Goal: Transaction & Acquisition: Purchase product/service

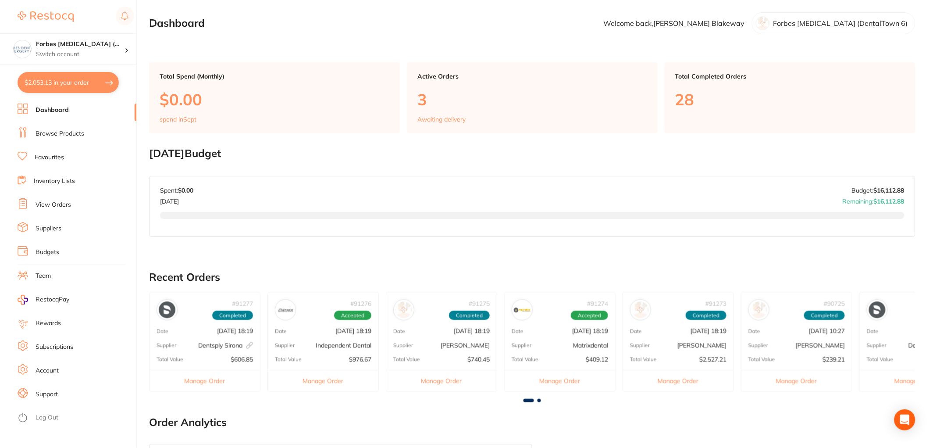
click at [71, 85] on button "$2,053.13 in your order" at bounding box center [68, 82] width 101 height 21
checkbox input "true"
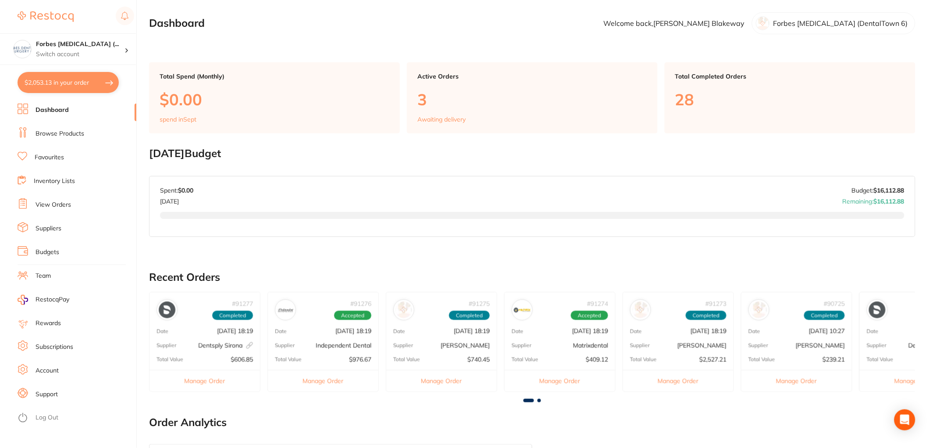
checkbox input "true"
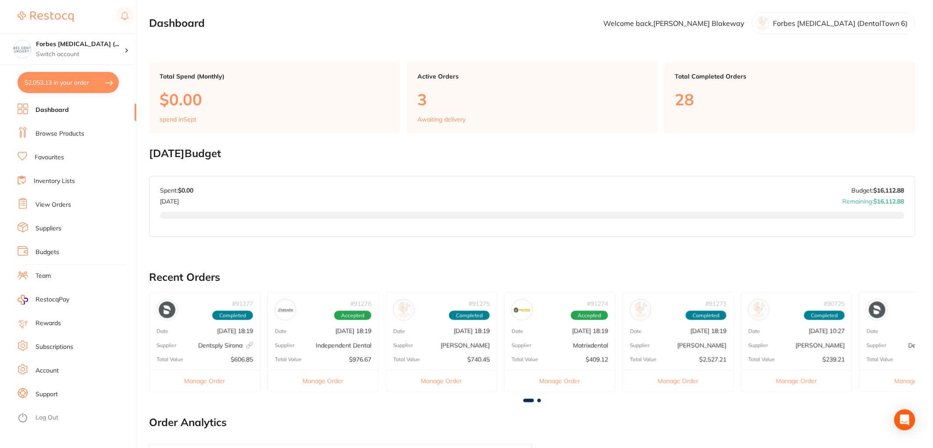
checkbox input "true"
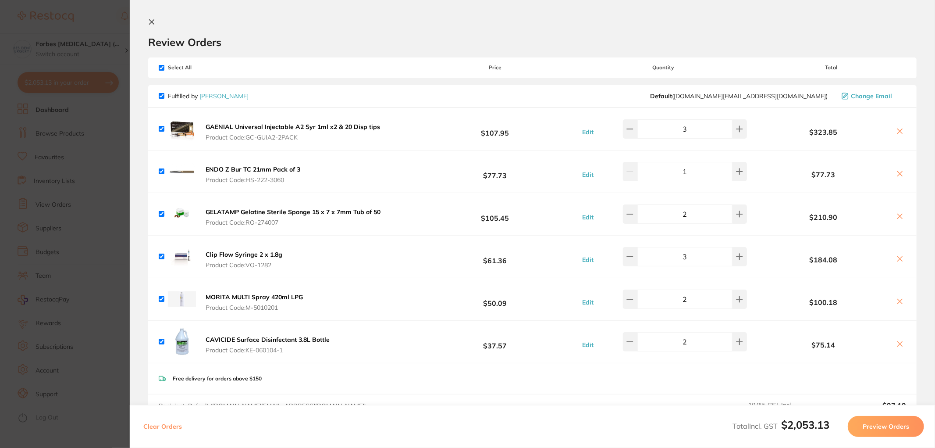
click at [93, 123] on section "Update RRP Set your pre negotiated price for this item. Item Agreed RRP (excl. …" at bounding box center [467, 224] width 935 height 448
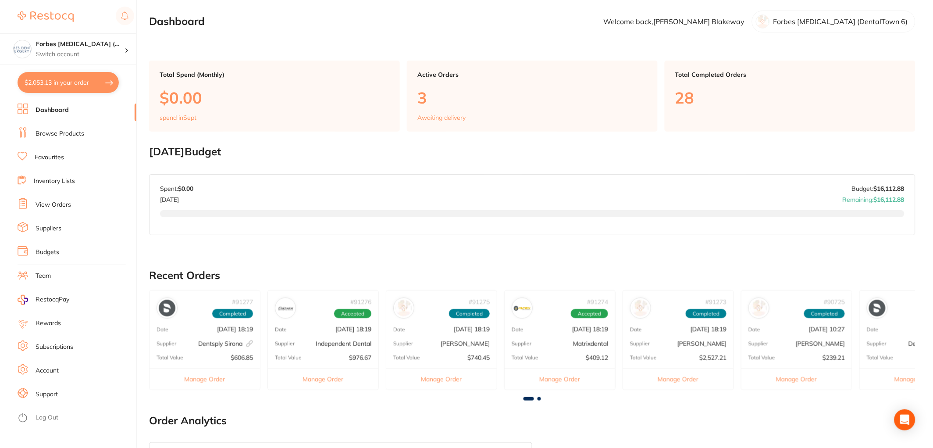
click at [56, 134] on link "Browse Products" at bounding box center [60, 133] width 49 height 9
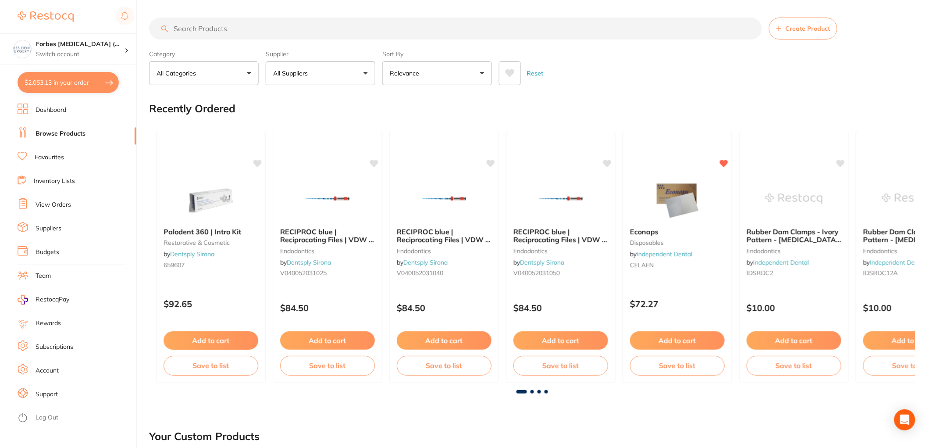
click at [194, 29] on input "search" at bounding box center [455, 29] width 613 height 22
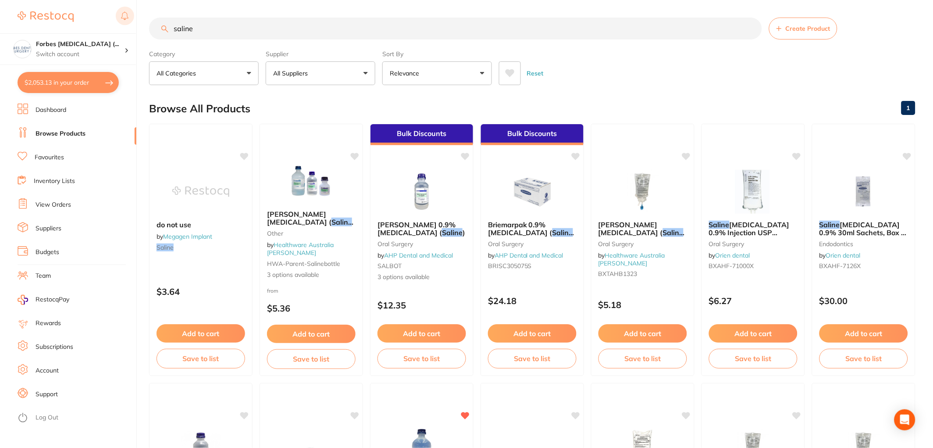
drag, startPoint x: 210, startPoint y: 24, endPoint x: 131, endPoint y: 21, distance: 79.0
click at [131, 20] on div "$2,053.13 Forbes Dental Surgery (... Switch account Forbes Dental Surgery (Dent…" at bounding box center [466, 224] width 933 height 448
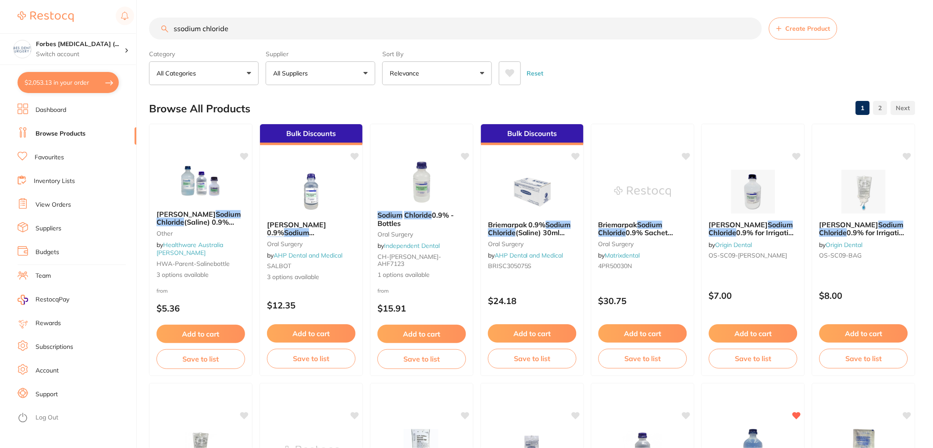
click at [175, 33] on input "ssodium chloride" at bounding box center [455, 29] width 613 height 22
type input "sodium chloride"
click at [364, 78] on button "All Suppliers" at bounding box center [321, 73] width 110 height 24
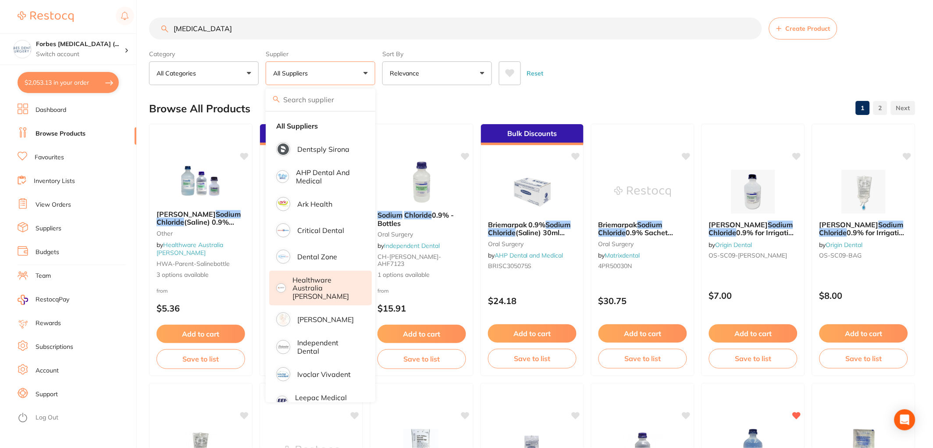
scroll to position [175, 0]
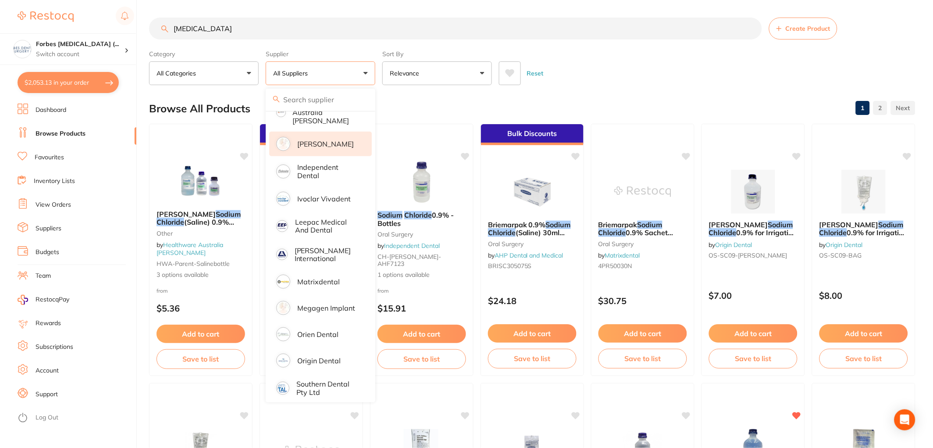
click at [323, 140] on p "[PERSON_NAME]" at bounding box center [325, 144] width 57 height 8
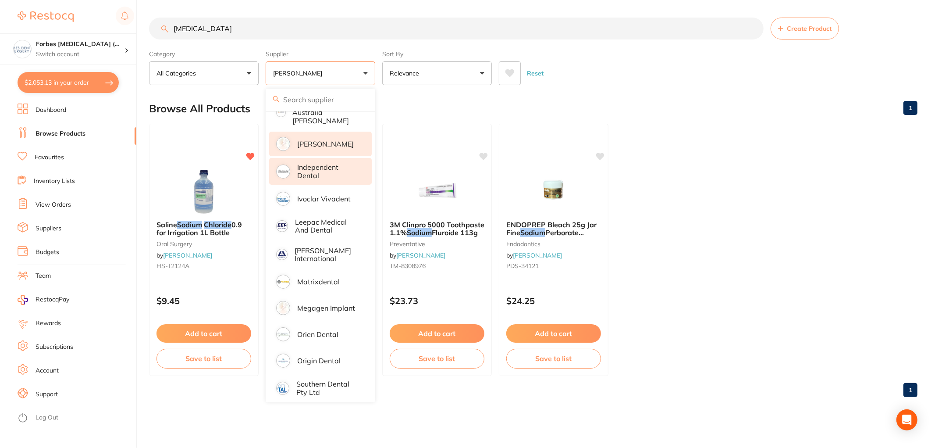
click at [316, 164] on p "Independent Dental" at bounding box center [328, 171] width 62 height 16
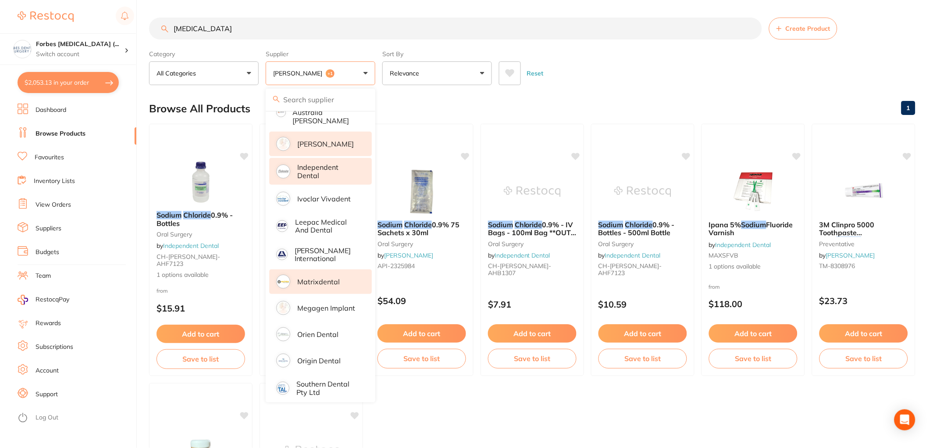
click at [310, 278] on p "Matrixdental" at bounding box center [318, 282] width 43 height 8
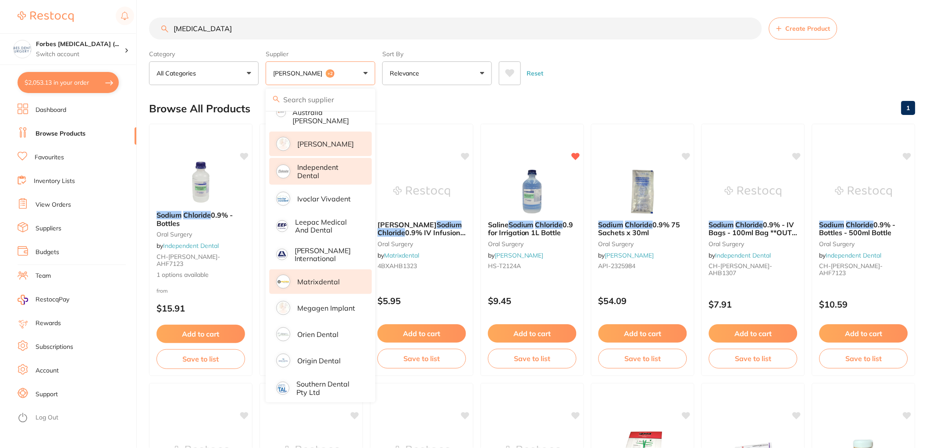
click at [611, 46] on section "sodium chloride Create Product Category All Categories All Categories endodonti…" at bounding box center [532, 52] width 766 height 68
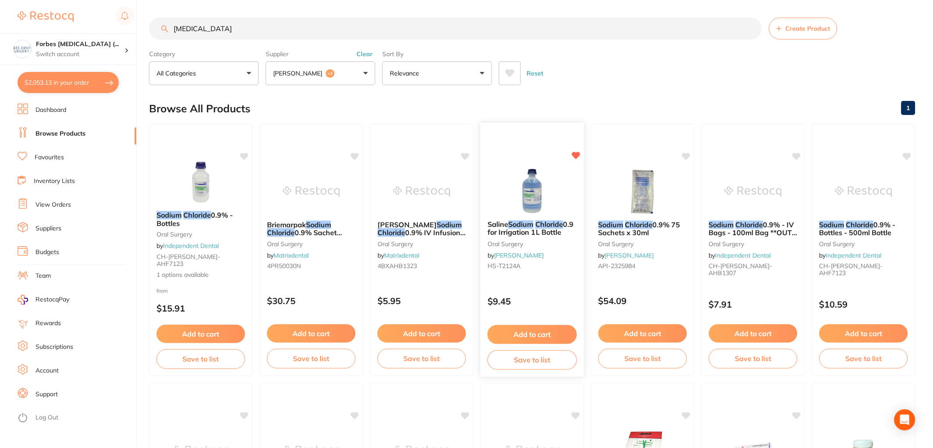
scroll to position [227, 0]
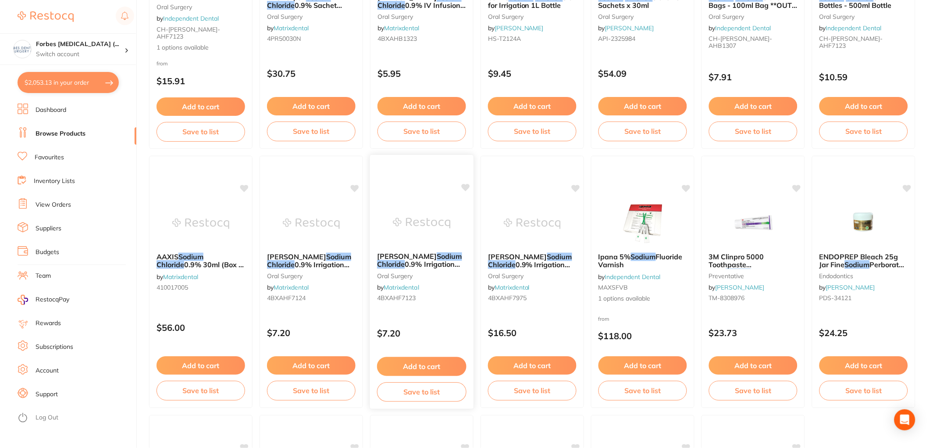
click at [421, 220] on img at bounding box center [421, 223] width 57 height 44
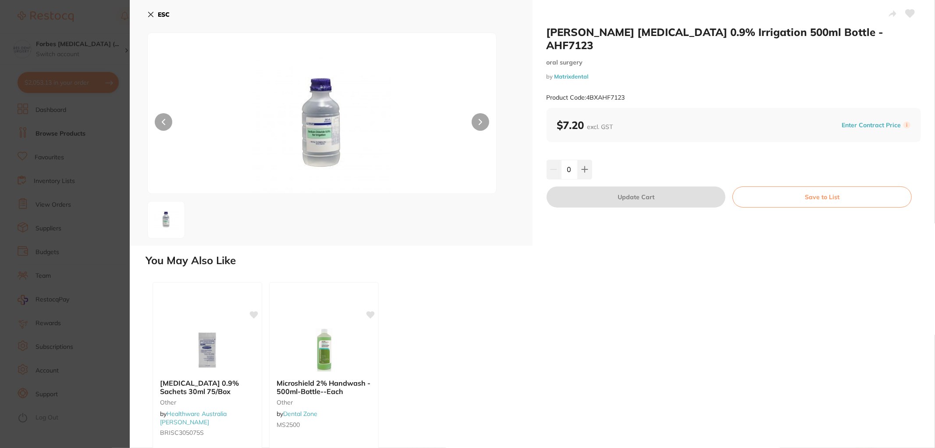
click at [90, 186] on section "Baxter Sodium Chloride 0.9% Irrigation 500ml Bottle - AHF7123 oral surgery by M…" at bounding box center [467, 224] width 935 height 448
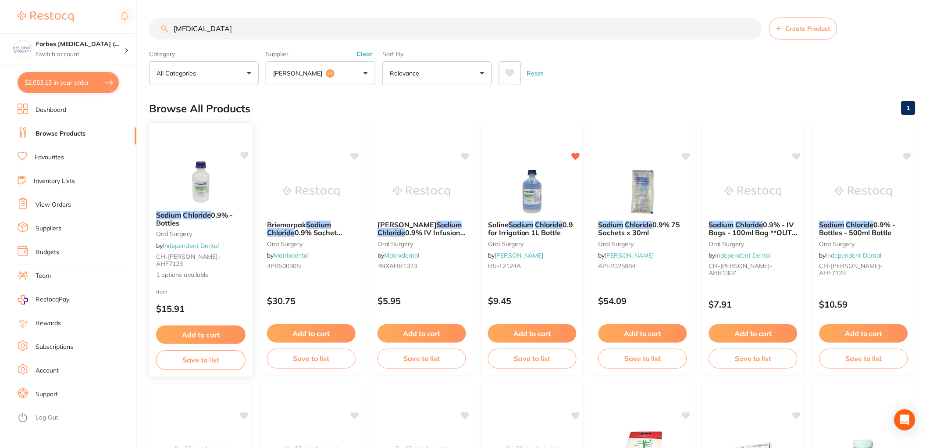
click at [223, 183] on img at bounding box center [200, 181] width 57 height 44
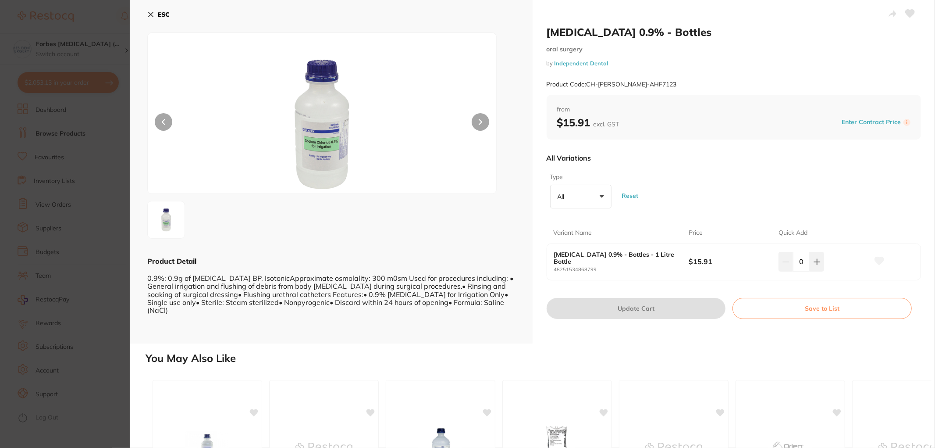
click at [604, 197] on button "All +0" at bounding box center [580, 197] width 61 height 24
click at [604, 196] on button "All +0" at bounding box center [580, 197] width 61 height 24
click at [99, 230] on section "Sodium Chloride 0.9% - Bottles oral surgery by Independent Dental Product Code:…" at bounding box center [467, 224] width 935 height 448
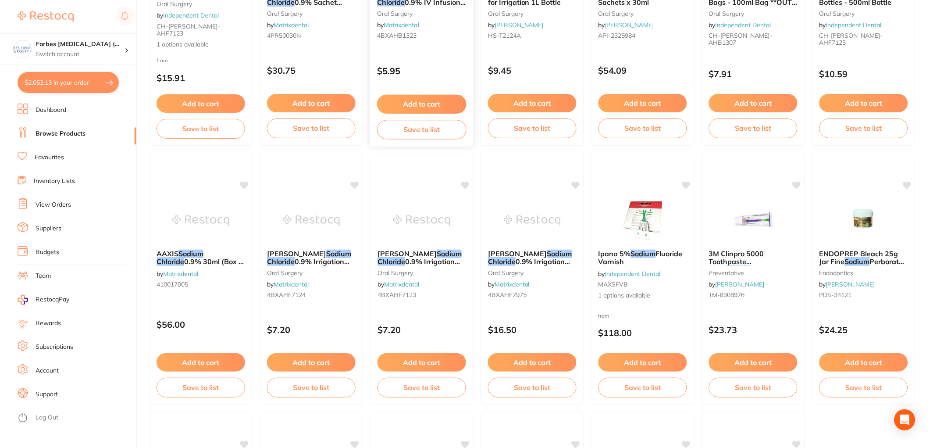
scroll to position [457, 0]
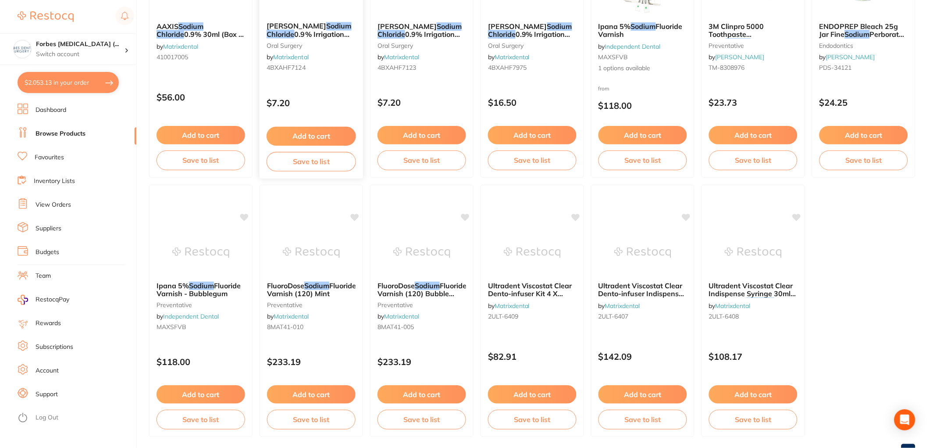
click at [336, 77] on div "Baxter Sodium Chloride 0.9% Irrigation 1000ml Bottle - AHF7124 oral surgery by …" at bounding box center [311, 48] width 103 height 67
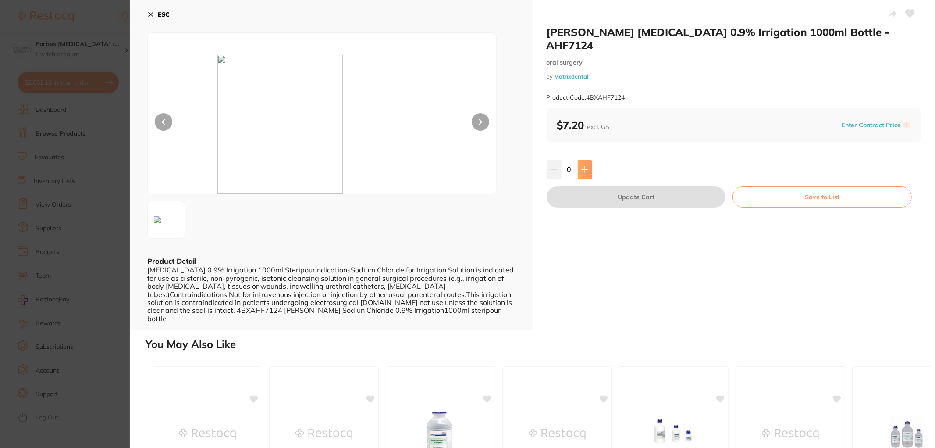
click at [588, 161] on button at bounding box center [585, 169] width 14 height 19
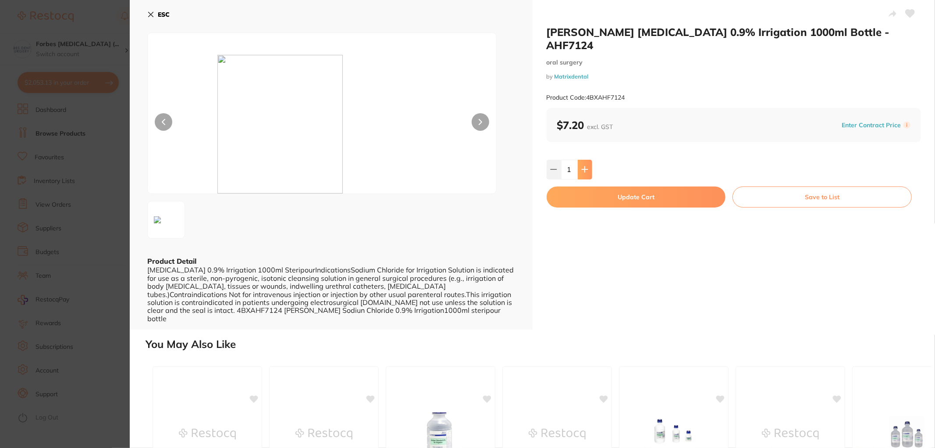
click at [588, 161] on button at bounding box center [585, 169] width 14 height 19
type input "3"
click at [592, 186] on button "Update Cart" at bounding box center [636, 196] width 179 height 21
checkbox input "false"
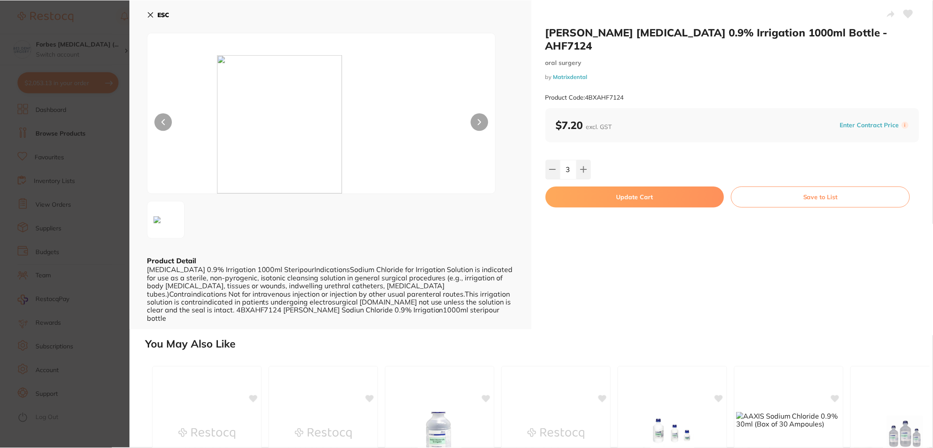
scroll to position [457, 0]
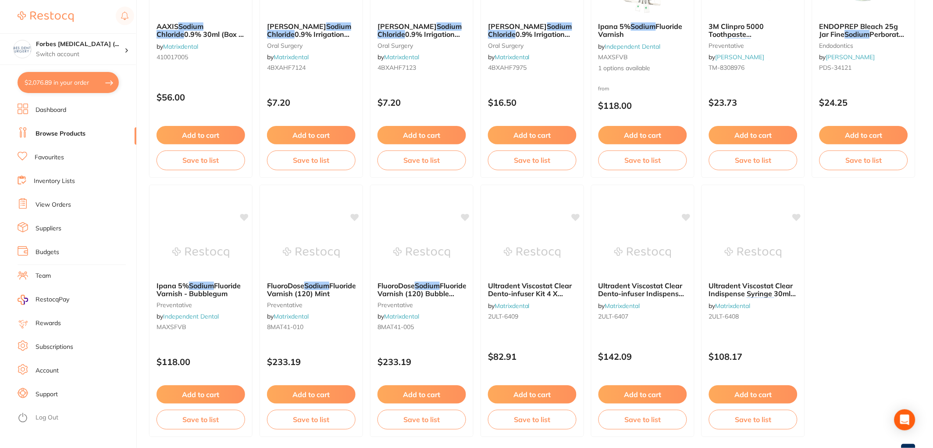
click at [409, 135] on button "Add to cart" at bounding box center [422, 135] width 89 height 18
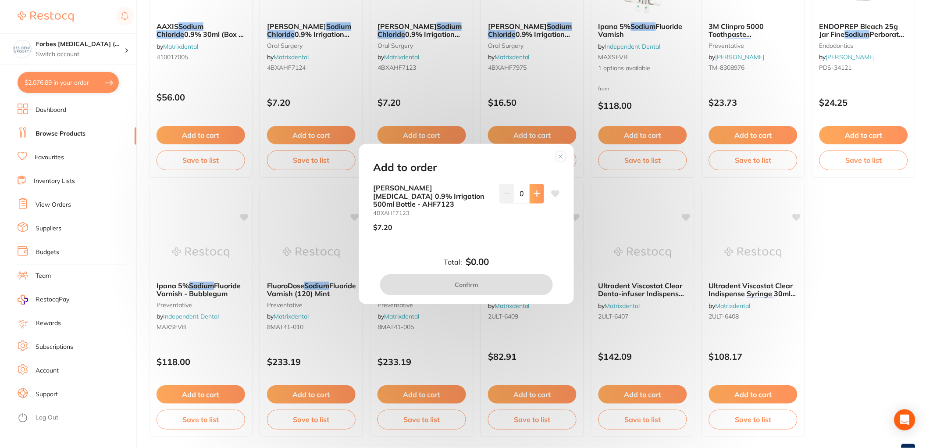
click at [536, 197] on icon at bounding box center [537, 193] width 7 height 7
type input "3"
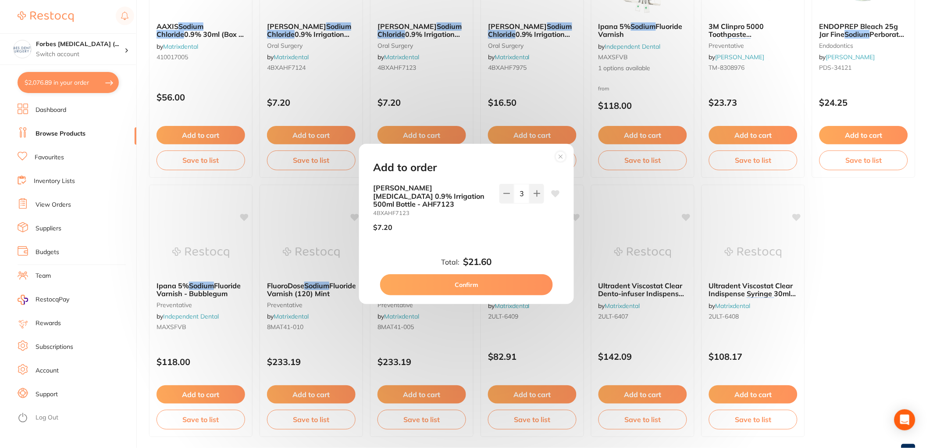
click at [473, 282] on button "Confirm" at bounding box center [466, 284] width 173 height 21
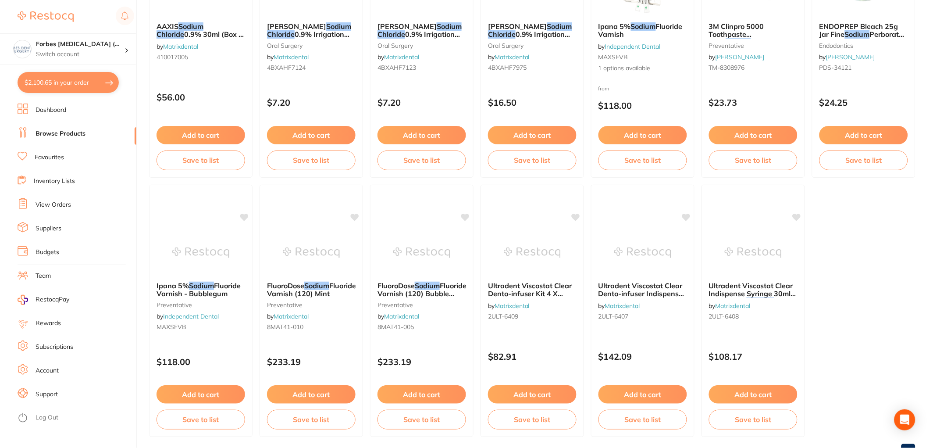
click at [59, 80] on button "$2,100.65 in your order" at bounding box center [68, 82] width 101 height 21
checkbox input "true"
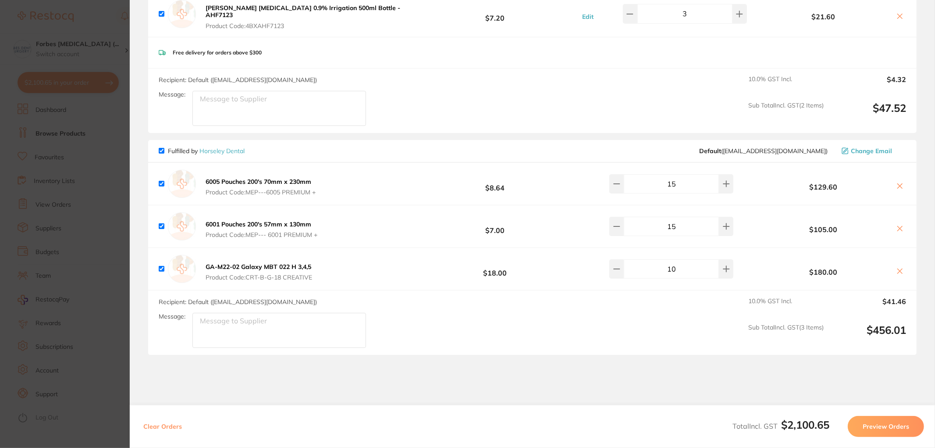
scroll to position [775, 0]
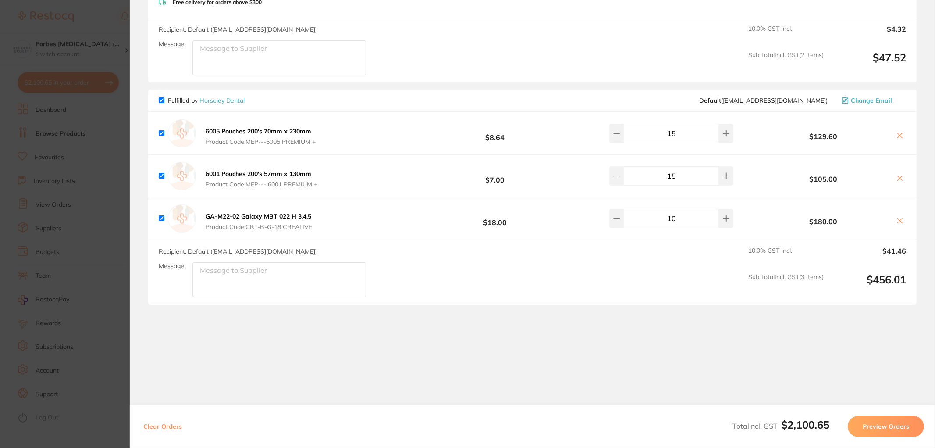
click at [119, 190] on section "Update RRP Set your pre negotiated price for this item. Item Agreed RRP (excl. …" at bounding box center [467, 224] width 935 height 448
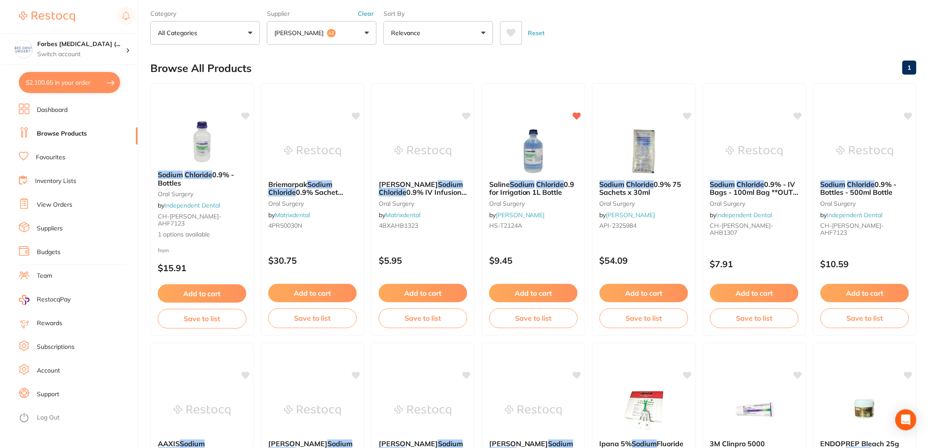
scroll to position [0, 0]
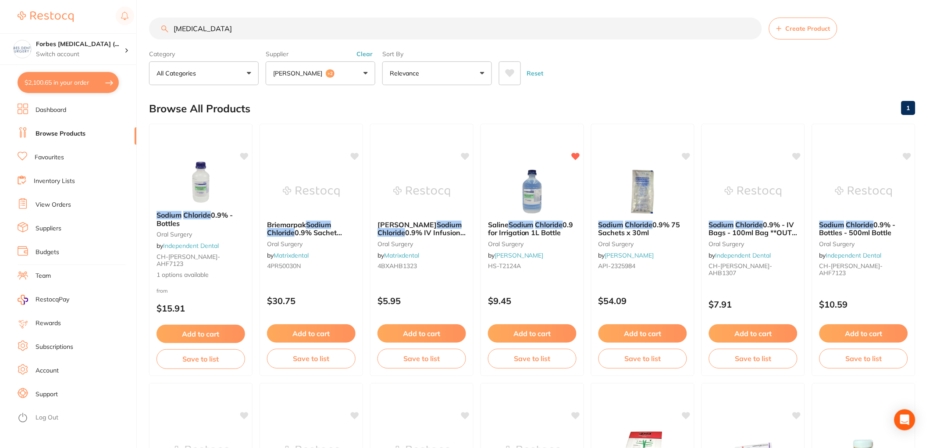
click at [57, 113] on link "Dashboard" at bounding box center [51, 110] width 31 height 9
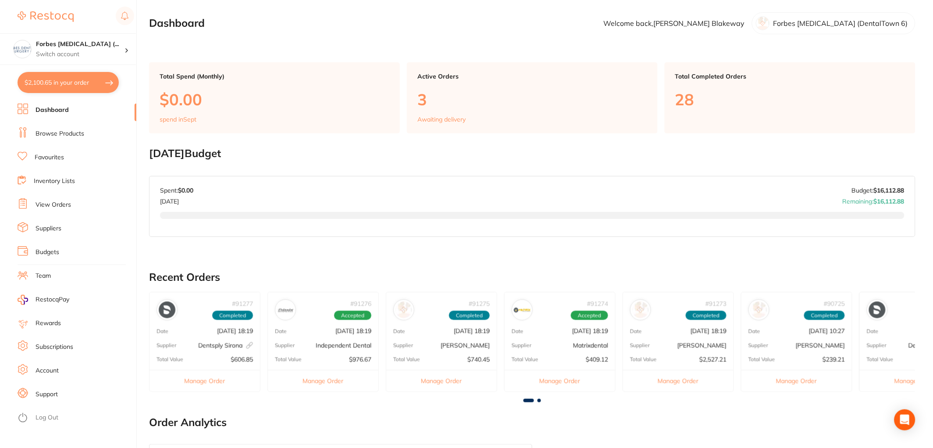
click at [54, 128] on li "Browse Products" at bounding box center [77, 133] width 119 height 13
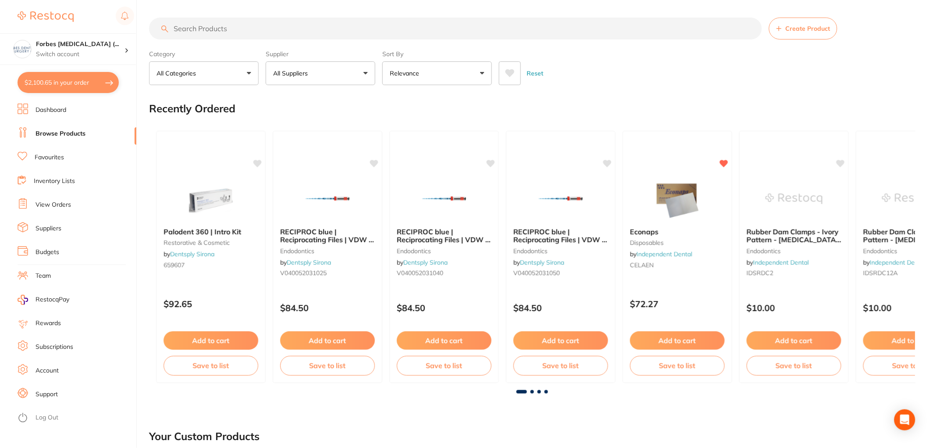
click at [185, 23] on input "search" at bounding box center [455, 29] width 613 height 22
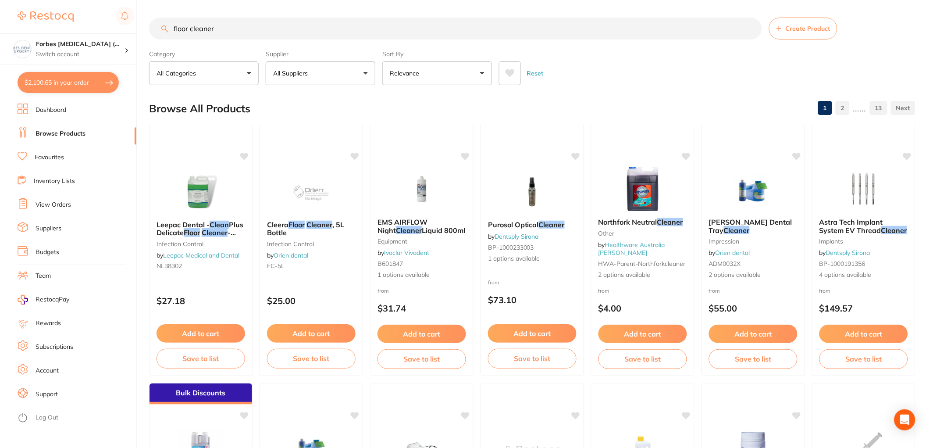
drag, startPoint x: 226, startPoint y: 25, endPoint x: 91, endPoint y: 21, distance: 134.7
click at [91, 21] on div "$2,100.65 Forbes Dental Surgery (... Switch account Forbes Dental Surgery (Dent…" at bounding box center [466, 224] width 933 height 448
type input "northfork"
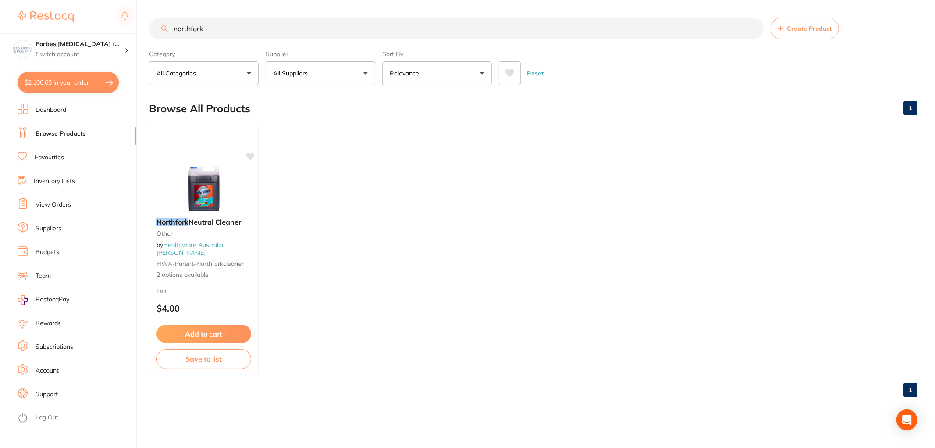
drag, startPoint x: 222, startPoint y: 25, endPoint x: 71, endPoint y: 126, distance: 181.8
click at [113, 51] on div "$2,100.65 Forbes Dental Surgery (... Switch account Forbes Dental Surgery (Dent…" at bounding box center [467, 224] width 935 height 448
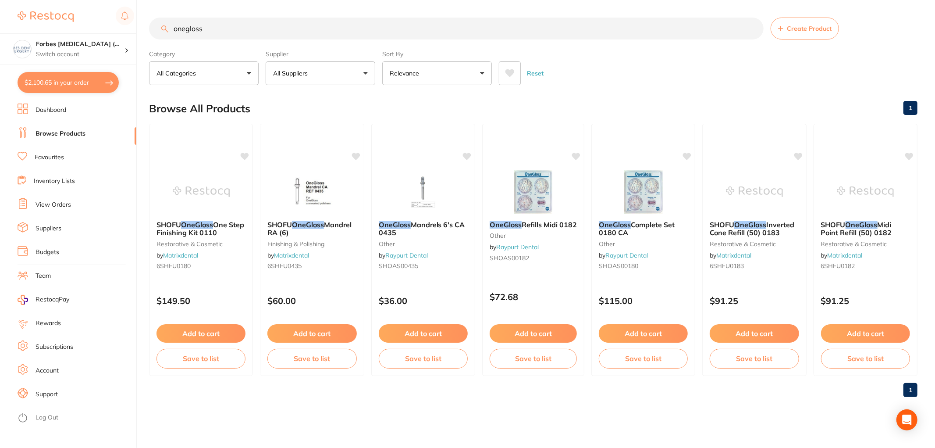
click at [237, 34] on input "onegloss" at bounding box center [456, 29] width 615 height 22
drag, startPoint x: 237, startPoint y: 33, endPoint x: 80, endPoint y: 53, distance: 158.7
click at [80, 53] on div "$2,100.65 Forbes Dental Surgery (... Switch account Forbes Dental Surgery (Dent…" at bounding box center [467, 224] width 935 height 448
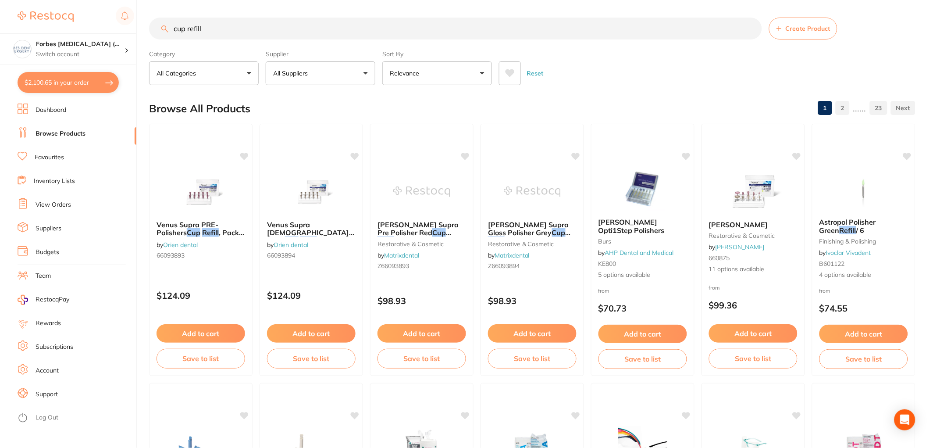
drag, startPoint x: 244, startPoint y: 33, endPoint x: 125, endPoint y: 32, distance: 119.7
click at [125, 32] on div "$2,100.65 Forbes Dental Surgery (... Switch account Forbes Dental Surgery (Dent…" at bounding box center [466, 224] width 933 height 448
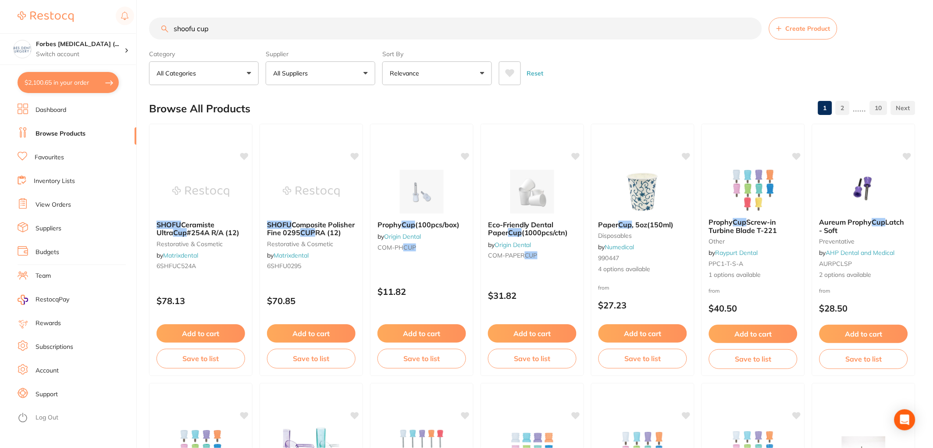
click at [186, 28] on input "shoofu cup" at bounding box center [455, 29] width 613 height 22
type input "shofu cup"
click at [322, 227] on span "Composite Polisher Fine 0295" at bounding box center [311, 228] width 89 height 17
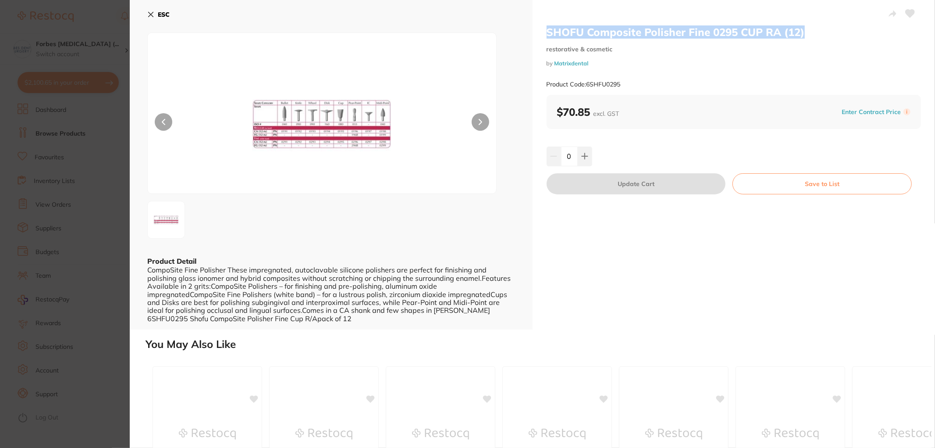
drag, startPoint x: 545, startPoint y: 33, endPoint x: 820, endPoint y: 25, distance: 274.6
click at [820, 25] on h2 "SHOFU Composite Polisher Fine 0295 CUP RA (12)" at bounding box center [734, 31] width 375 height 13
copy h2 "SHOFU Composite Polisher Fine 0295 CUP RA (12)"
click at [154, 14] on icon at bounding box center [150, 14] width 7 height 7
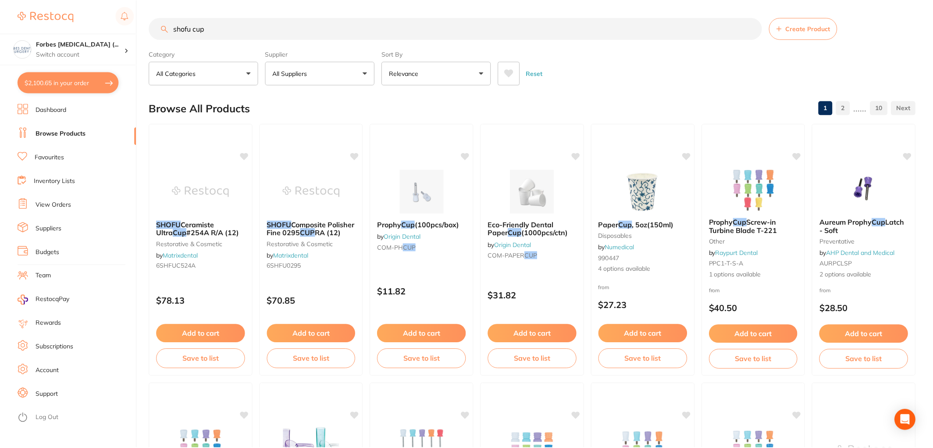
scroll to position [7, 0]
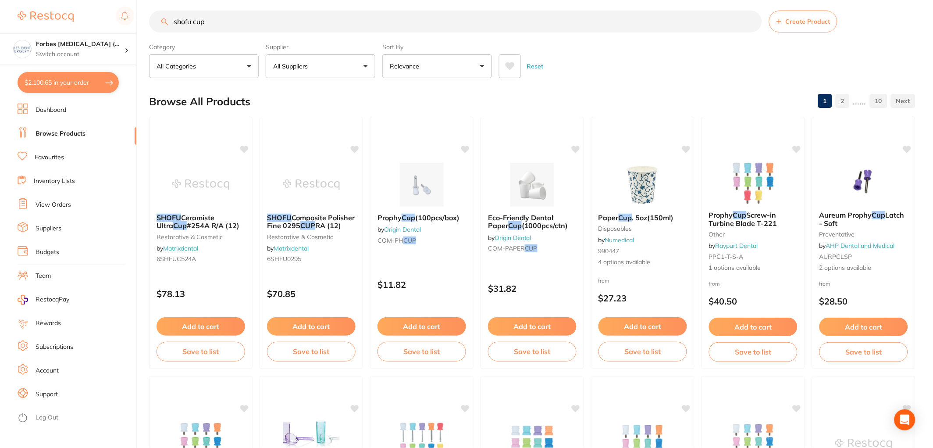
click at [55, 157] on link "Favourites" at bounding box center [49, 157] width 29 height 9
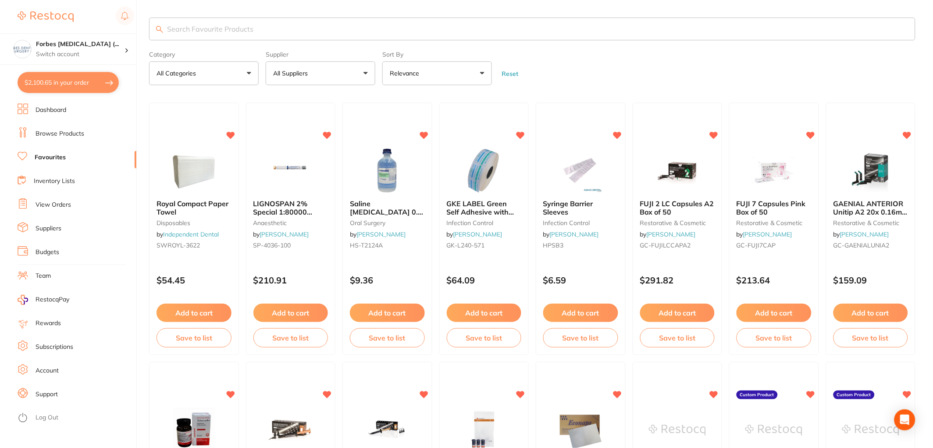
click at [248, 36] on input "search" at bounding box center [532, 29] width 766 height 23
click at [353, 74] on button "All Suppliers" at bounding box center [321, 73] width 110 height 24
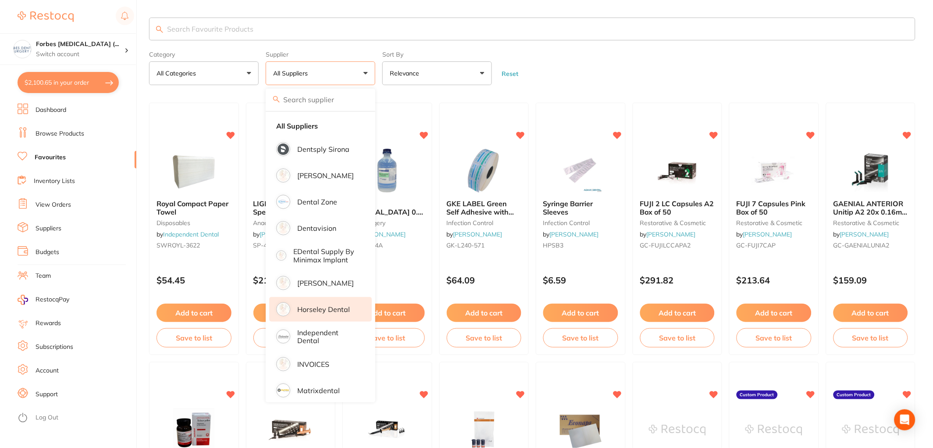
click at [317, 313] on p "Horseley Dental" at bounding box center [323, 309] width 53 height 8
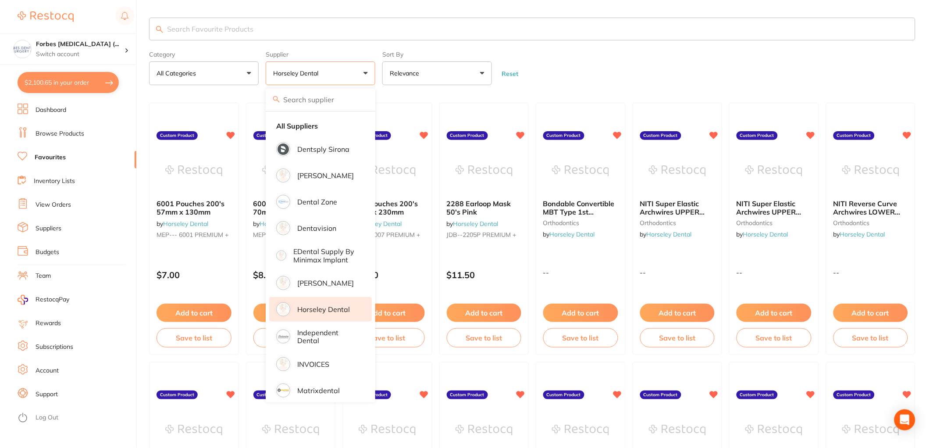
click at [607, 78] on form "Category All Categories All Categories orthodontics Clear Category false All Ca…" at bounding box center [532, 66] width 766 height 38
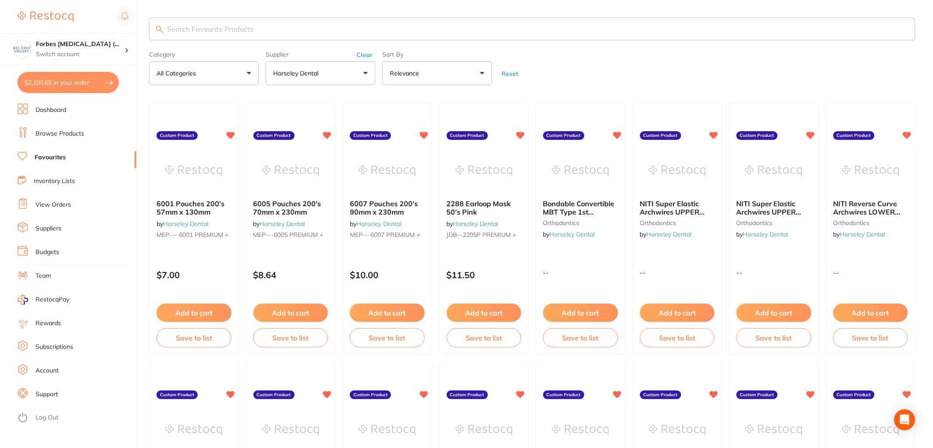
click at [52, 135] on link "Browse Products" at bounding box center [60, 133] width 49 height 9
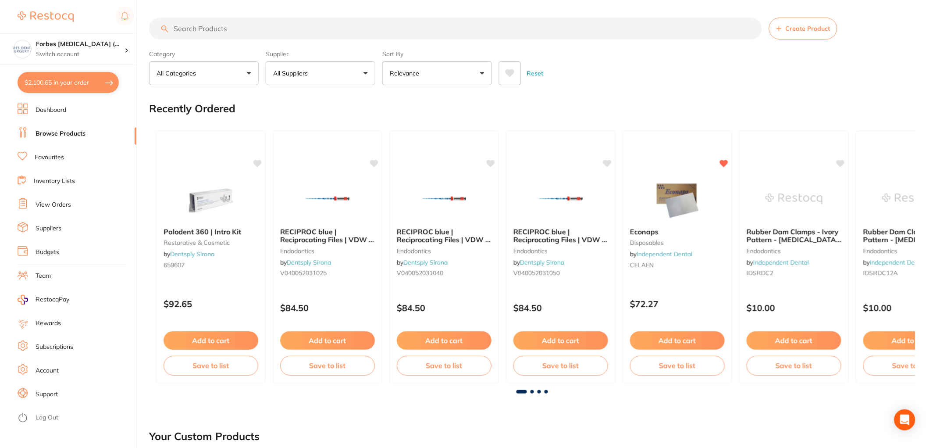
click at [812, 27] on span "Create Product" at bounding box center [807, 28] width 45 height 7
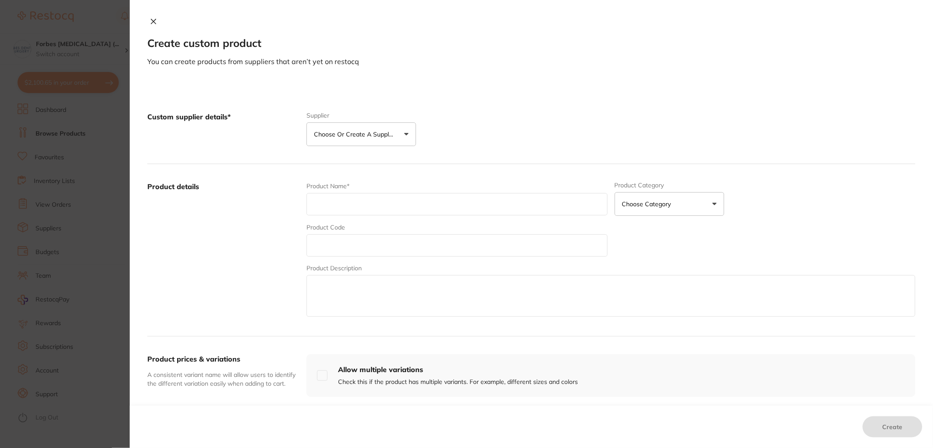
click at [321, 137] on p "Choose or create a supplier" at bounding box center [355, 134] width 83 height 9
click at [349, 221] on p "Horseley Dental" at bounding box center [353, 219] width 45 height 9
click at [351, 196] on input "text" at bounding box center [457, 201] width 301 height 22
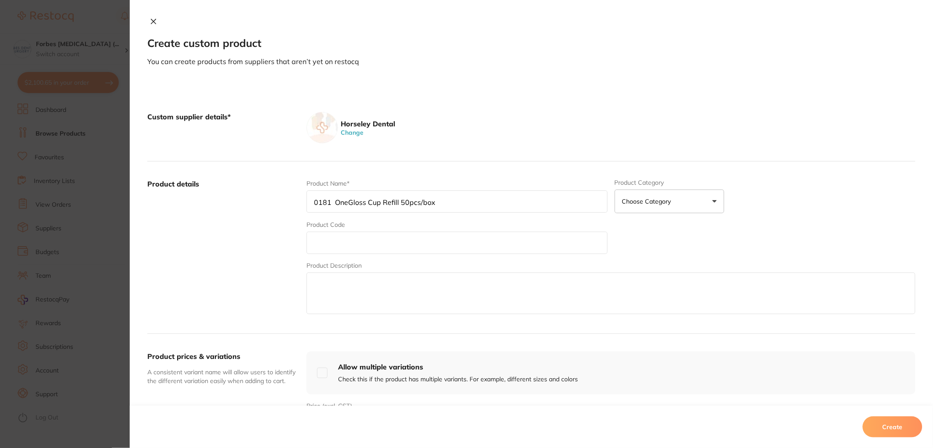
type input "0181 OneGloss Cup Refill 50pcs/box"
click at [395, 238] on input "text" at bounding box center [457, 243] width 301 height 22
type input "0181"
click at [572, 286] on textarea at bounding box center [611, 293] width 609 height 42
type textarea "SHOFU OneGloss ONE-STEP Composite Finishers and Polishers"
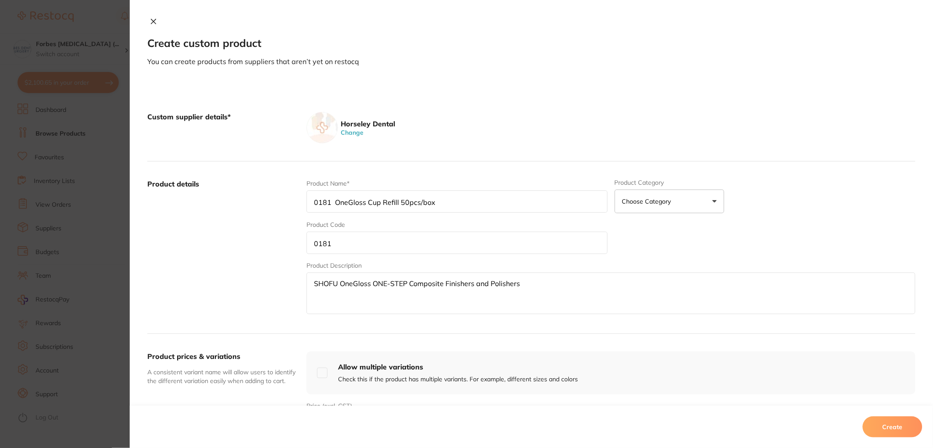
click at [639, 216] on div "Product Name* 0181 OneGloss Cup Refill 50pcs/box Product Category Choose Catego…" at bounding box center [611, 247] width 609 height 137
click at [654, 202] on p "Choose Category" at bounding box center [648, 201] width 53 height 9
click at [681, 353] on li "Finishing & Polishing" at bounding box center [670, 351] width 110 height 32
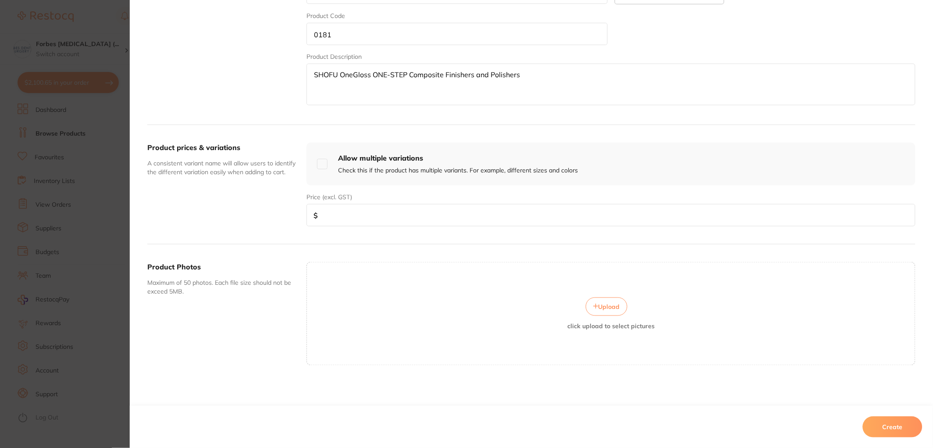
click at [391, 208] on input "number" at bounding box center [611, 215] width 609 height 22
click at [909, 431] on button "Create" at bounding box center [893, 426] width 60 height 21
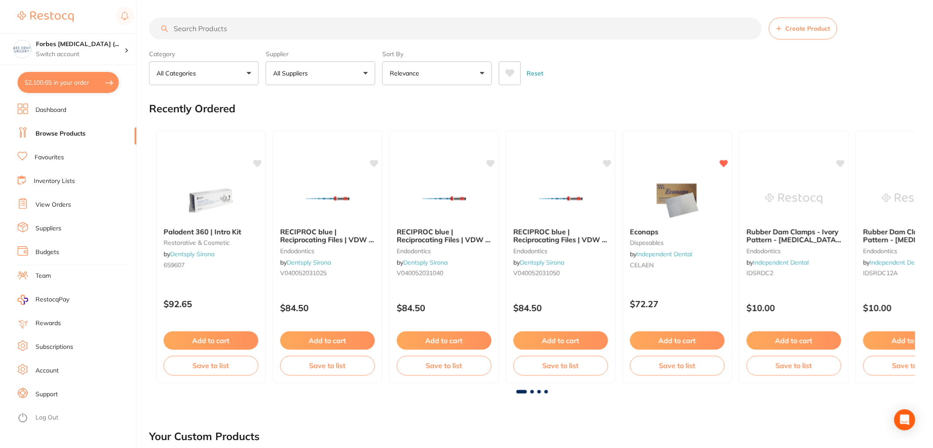
click at [314, 73] on span at bounding box center [313, 73] width 4 height 4
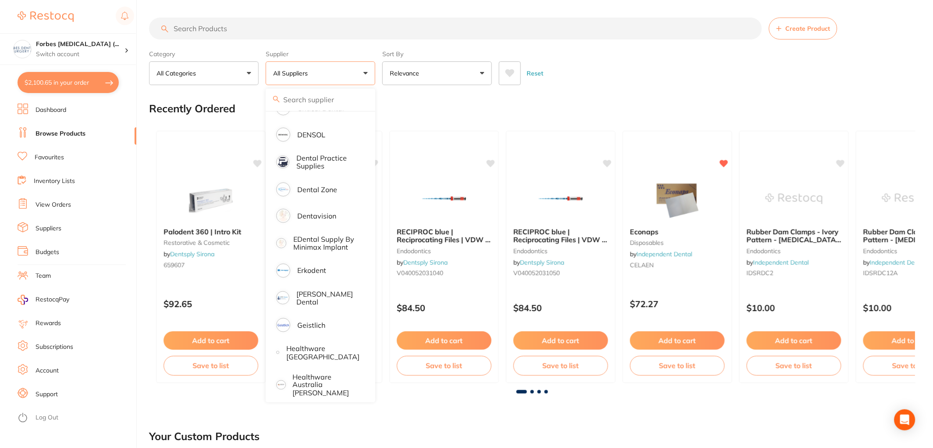
scroll to position [454, 0]
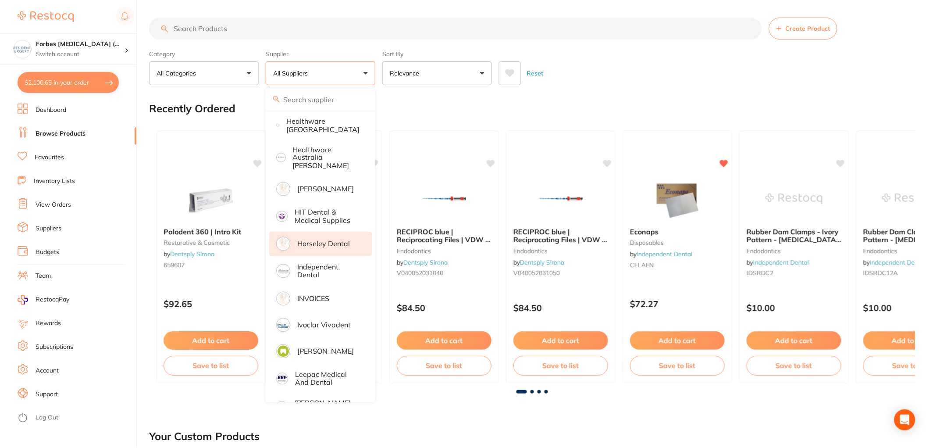
click at [317, 232] on li "Horseley Dental" at bounding box center [320, 244] width 103 height 25
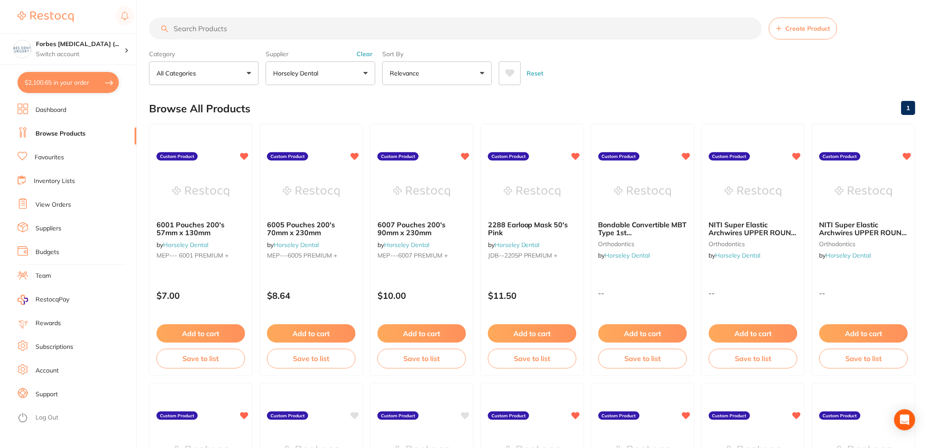
scroll to position [227, 0]
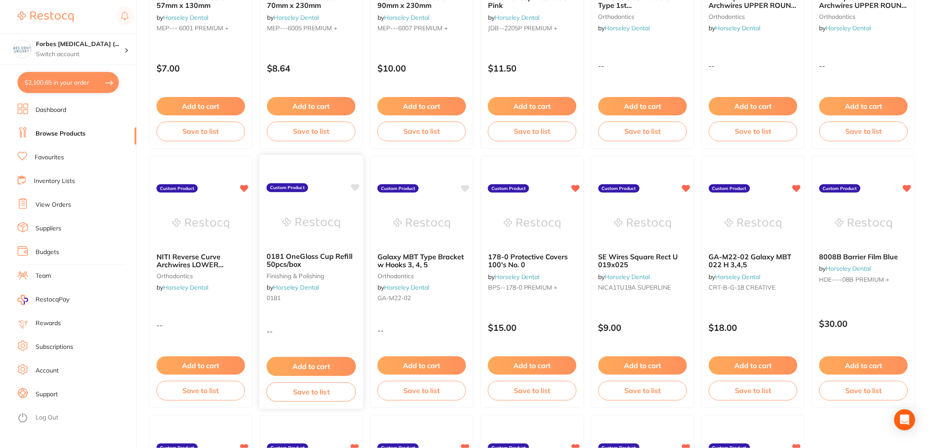
click at [356, 185] on icon at bounding box center [355, 187] width 8 height 7
click at [466, 189] on icon at bounding box center [466, 187] width 8 height 7
click at [319, 221] on img at bounding box center [310, 223] width 57 height 44
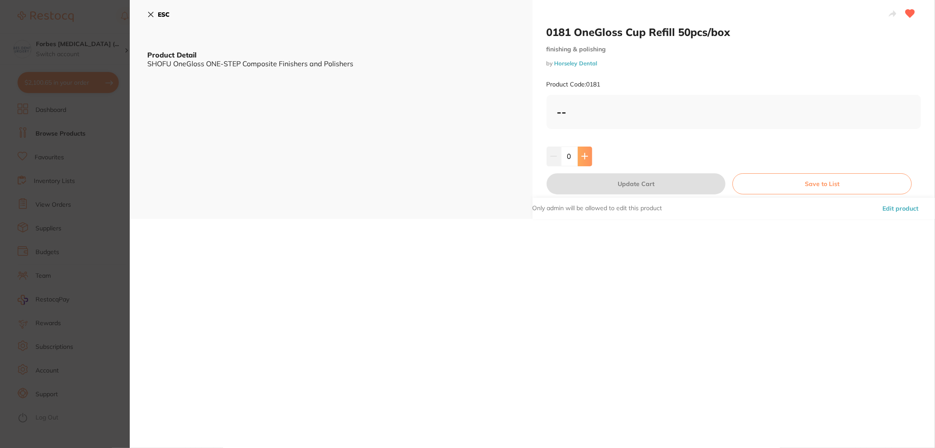
click at [584, 156] on icon at bounding box center [585, 156] width 6 height 6
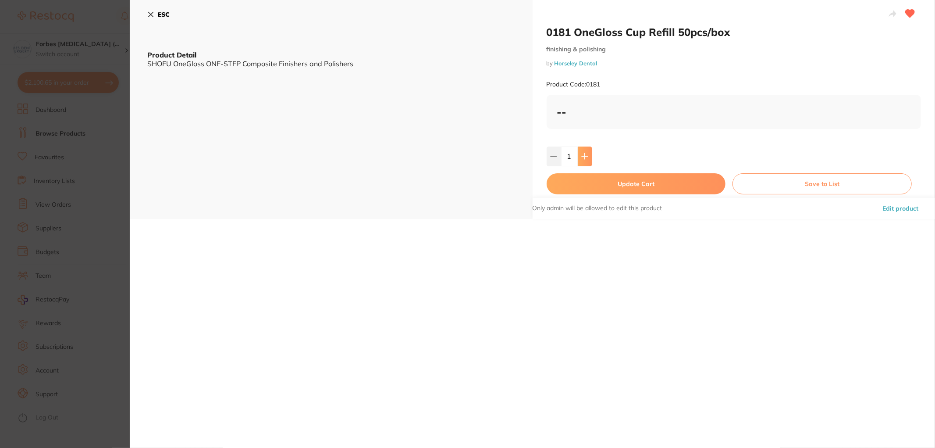
click at [584, 156] on icon at bounding box center [585, 156] width 6 height 6
click at [582, 159] on icon at bounding box center [584, 156] width 7 height 7
type input "3"
click at [632, 184] on button "Update Cart" at bounding box center [636, 183] width 179 height 21
checkbox input "false"
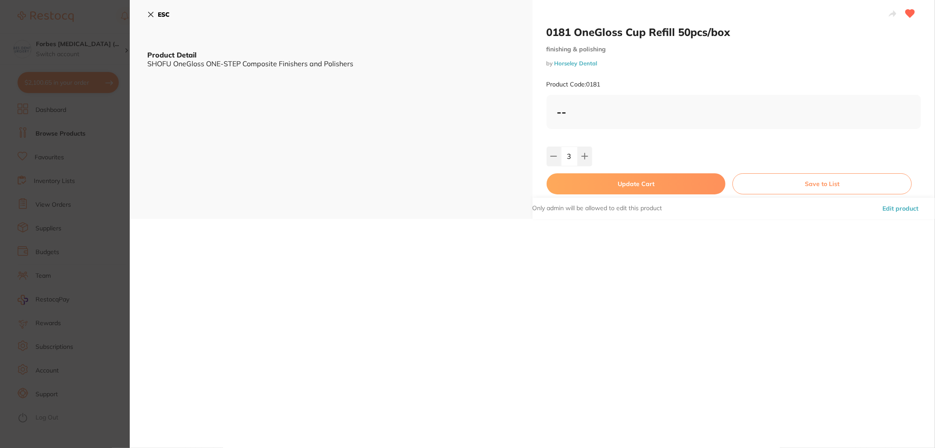
checkbox input "false"
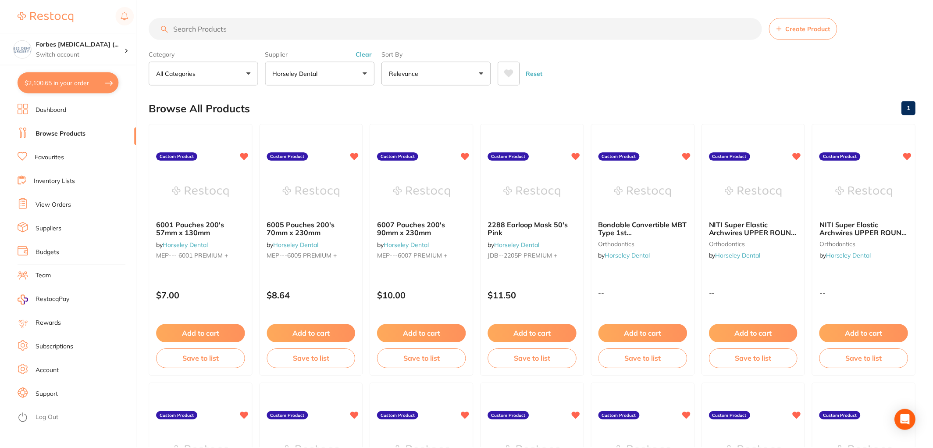
scroll to position [227, 0]
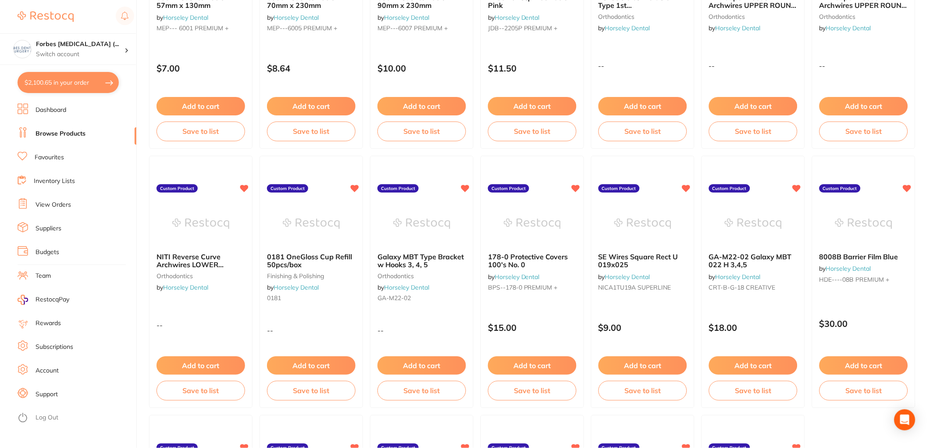
click at [53, 80] on button "$2,100.65 in your order" at bounding box center [68, 82] width 101 height 21
checkbox input "true"
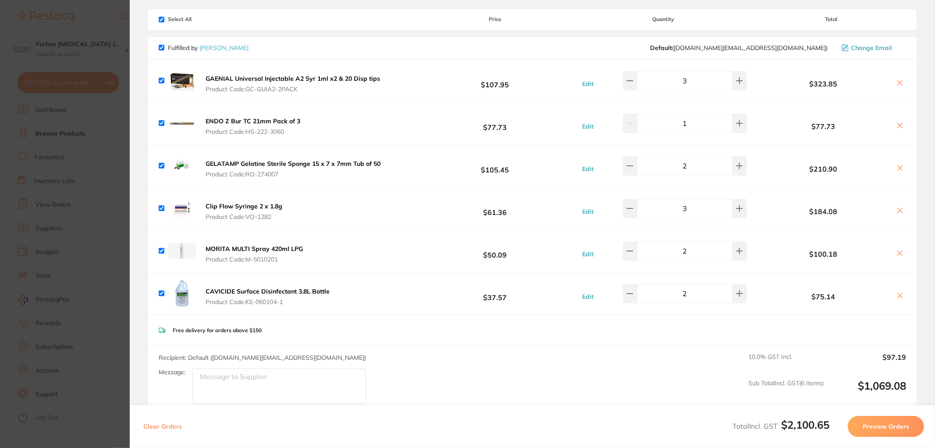
scroll to position [0, 0]
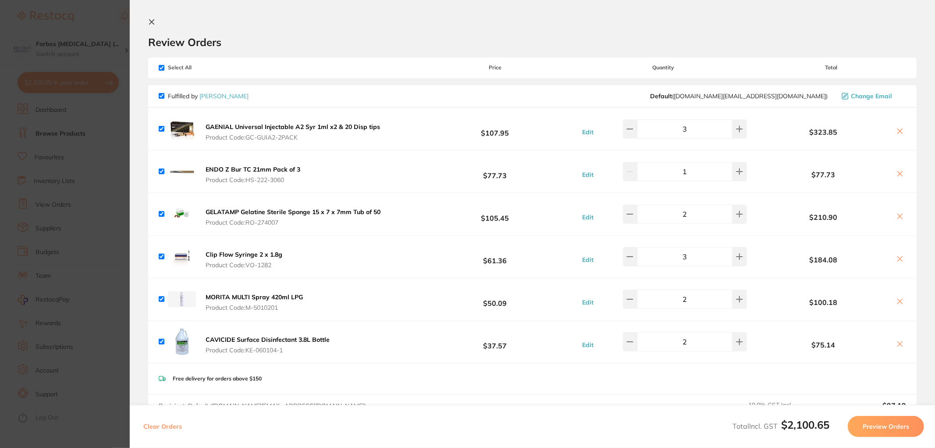
click at [102, 121] on section "Update RRP Set your pre negotiated price for this item. Item Agreed RRP (excl. …" at bounding box center [467, 224] width 935 height 448
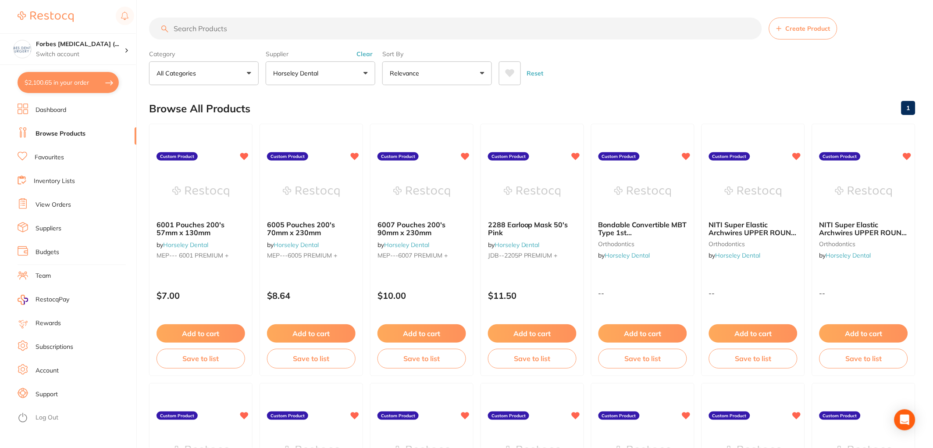
click at [352, 19] on input "search" at bounding box center [455, 29] width 613 height 22
type input "yellowstone"
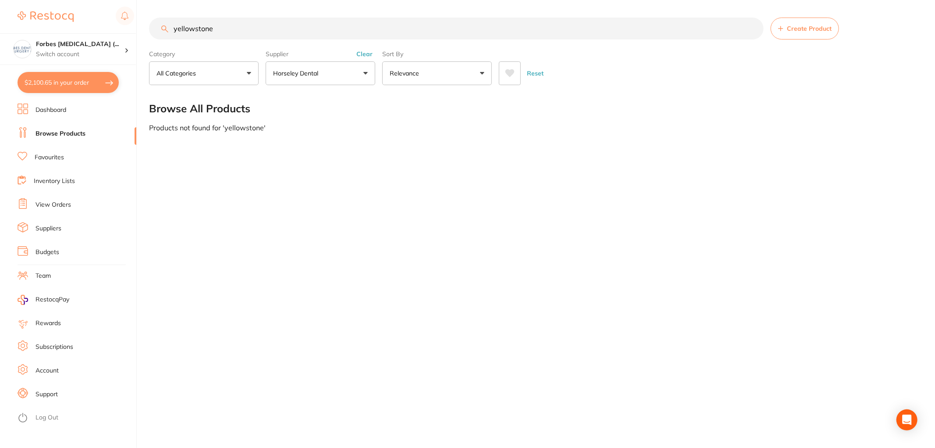
scroll to position [40, 0]
click at [327, 75] on button "Horseley Dental" at bounding box center [321, 73] width 110 height 24
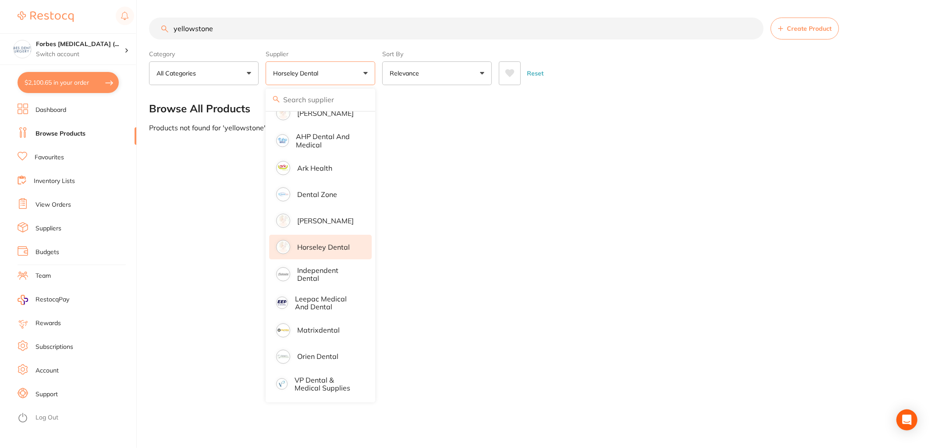
scroll to position [0, 0]
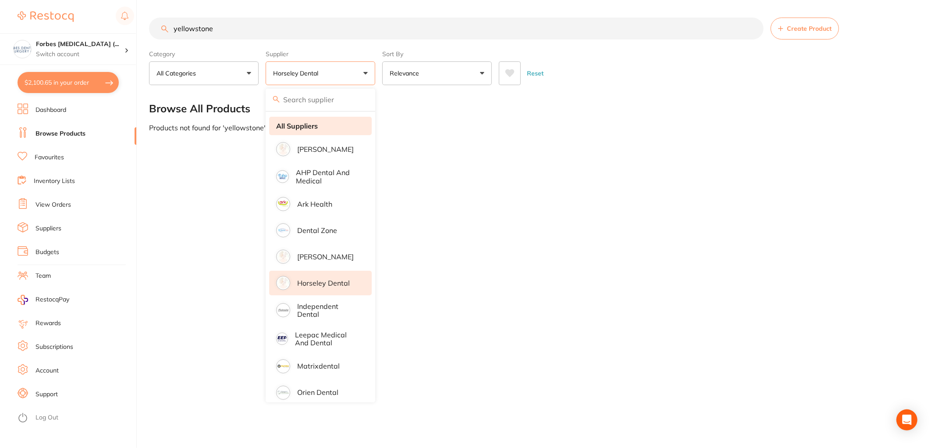
click at [315, 126] on strong "All Suppliers" at bounding box center [297, 126] width 42 height 8
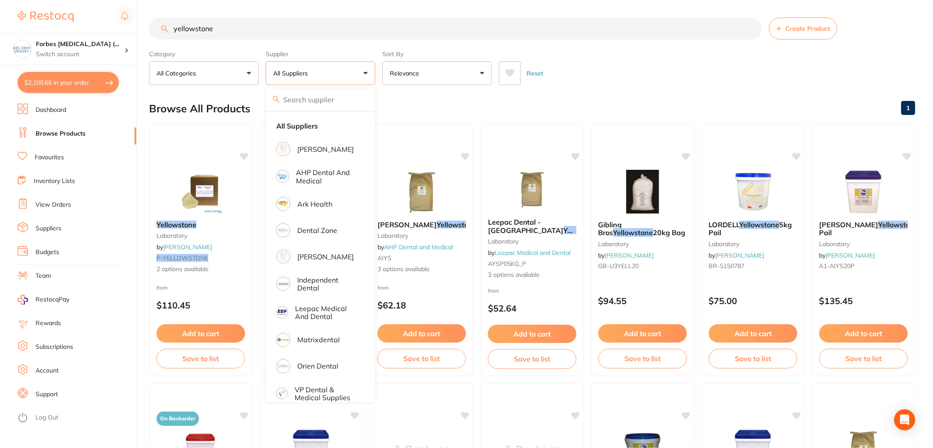
click at [674, 80] on div "Reset" at bounding box center [704, 69] width 410 height 31
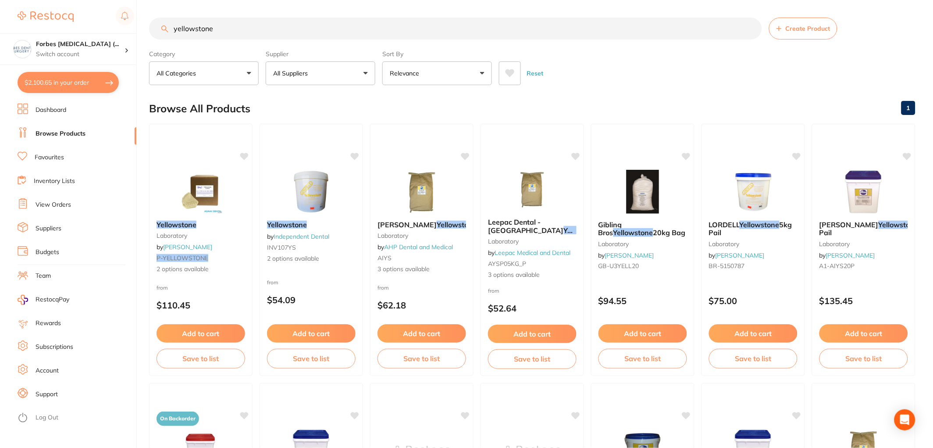
click at [455, 63] on button "Relevance" at bounding box center [437, 73] width 110 height 24
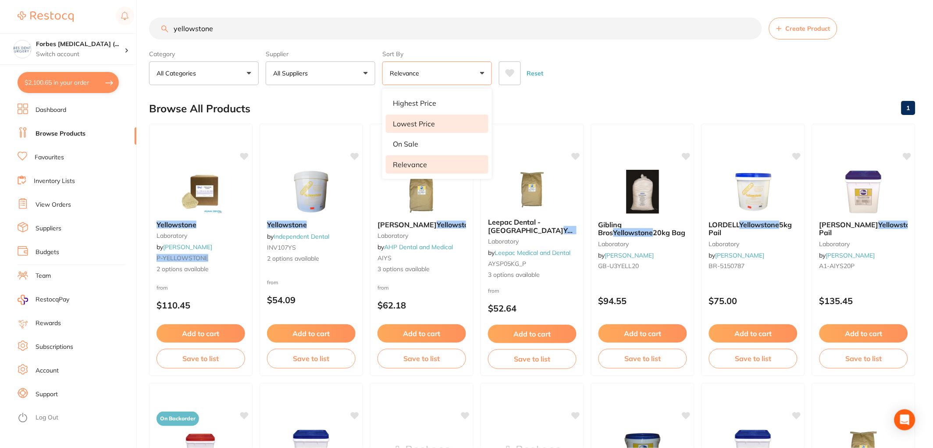
click at [419, 122] on p "Lowest Price" at bounding box center [414, 124] width 42 height 8
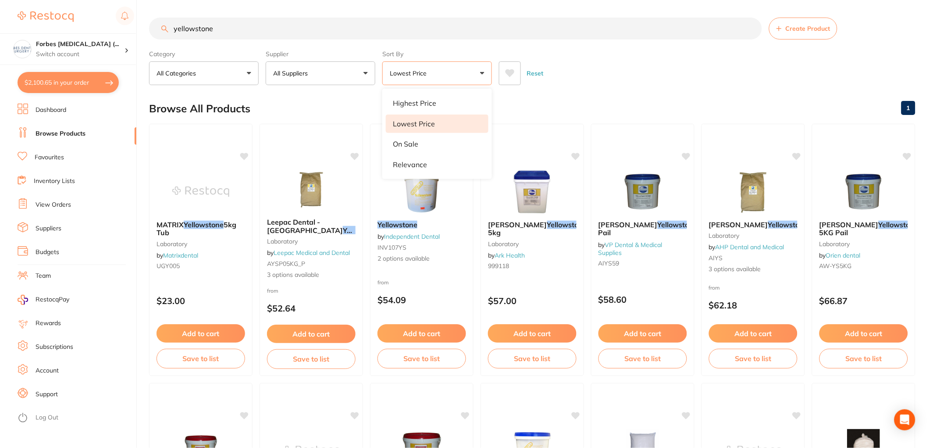
click at [699, 53] on div "Category All Categories All Categories laboratory other Clear Category false Al…" at bounding box center [532, 65] width 766 height 39
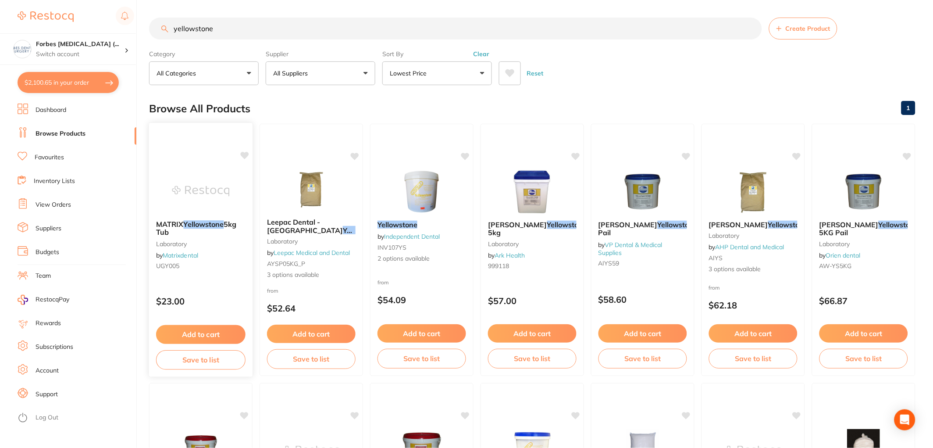
click at [194, 180] on img at bounding box center [200, 191] width 57 height 44
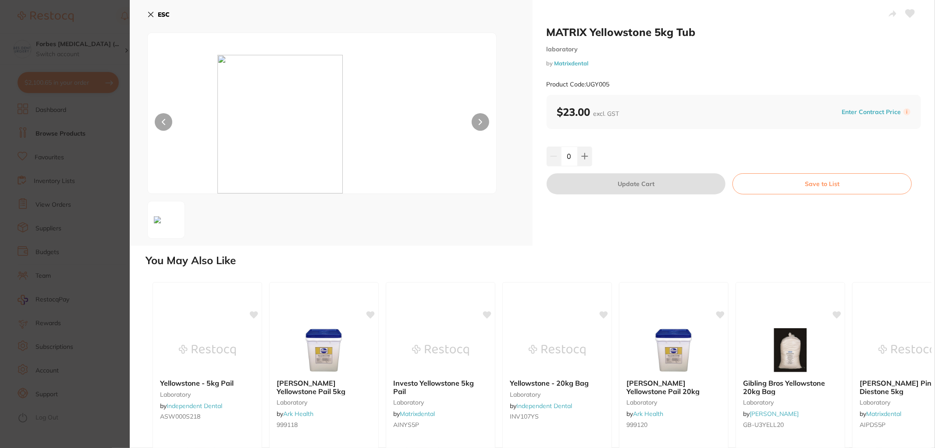
click at [96, 266] on section "MATRIX Yellowstone 5kg Tub laboratory by Matrixdental Product Code: UGY005 ESC …" at bounding box center [467, 224] width 935 height 448
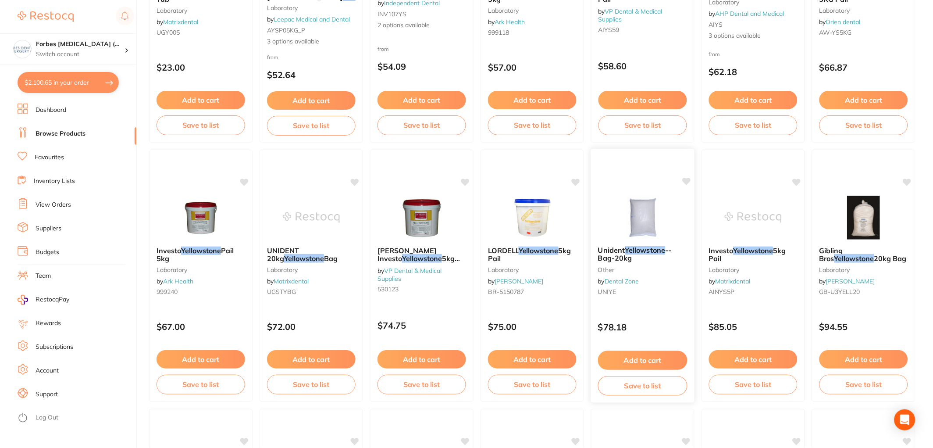
scroll to position [460, 0]
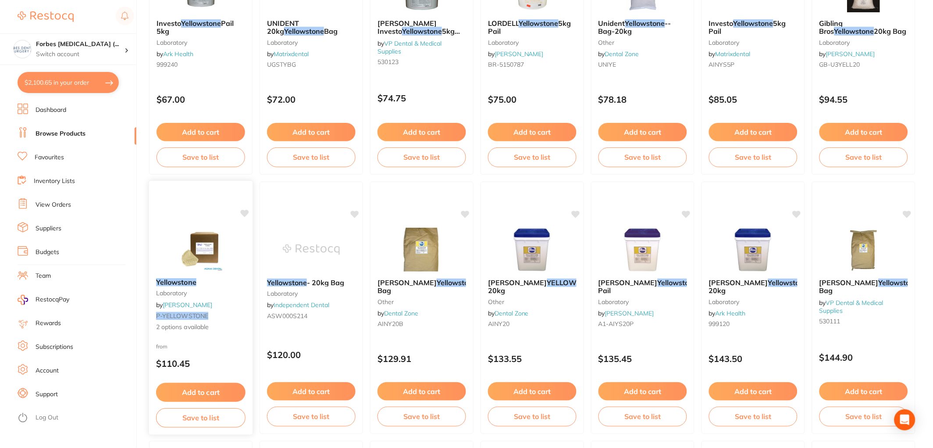
click at [207, 242] on img at bounding box center [200, 249] width 57 height 44
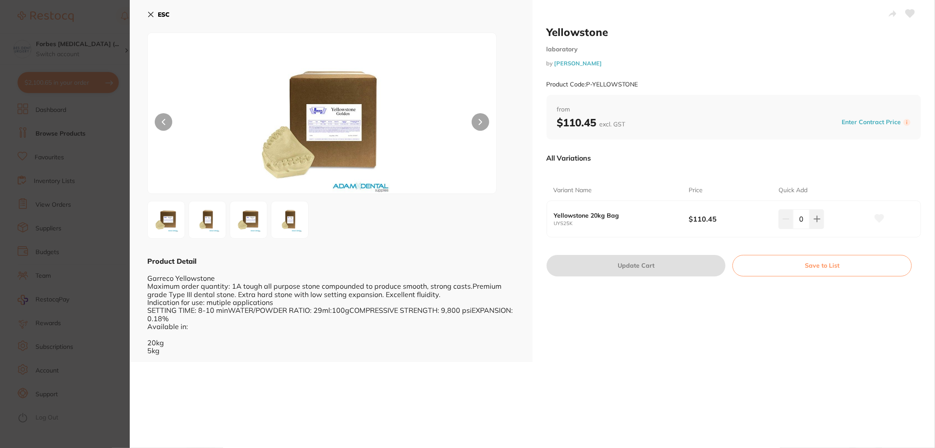
click at [66, 228] on section "Yellowstone laboratory by [PERSON_NAME] Product Code: P-YELLOWSTONE ESC Product…" at bounding box center [467, 224] width 935 height 448
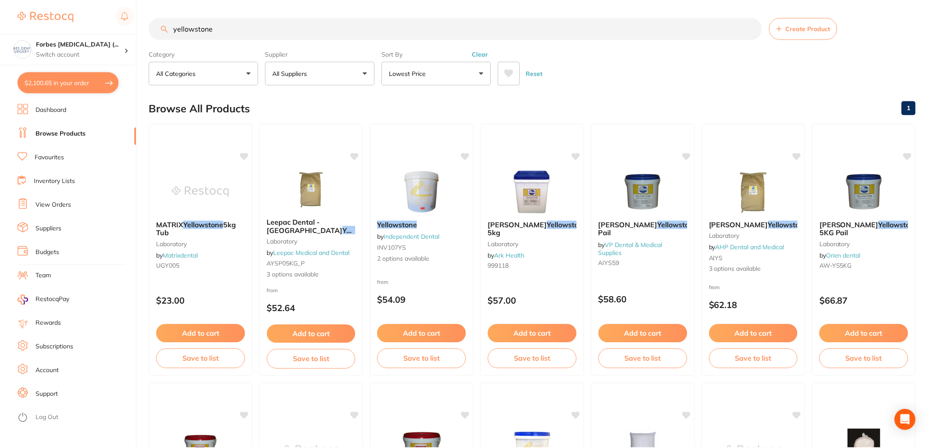
scroll to position [460, 0]
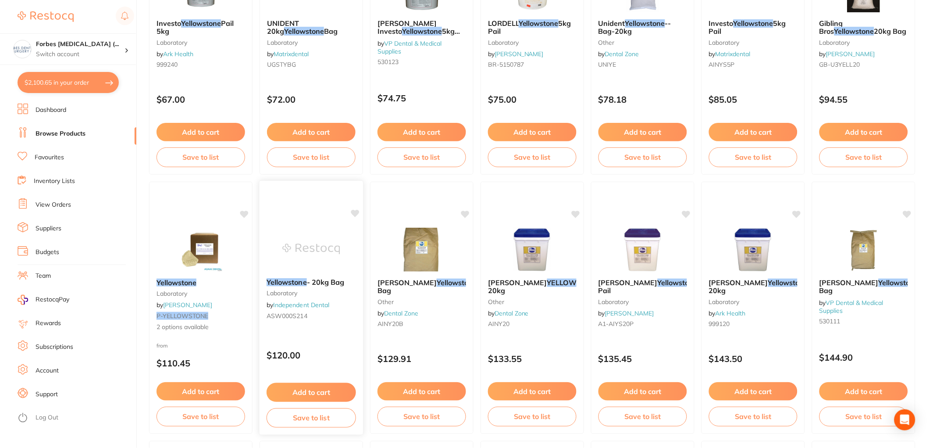
click at [305, 239] on img at bounding box center [310, 249] width 57 height 44
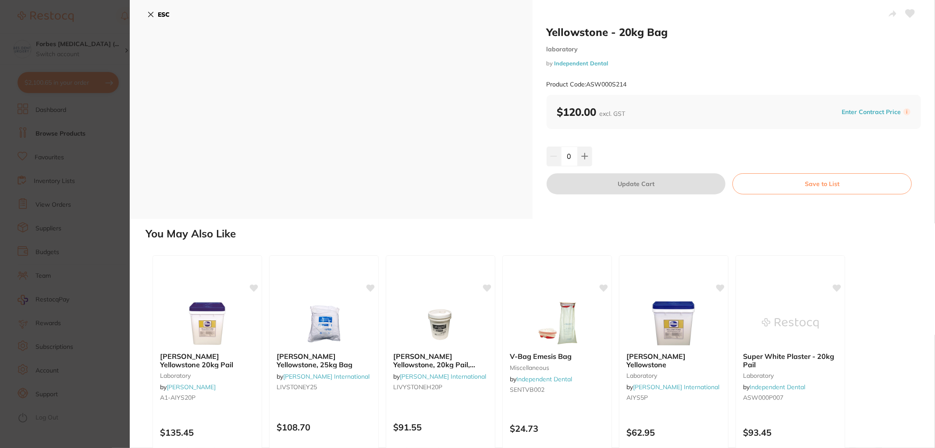
click at [79, 247] on section "Yellowstone - 20kg Bag laboratory by Independent Dental Product Code: ASW000S21…" at bounding box center [467, 224] width 935 height 448
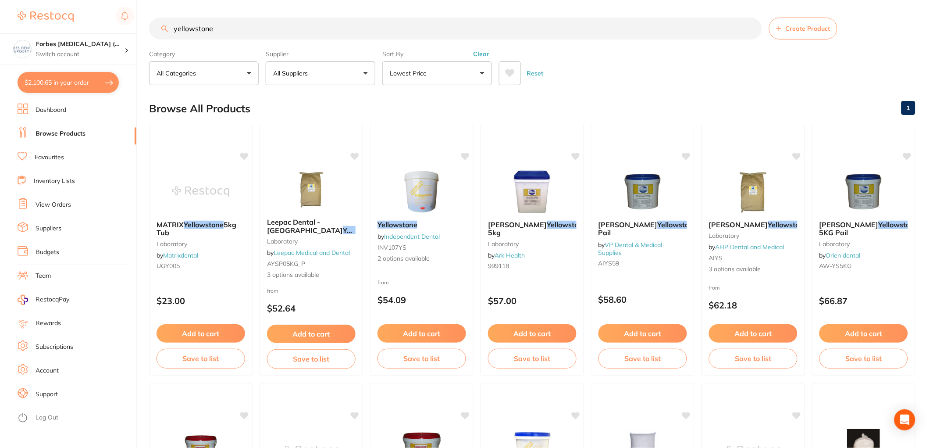
click at [348, 75] on button "All Suppliers" at bounding box center [321, 73] width 110 height 24
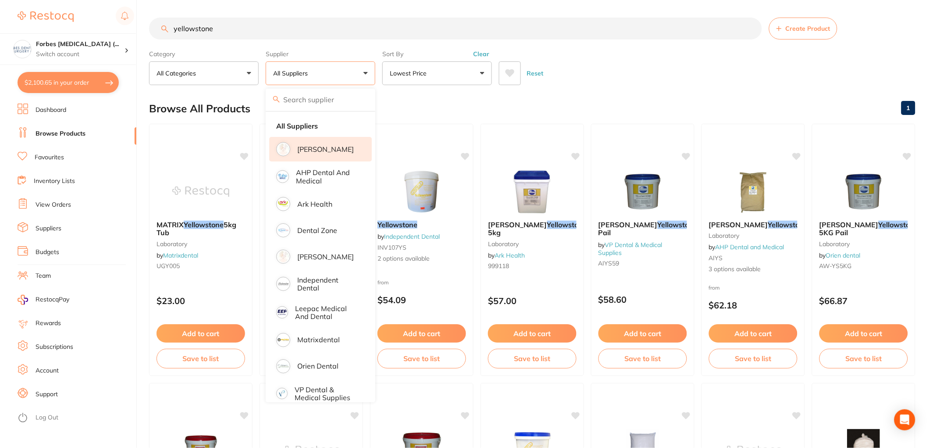
click at [316, 151] on p "[PERSON_NAME]" at bounding box center [325, 149] width 57 height 8
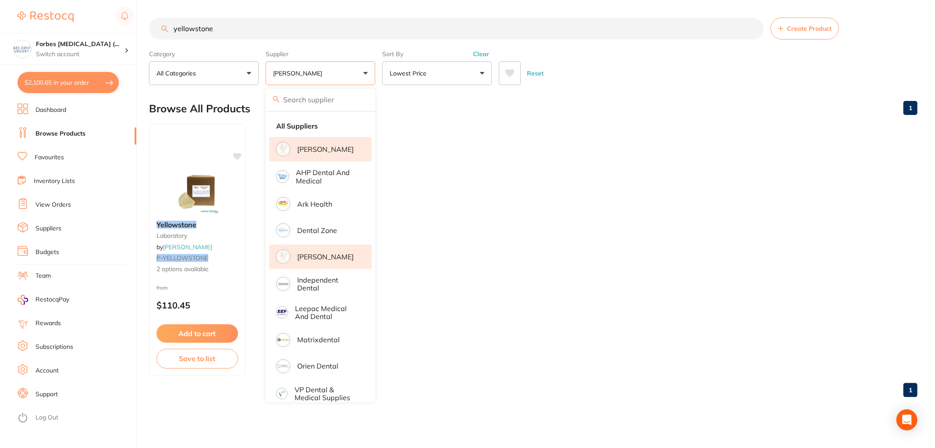
click at [323, 260] on p "[PERSON_NAME]" at bounding box center [325, 257] width 57 height 8
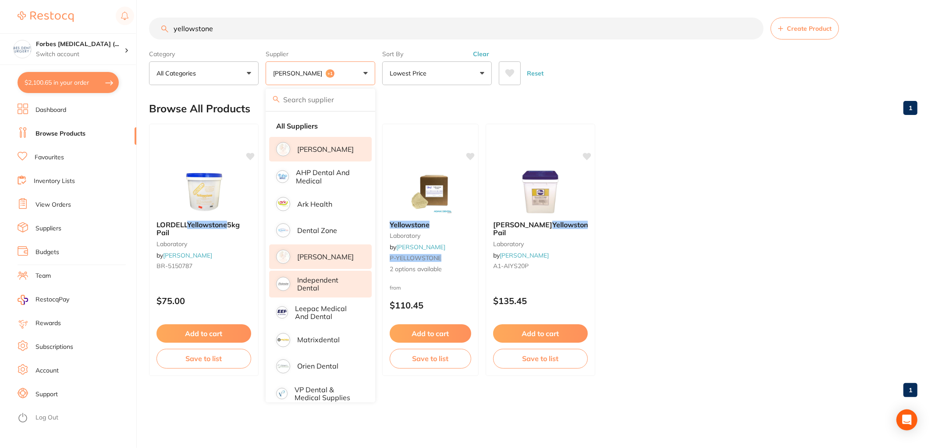
click at [324, 277] on li "Independent Dental" at bounding box center [320, 284] width 103 height 27
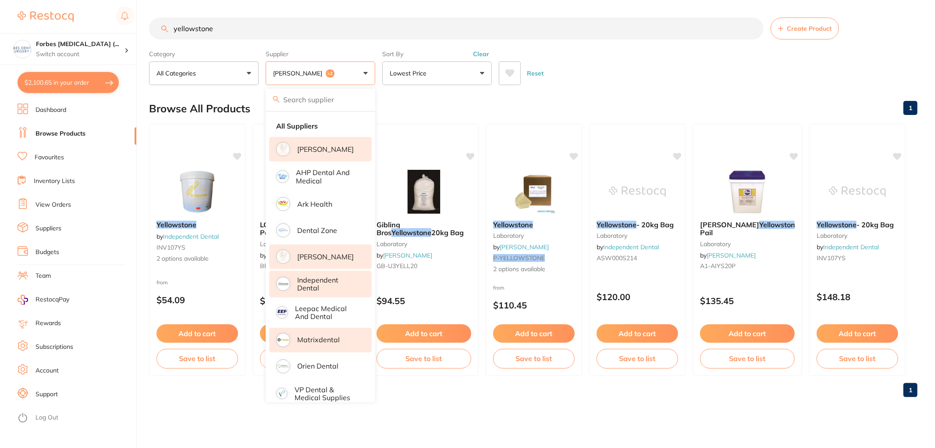
click at [317, 343] on p "Matrixdental" at bounding box center [318, 339] width 43 height 8
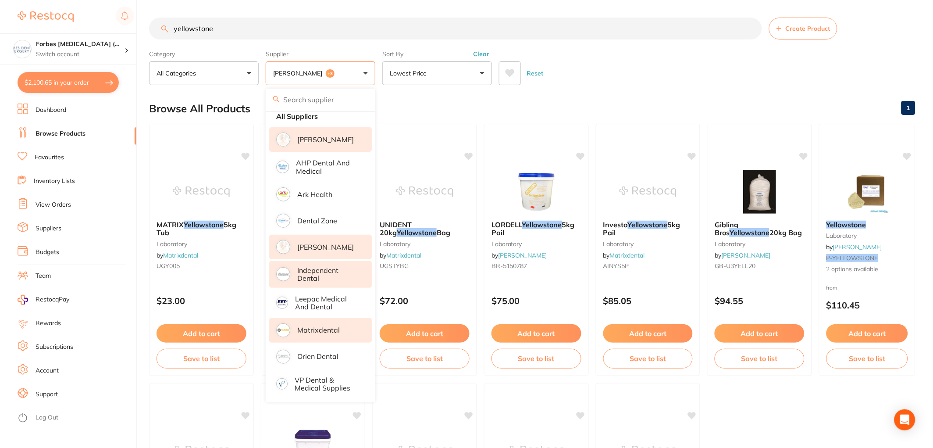
click at [646, 73] on div "Reset" at bounding box center [704, 69] width 410 height 31
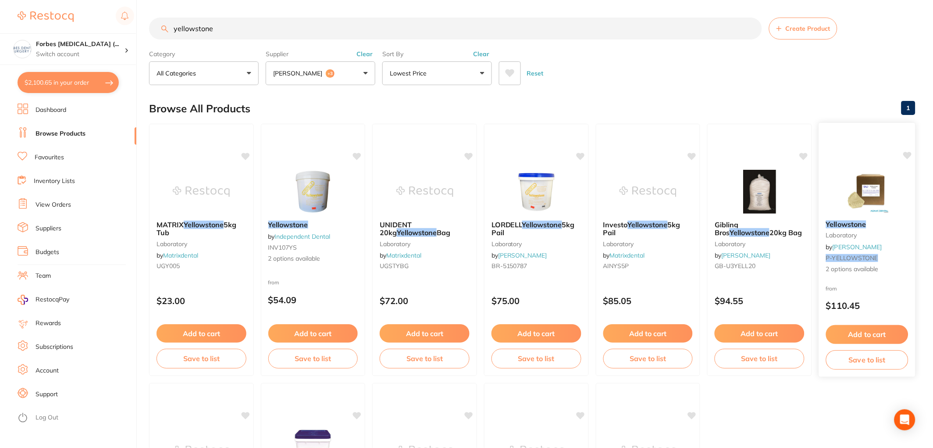
click at [877, 191] on img at bounding box center [866, 191] width 57 height 44
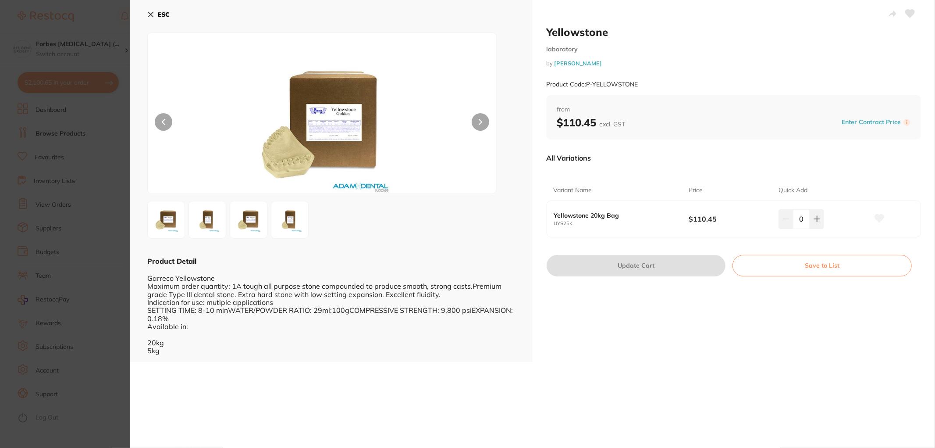
click at [68, 195] on section "Yellowstone laboratory by Adam Dental Product Code: P-YELLOWSTONE ESC Product D…" at bounding box center [467, 224] width 935 height 448
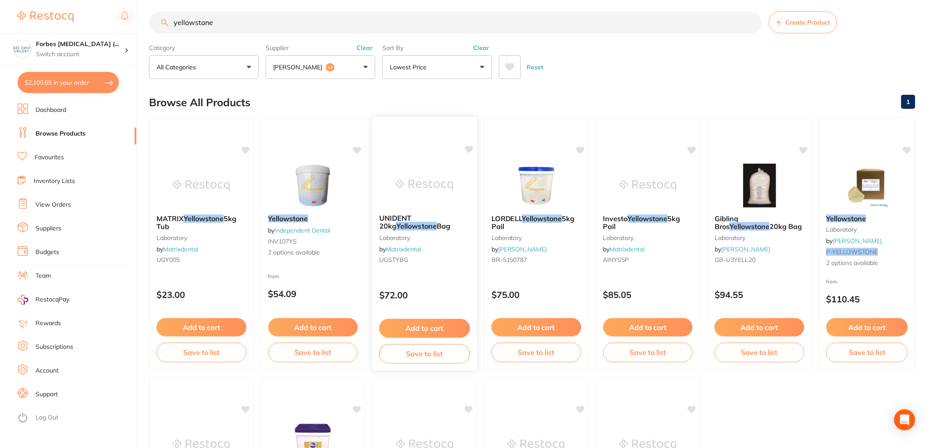
scroll to position [233, 0]
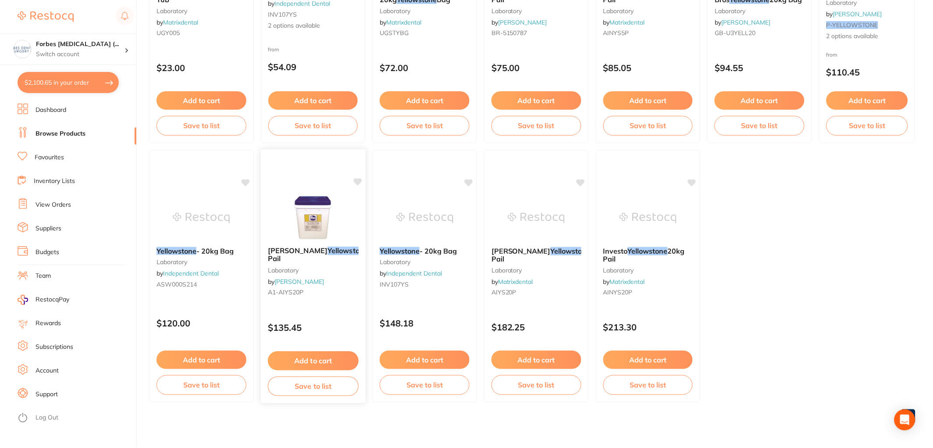
click at [297, 357] on button "Add to cart" at bounding box center [313, 360] width 91 height 19
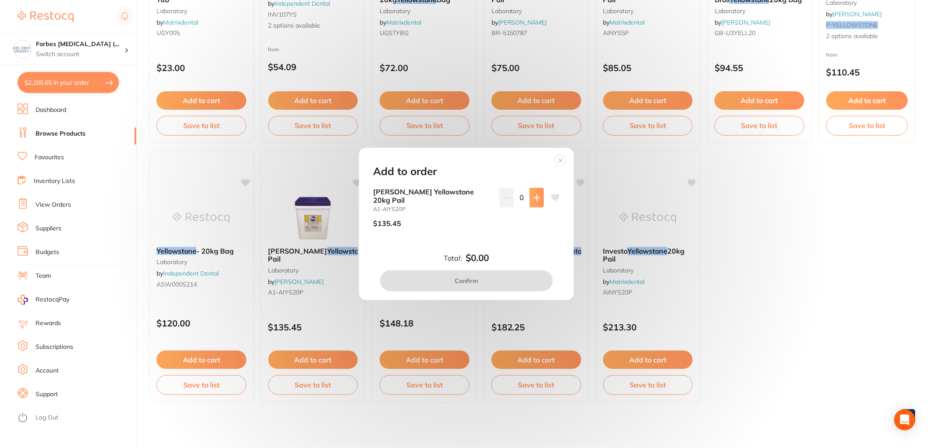
click at [536, 198] on icon at bounding box center [537, 197] width 7 height 7
type input "1"
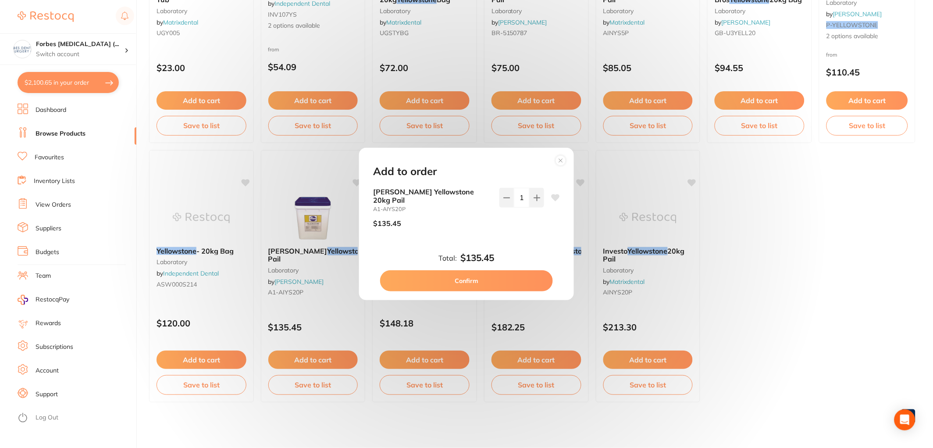
click at [489, 286] on button "Confirm" at bounding box center [466, 280] width 173 height 21
checkbox input "false"
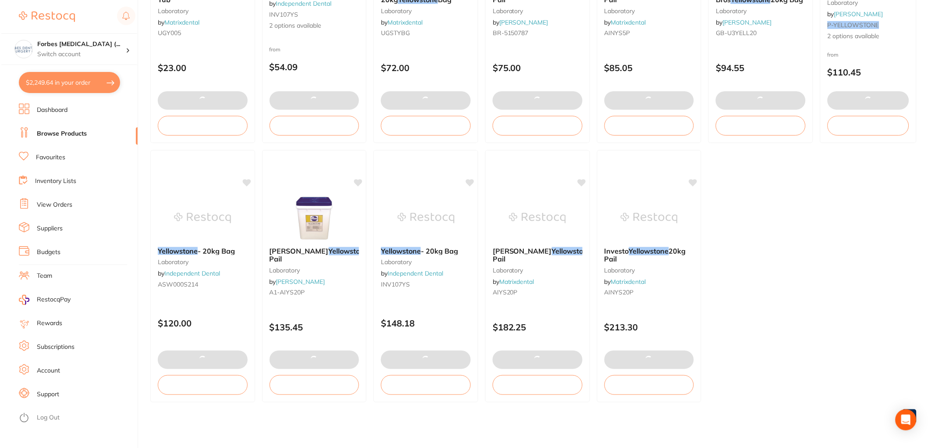
scroll to position [0, 0]
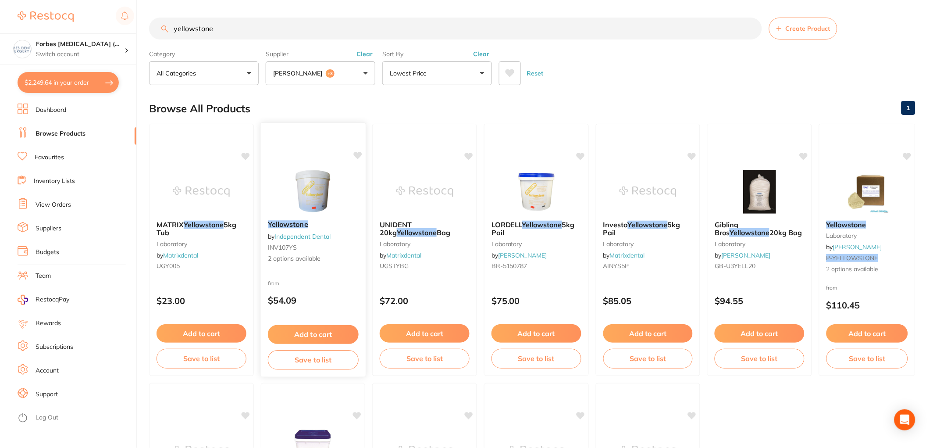
click at [282, 269] on div "Yellowstone by Independent Dental INV107YS 2 options available" at bounding box center [312, 241] width 105 height 57
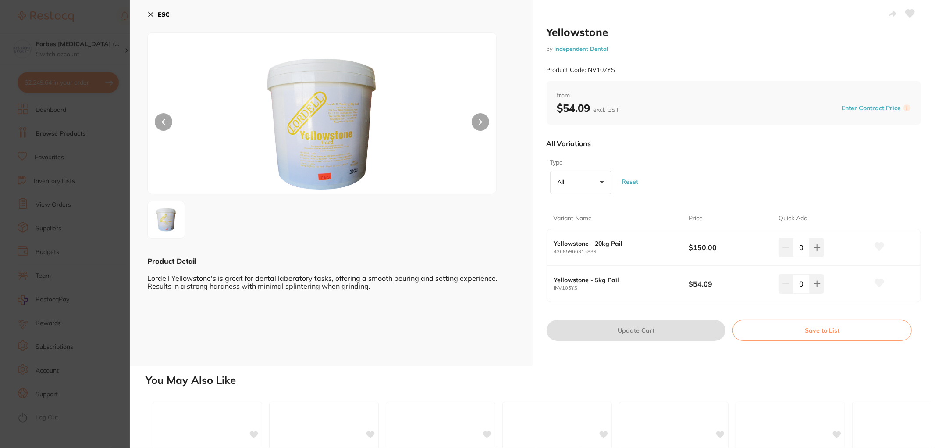
click at [110, 36] on section "Yellowstone by Independent Dental Product Code: INV107YS ESC Product Detail Lor…" at bounding box center [467, 224] width 935 height 448
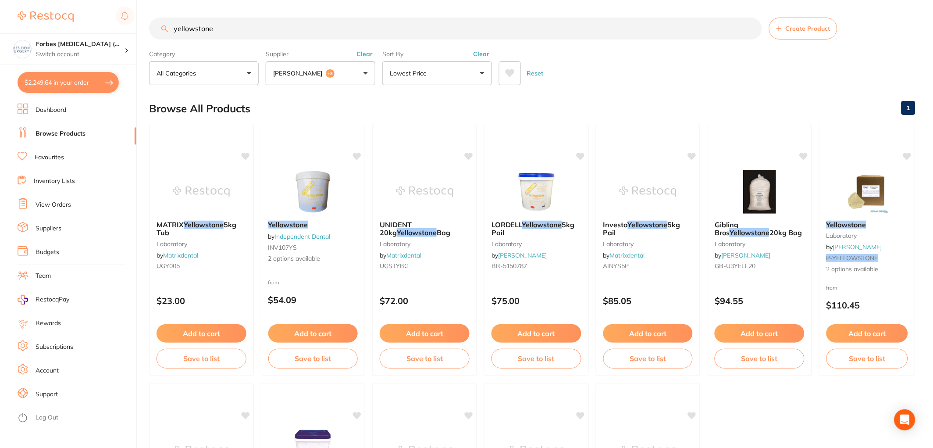
click at [47, 76] on button "$2,249.64 in your order" at bounding box center [68, 82] width 101 height 21
checkbox input "true"
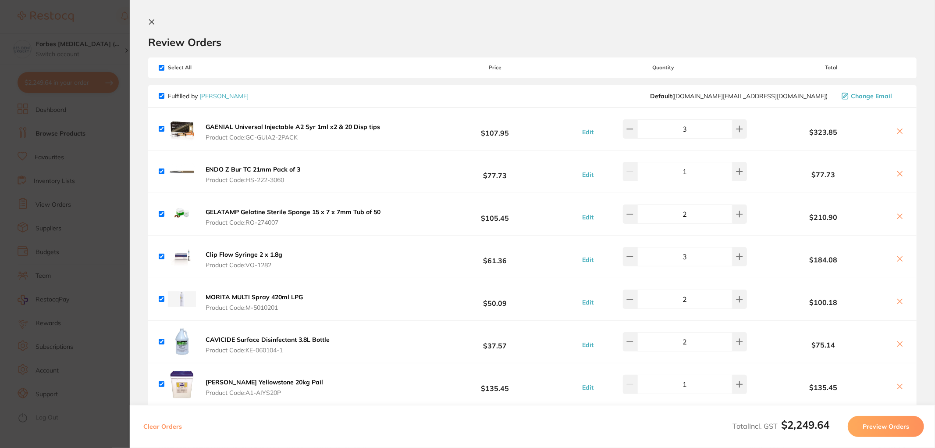
click at [67, 174] on section "Update RRP Set your pre negotiated price for this item. Item Agreed RRP (excl. …" at bounding box center [467, 224] width 935 height 448
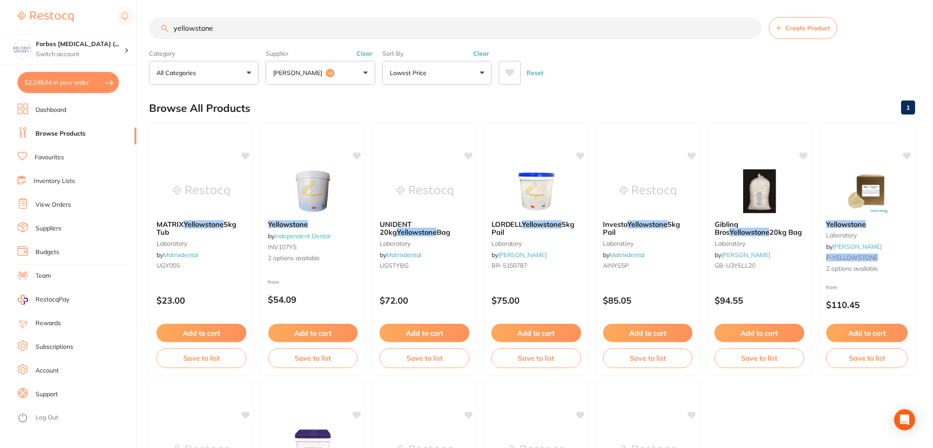
click at [44, 154] on link "Favourites" at bounding box center [49, 157] width 29 height 9
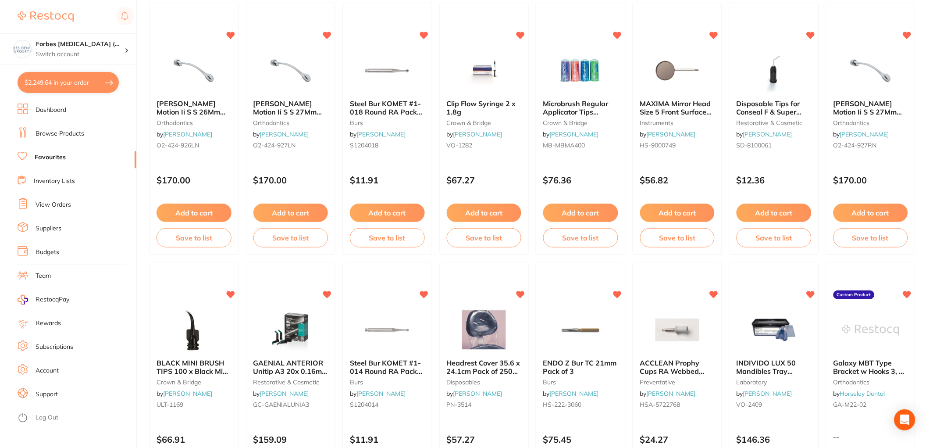
scroll to position [1364, 0]
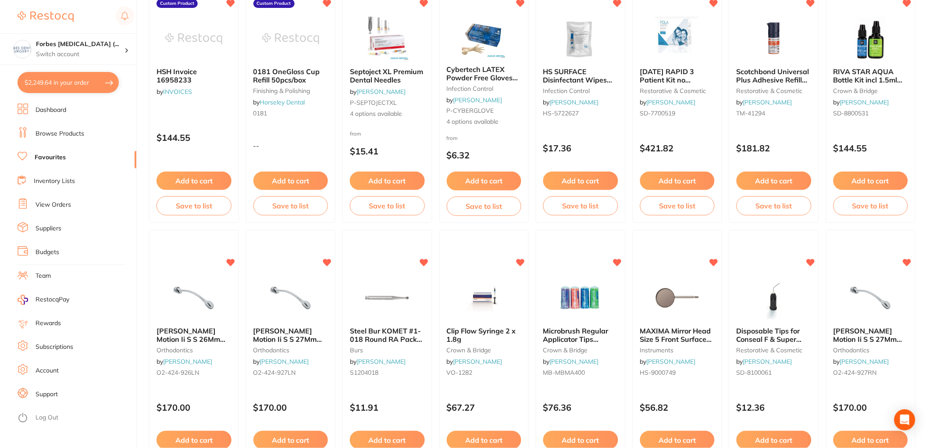
scroll to position [227, 0]
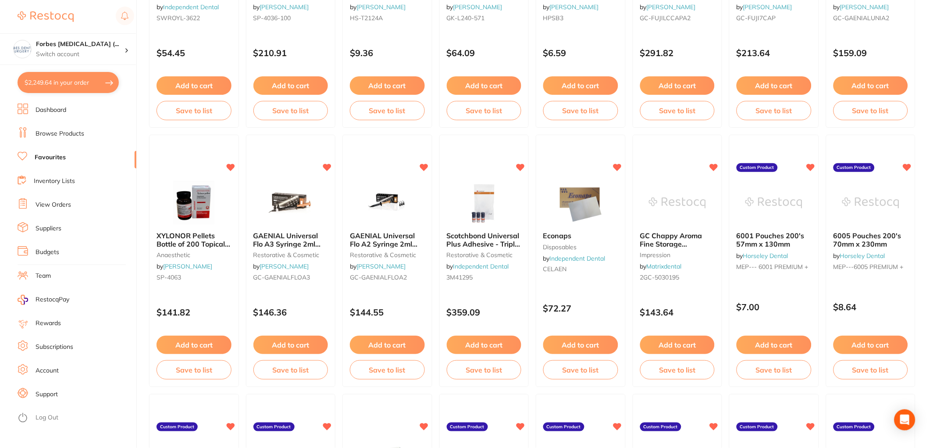
click at [38, 103] on section "Forbes Dental Surgery (... Switch account Forbes Dental Surgery (DentalTown 6) …" at bounding box center [68, 224] width 137 height 448
click at [39, 110] on link "Dashboard" at bounding box center [51, 110] width 31 height 9
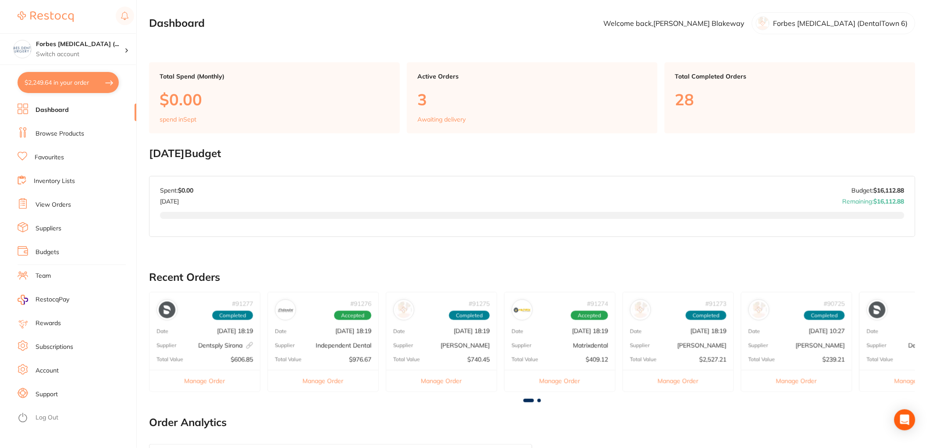
click at [46, 133] on link "Browse Products" at bounding box center [60, 133] width 49 height 9
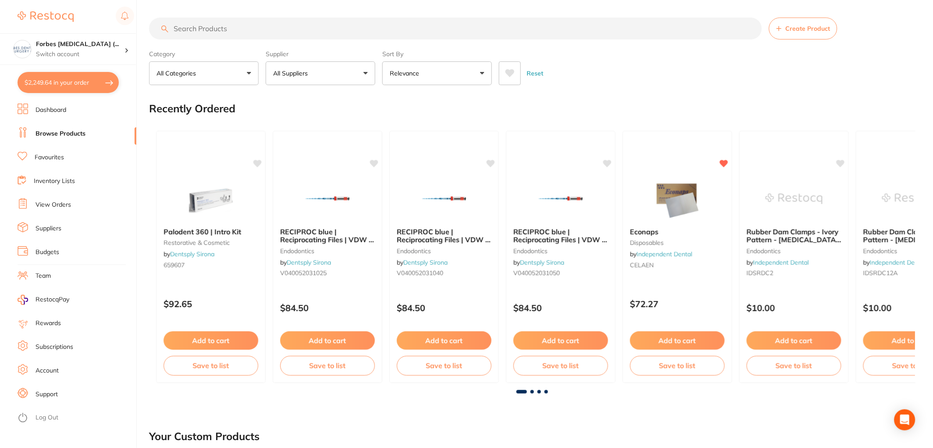
click at [295, 28] on input "search" at bounding box center [455, 29] width 613 height 22
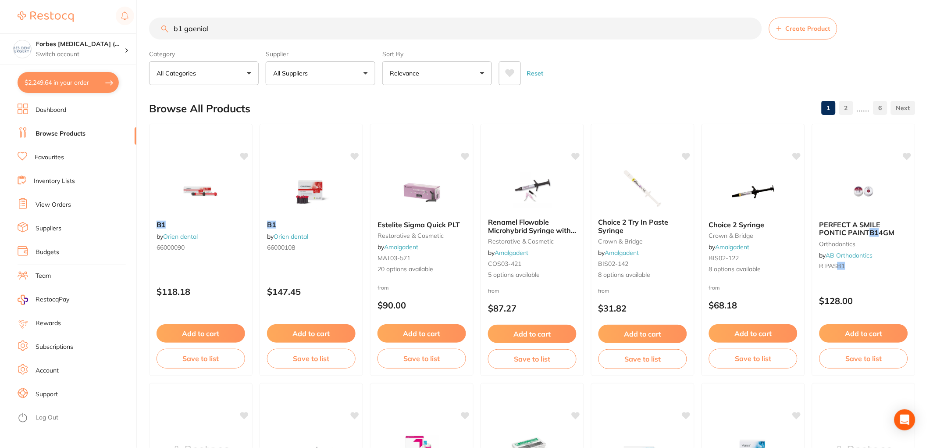
type input "b1 gaenial"
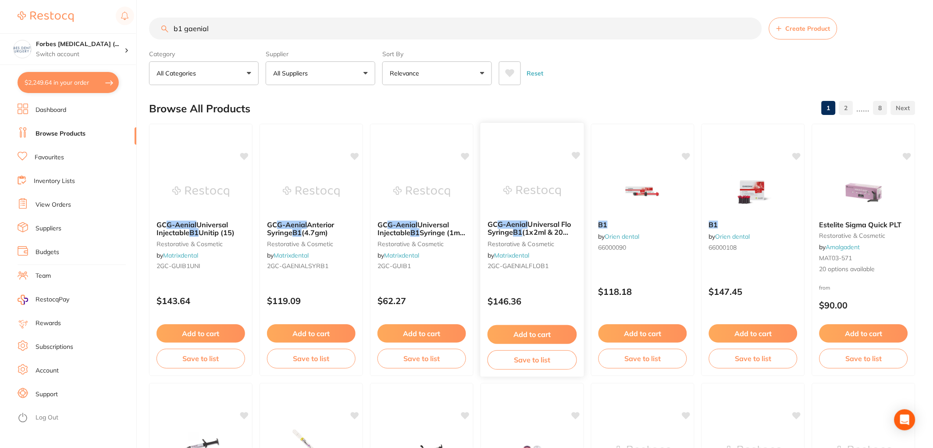
click at [529, 206] on img at bounding box center [531, 191] width 57 height 44
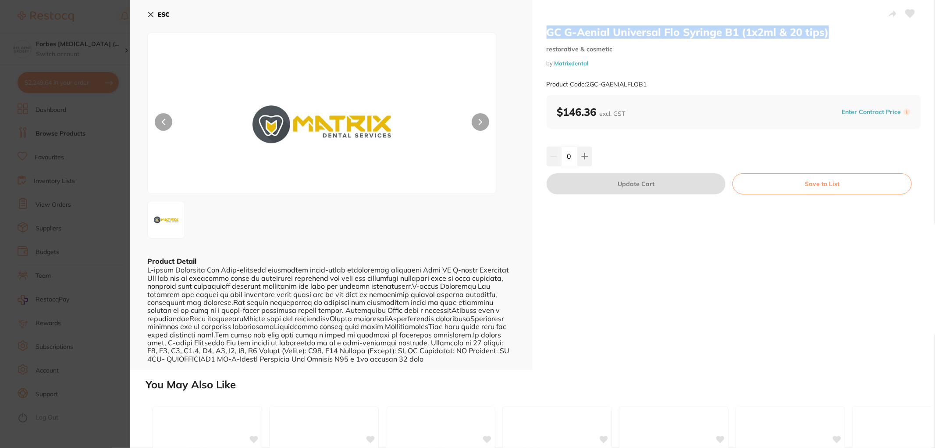
drag, startPoint x: 546, startPoint y: 32, endPoint x: 835, endPoint y: 37, distance: 289.4
click at [835, 37] on h2 "GC G-Aenial Universal Flo Syringe B1 (1x2ml & 20 tips)" at bounding box center [734, 31] width 375 height 13
copy h2 "GC G-Aenial Universal Flo Syringe B1 (1x2ml & 20 tips)"
click at [0, 138] on section "GC G-Aenial Universal Flo Syringe B1 (1x2ml & 20 tips) restorative & cosmetic b…" at bounding box center [467, 224] width 935 height 448
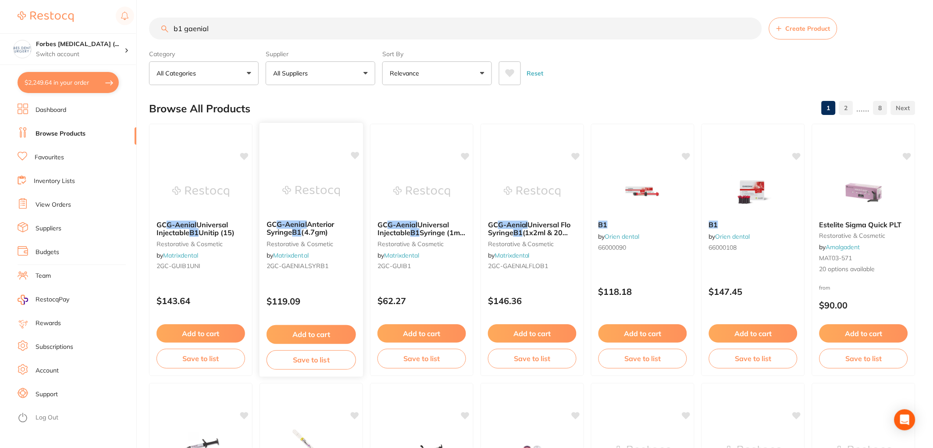
click at [285, 224] on em "G-Aenial" at bounding box center [292, 224] width 30 height 9
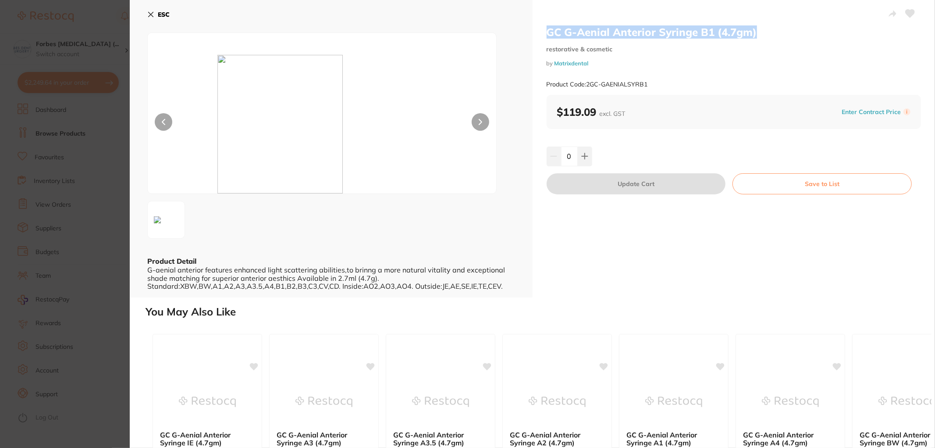
drag, startPoint x: 549, startPoint y: 35, endPoint x: 755, endPoint y: 33, distance: 206.1
click at [755, 33] on h2 "GC G-Aenial Anterior Syringe B1 (4.7gm)" at bounding box center [734, 31] width 375 height 13
copy h2 "GC G-Aenial Anterior Syringe B1 (4.7gm)"
click at [19, 164] on section "GC G-Aenial Anterior Syringe B1 (4.7gm) restorative & cosmetic by Matrixdental …" at bounding box center [467, 224] width 935 height 448
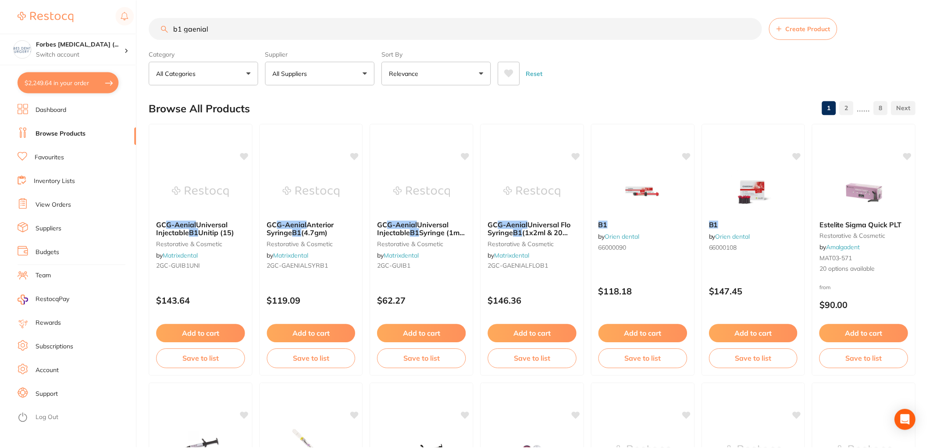
scroll to position [2, 0]
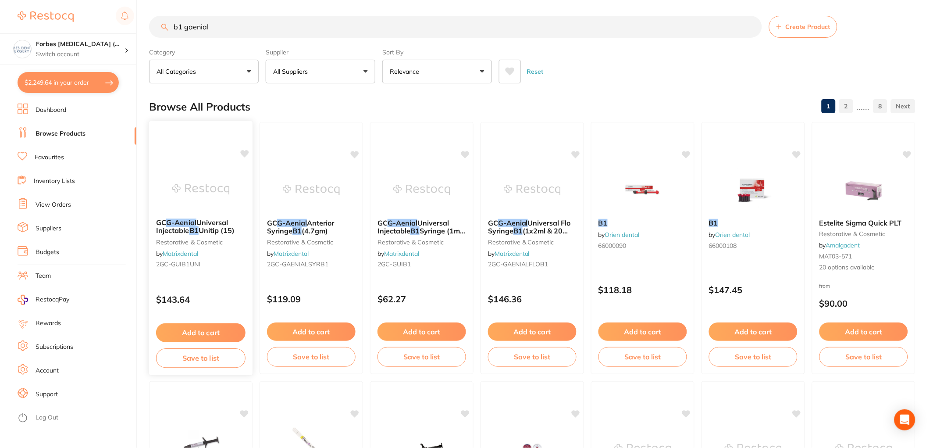
click at [209, 204] on img at bounding box center [200, 189] width 57 height 44
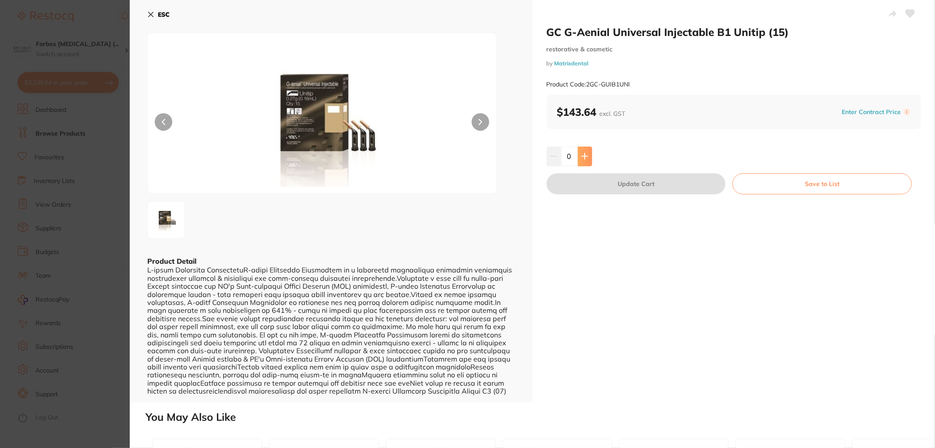
click at [585, 157] on icon at bounding box center [584, 156] width 7 height 7
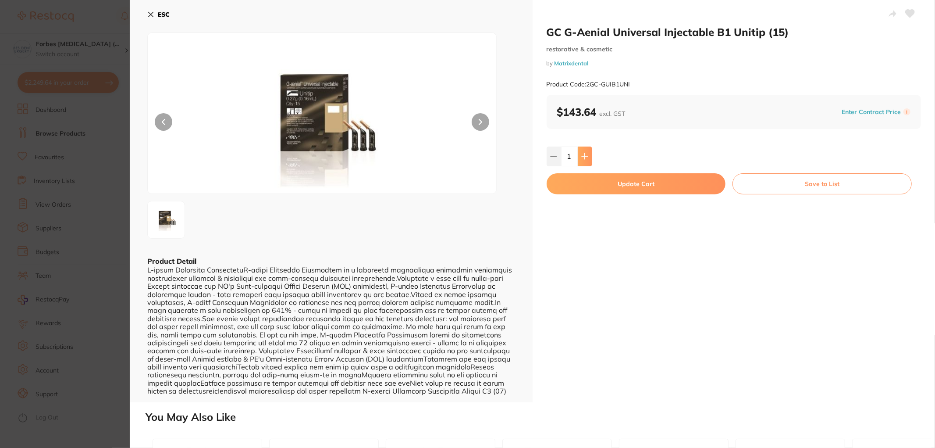
click at [585, 157] on icon at bounding box center [584, 156] width 7 height 7
type input "2"
click at [620, 180] on button "Update Cart" at bounding box center [636, 183] width 179 height 21
checkbox input "false"
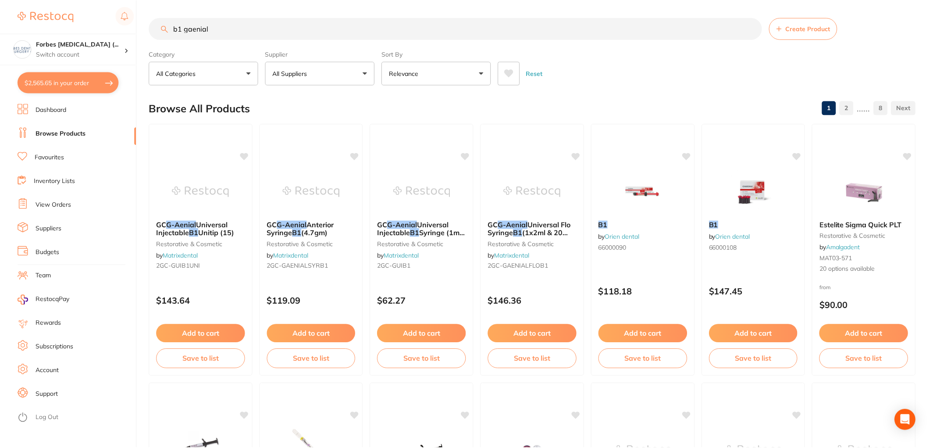
scroll to position [2, 0]
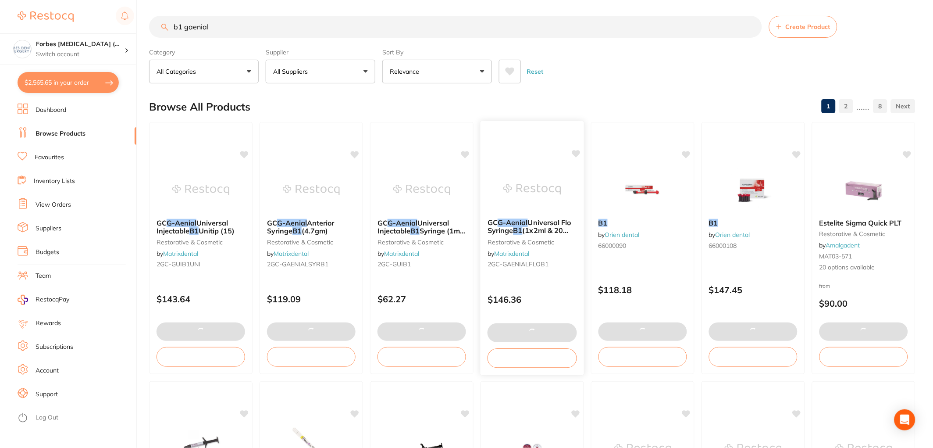
click at [528, 182] on img at bounding box center [531, 189] width 57 height 44
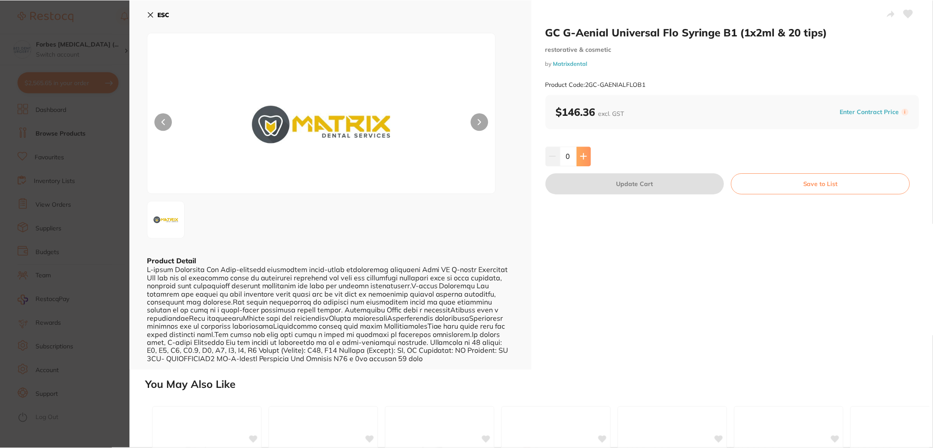
scroll to position [2, 0]
click at [583, 154] on icon at bounding box center [584, 156] width 7 height 7
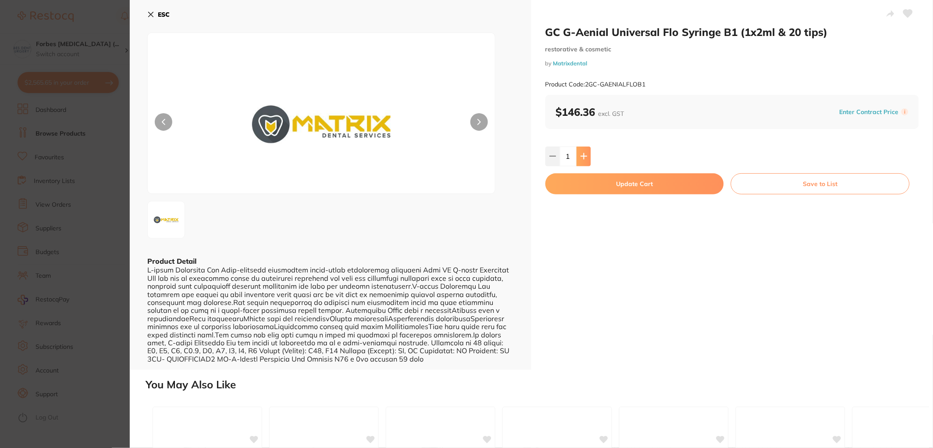
click at [583, 154] on icon at bounding box center [584, 156] width 7 height 7
type input "2"
click at [612, 186] on button "Update Cart" at bounding box center [634, 183] width 178 height 21
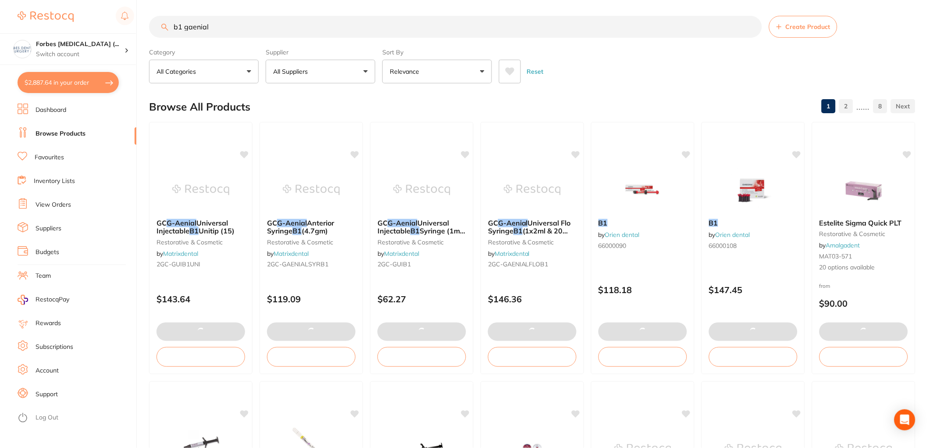
click at [49, 79] on button "$2,887.64 in your order" at bounding box center [68, 82] width 101 height 21
checkbox input "true"
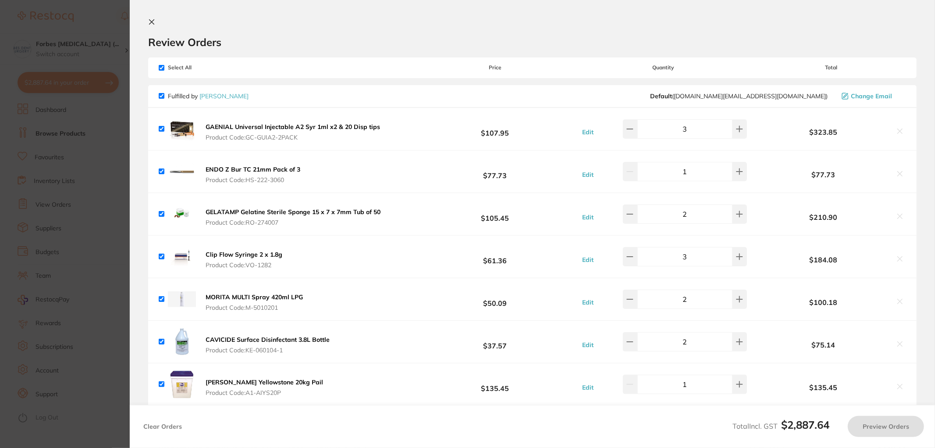
checkbox input "true"
click at [638, 135] on button at bounding box center [630, 128] width 14 height 19
type input "2"
click at [637, 260] on button at bounding box center [630, 256] width 14 height 19
type input "2"
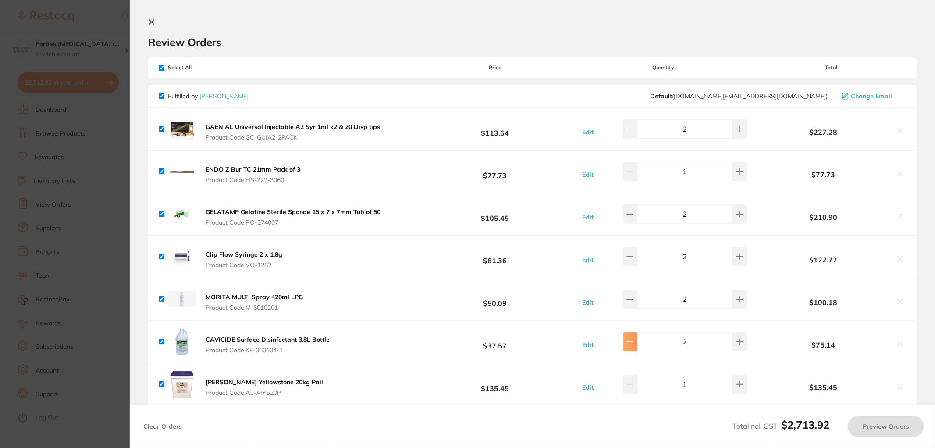
click at [632, 335] on button at bounding box center [630, 341] width 14 height 19
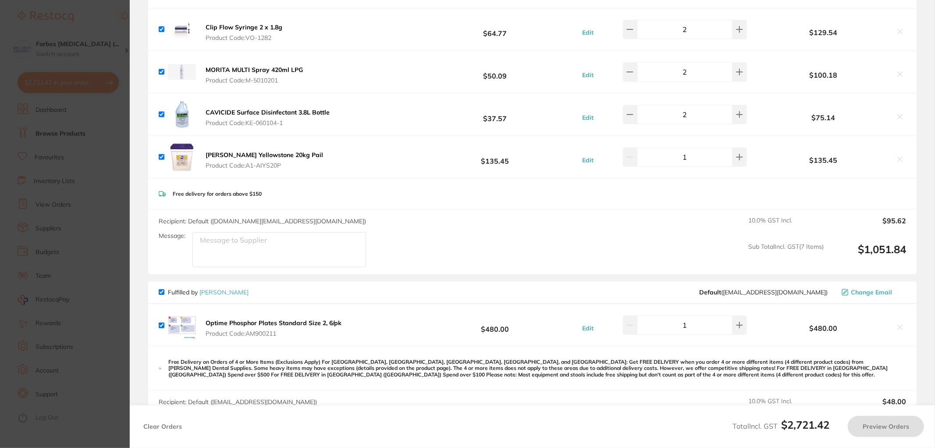
scroll to position [454, 0]
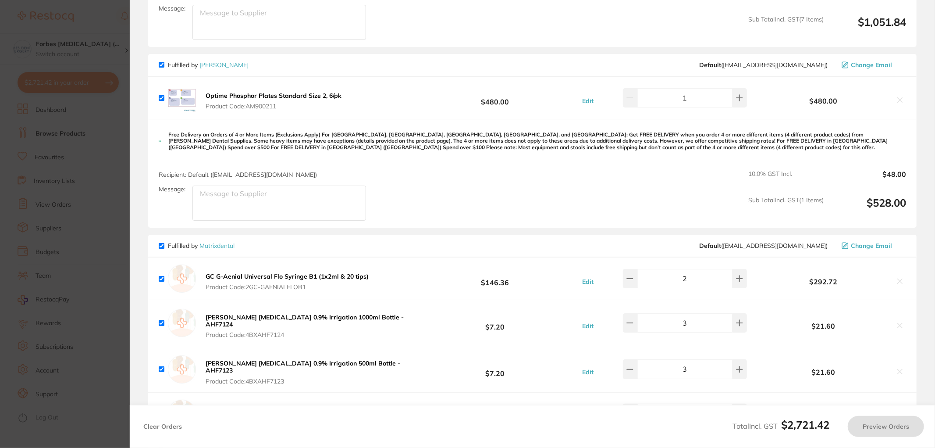
type input "1"
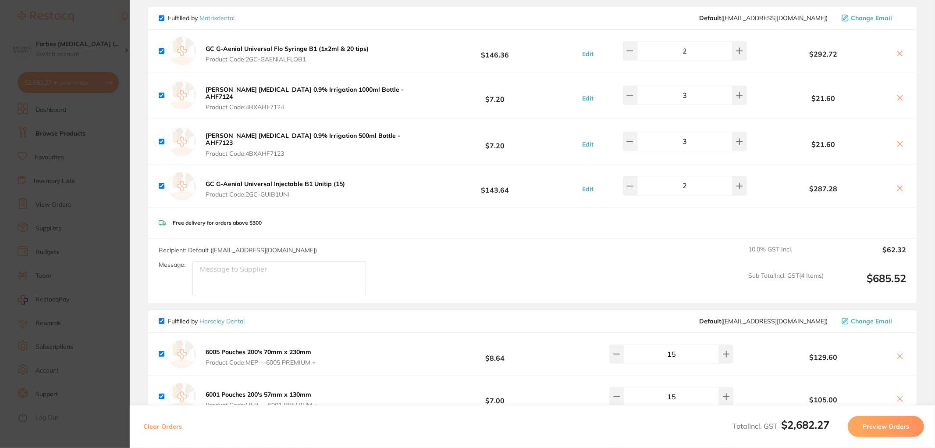
click at [119, 165] on section "Update RRP Set your pre negotiated price for this item. Item Agreed RRP (excl. …" at bounding box center [467, 224] width 935 height 448
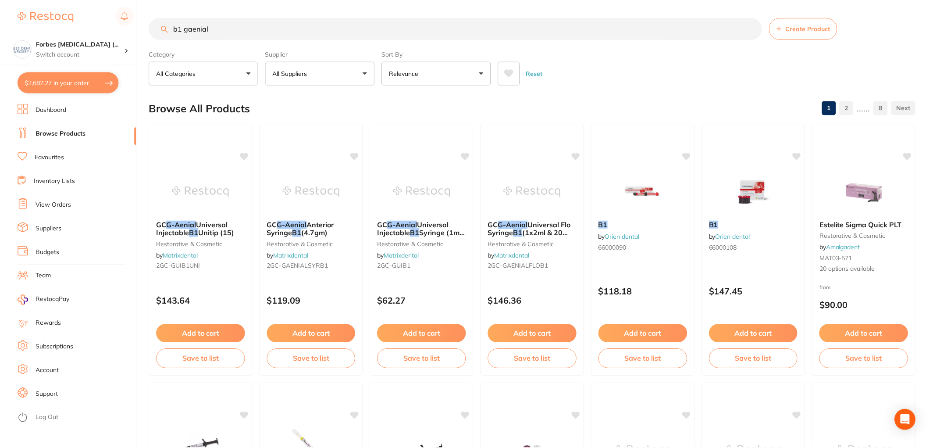
scroll to position [2, 0]
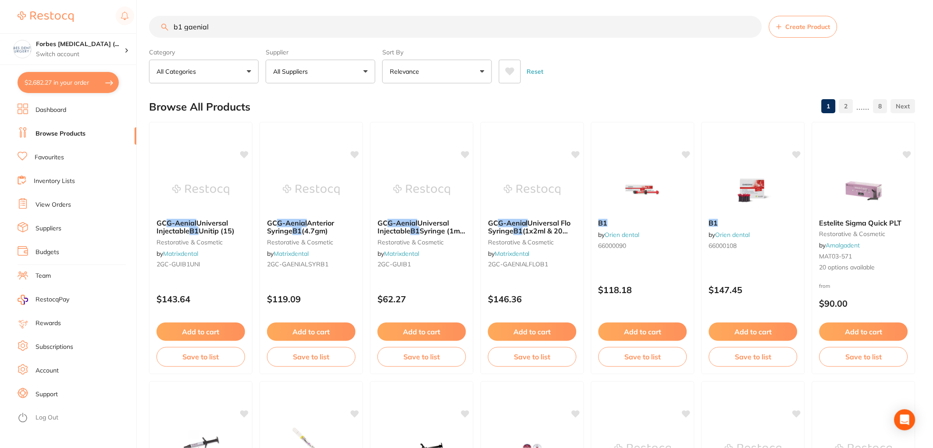
click at [47, 154] on link "Favourites" at bounding box center [49, 157] width 29 height 9
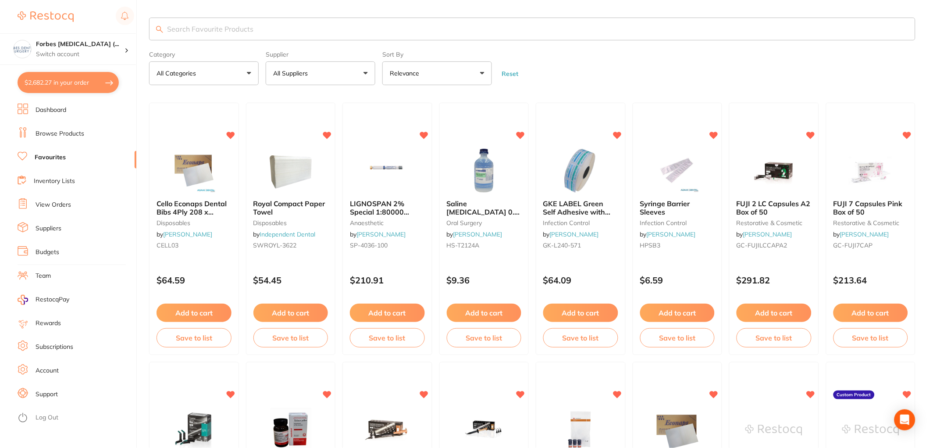
click at [91, 136] on li "Browse Products" at bounding box center [77, 133] width 119 height 13
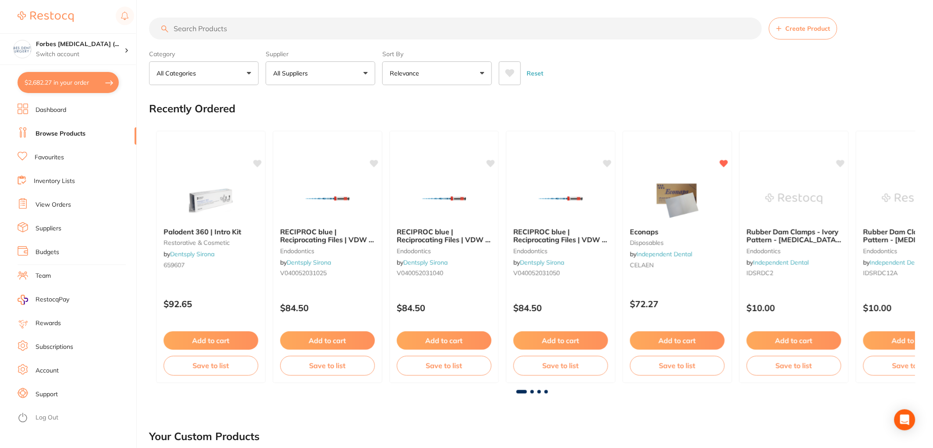
click at [218, 27] on input "search" at bounding box center [455, 29] width 613 height 22
type input "soflex"
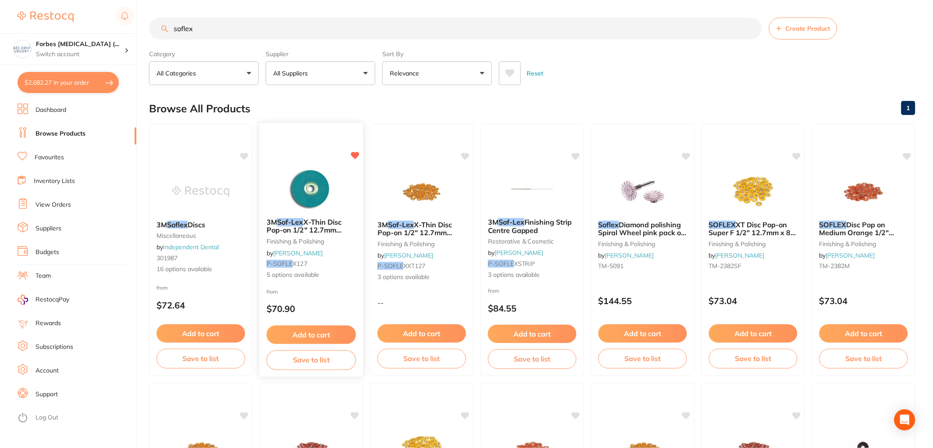
click at [303, 200] on img at bounding box center [310, 189] width 57 height 44
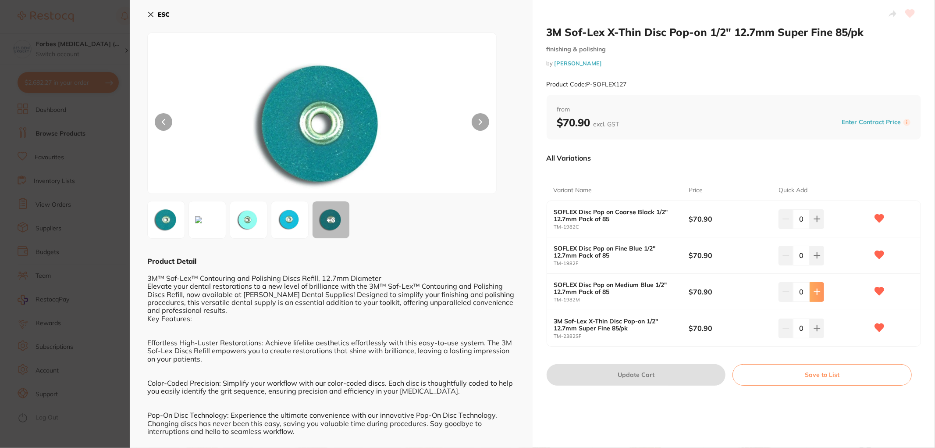
click at [816, 290] on icon at bounding box center [817, 292] width 6 height 6
type input "1"
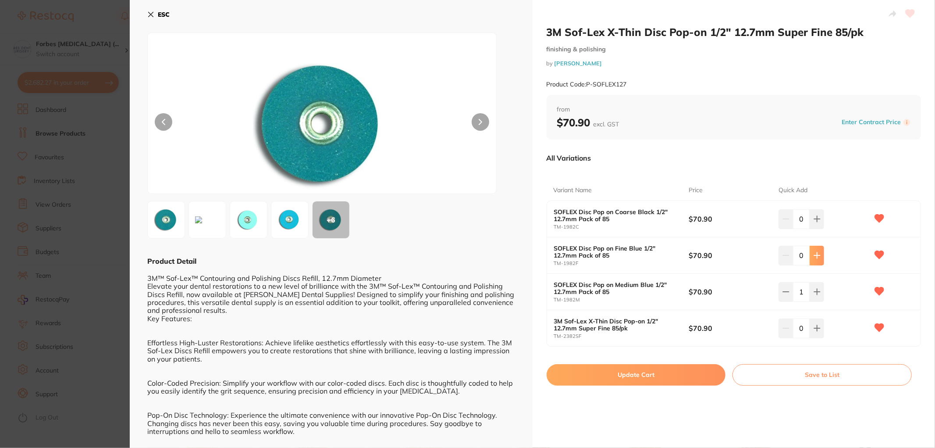
click at [817, 253] on icon at bounding box center [817, 255] width 7 height 7
type input "1"
click at [816, 216] on icon at bounding box center [817, 218] width 7 height 7
type input "1"
click at [147, 13] on icon at bounding box center [150, 14] width 7 height 7
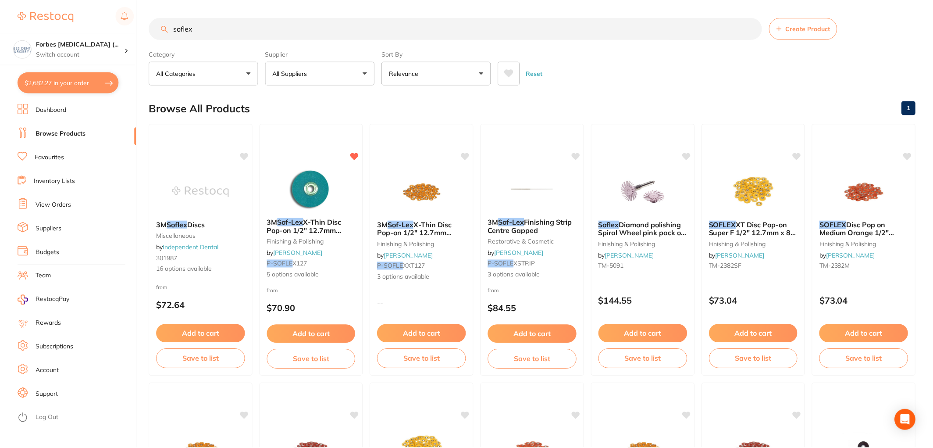
scroll to position [14, 0]
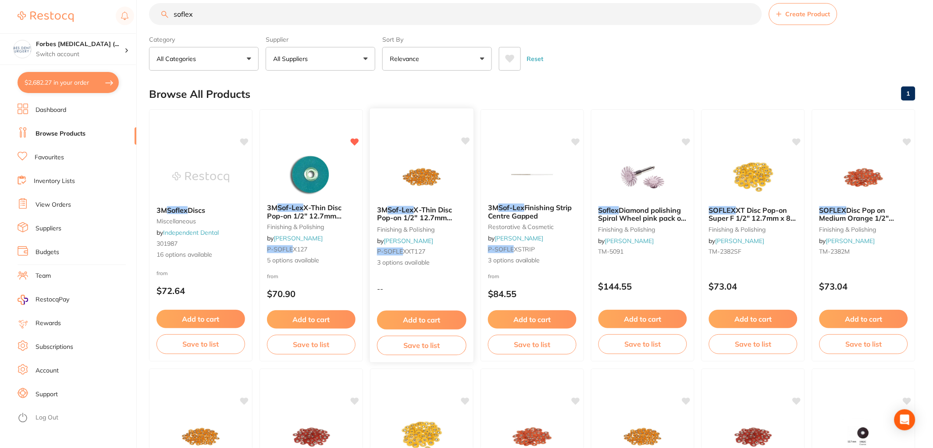
click at [421, 177] on img at bounding box center [421, 176] width 57 height 44
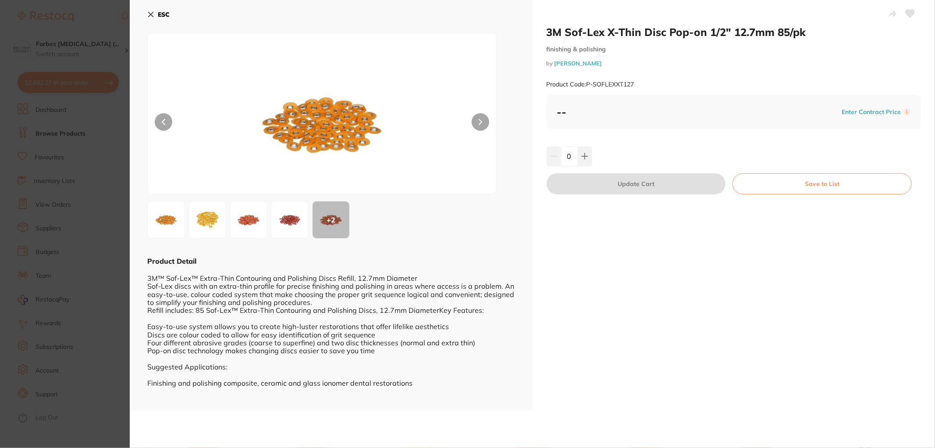
click at [75, 192] on section "3M Sof-Lex X-Thin Disc Pop-on 1/2" 12.7mm 85/pk finishing & polishing by Adam D…" at bounding box center [467, 224] width 935 height 448
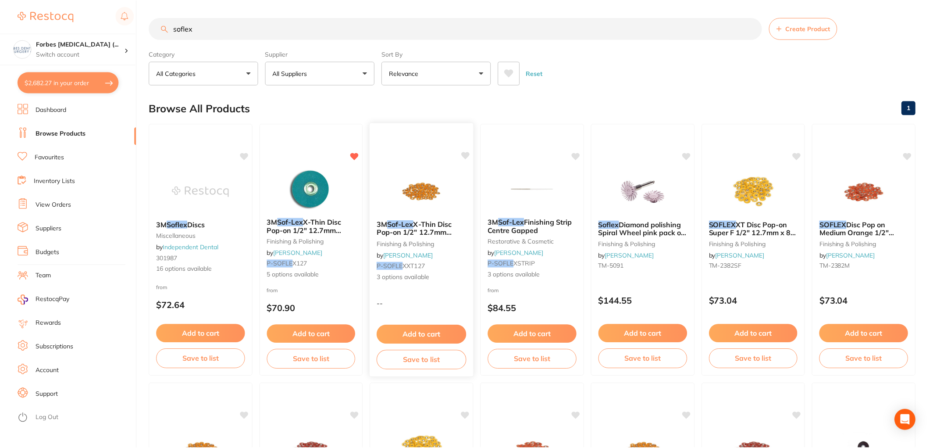
scroll to position [14, 0]
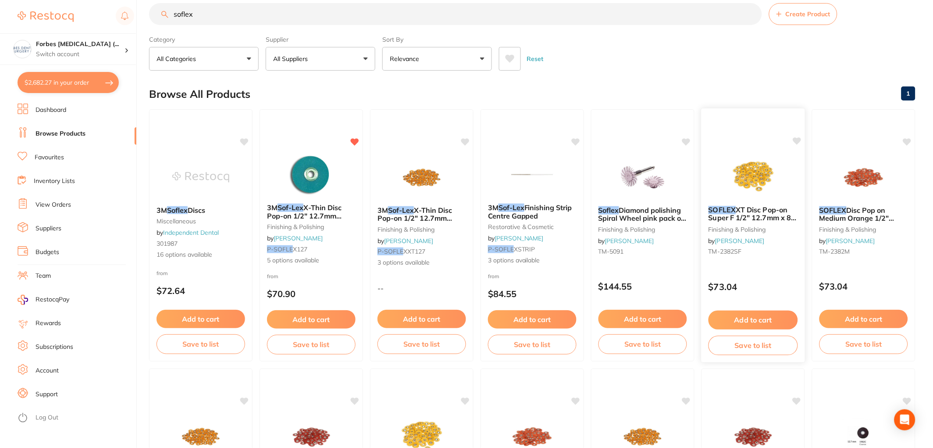
click at [742, 181] on img at bounding box center [752, 176] width 57 height 44
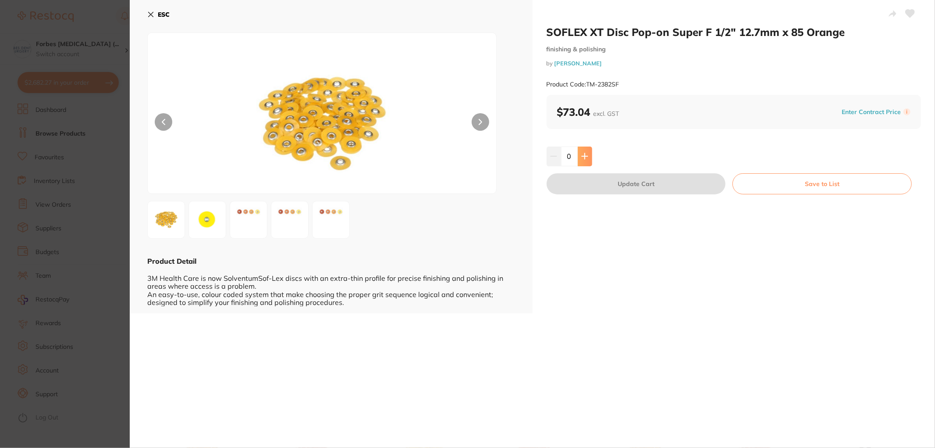
click at [581, 157] on icon at bounding box center [584, 156] width 7 height 7
type input "1"
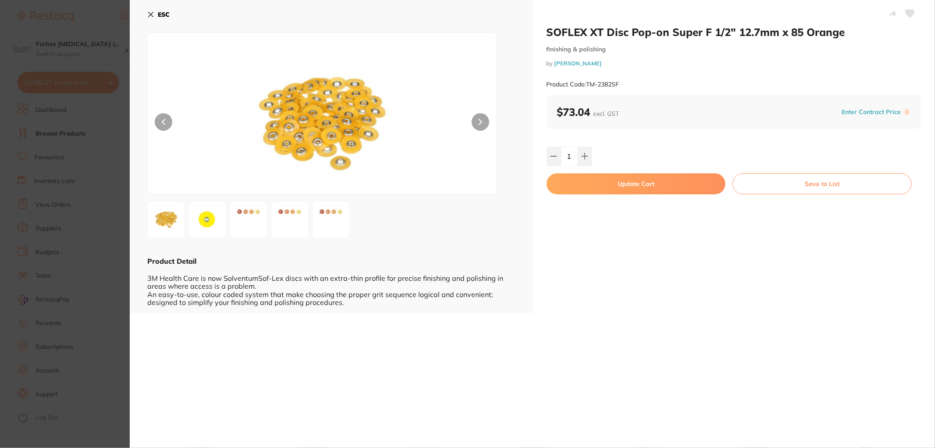
click at [617, 183] on button "Update Cart" at bounding box center [636, 183] width 179 height 21
checkbox input "false"
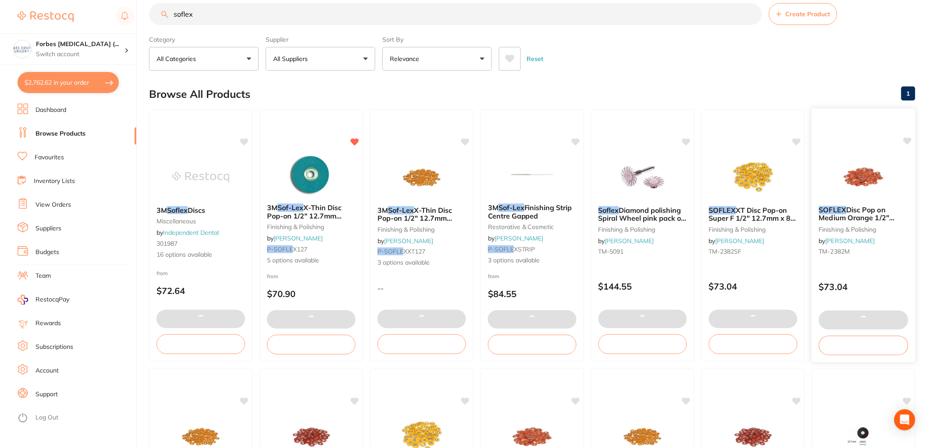
click at [863, 171] on img at bounding box center [863, 176] width 57 height 44
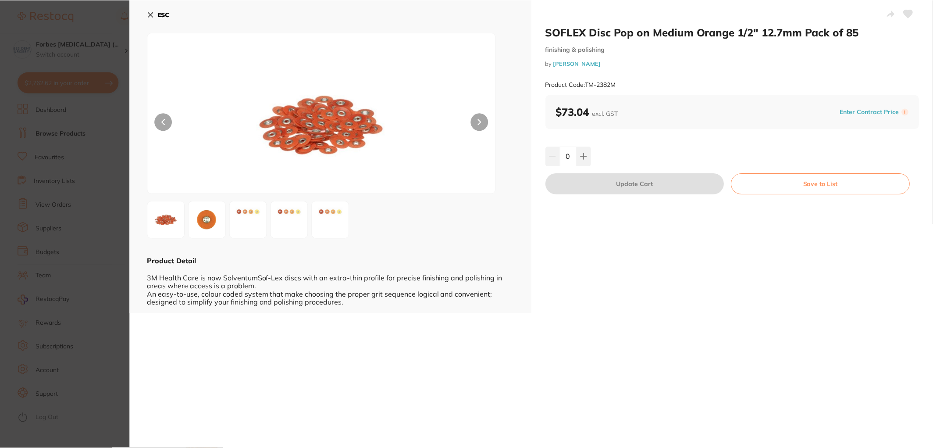
scroll to position [14, 0]
click at [584, 158] on icon at bounding box center [584, 156] width 7 height 7
type input "1"
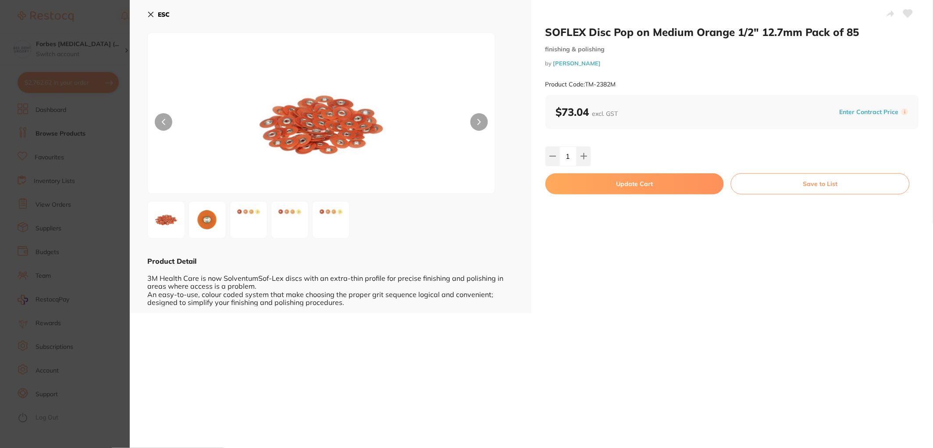
click at [629, 186] on button "Update Cart" at bounding box center [634, 183] width 178 height 21
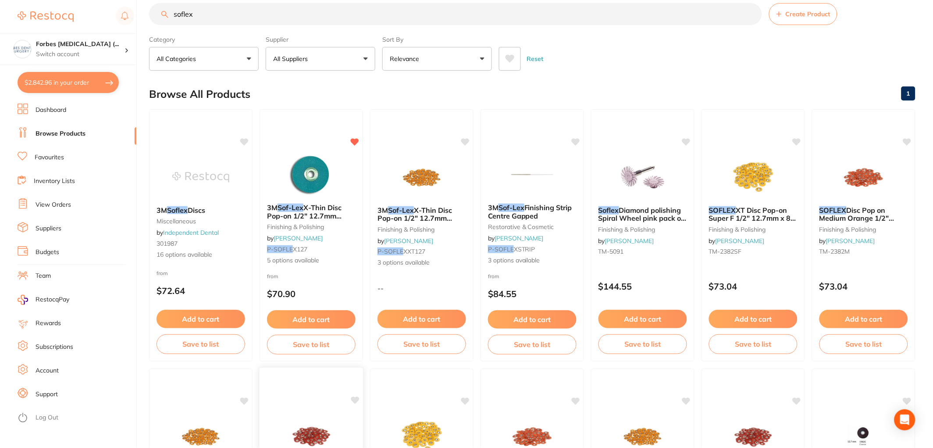
scroll to position [242, 0]
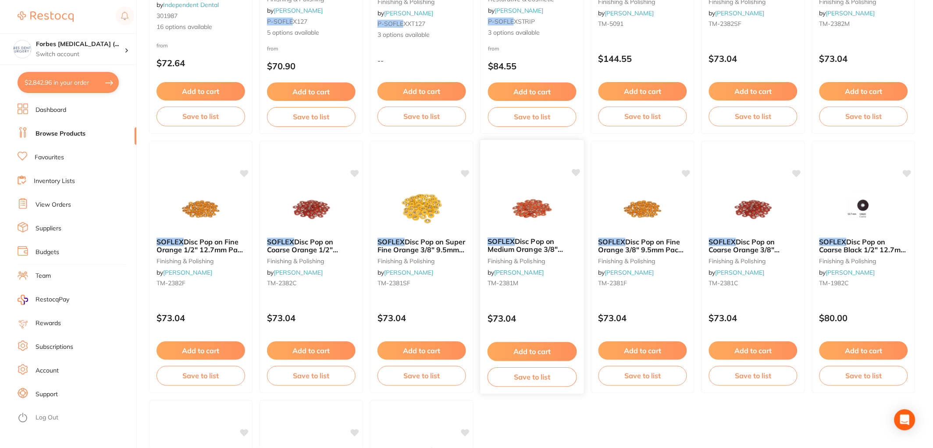
click at [502, 221] on div at bounding box center [532, 208] width 103 height 44
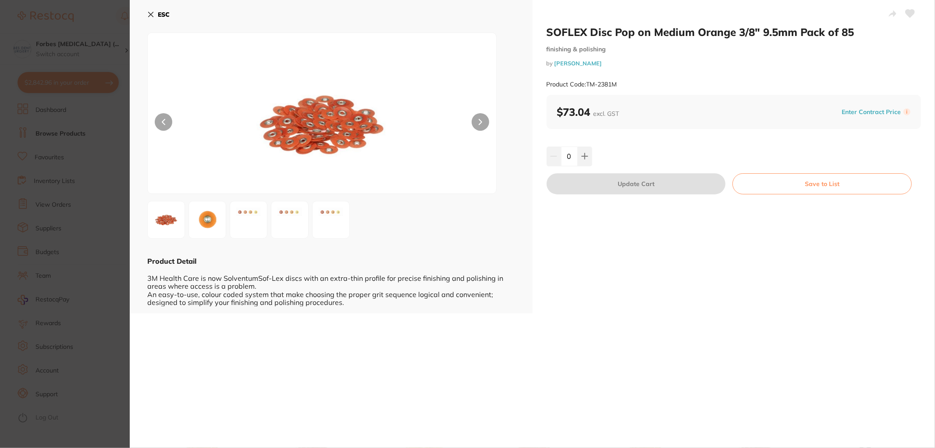
click at [47, 183] on section "SOFLEX Disc Pop on Medium Orange 3/8" 9.5mm Pack of 85 finishing & polishing by…" at bounding box center [467, 224] width 935 height 448
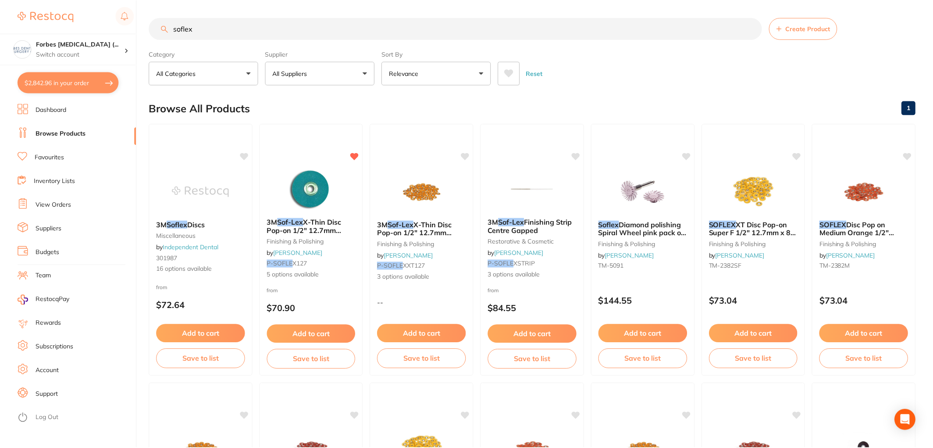
scroll to position [242, 0]
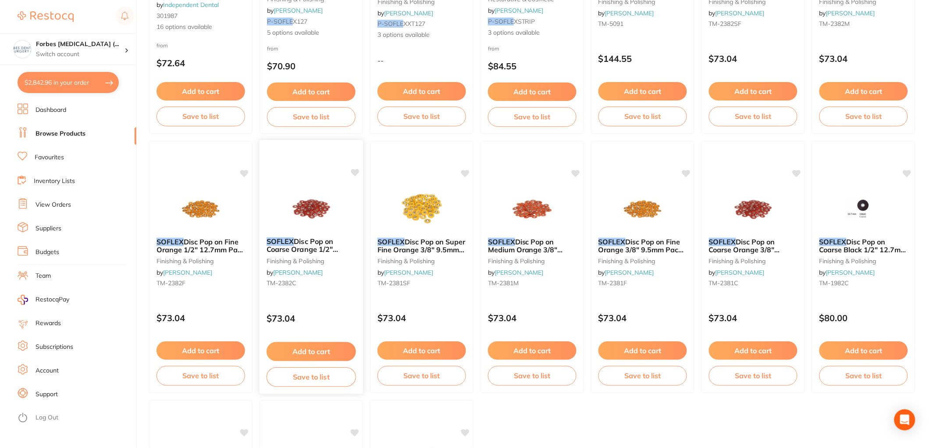
click at [327, 213] on img at bounding box center [310, 208] width 57 height 44
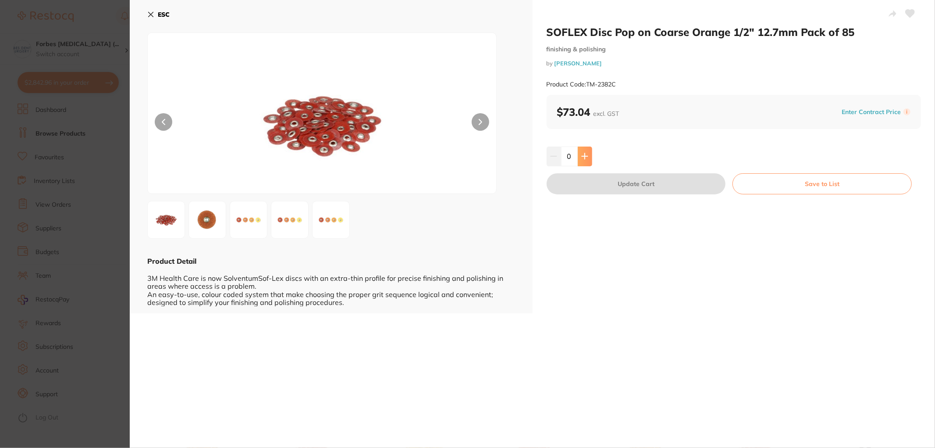
click at [585, 155] on icon at bounding box center [584, 156] width 7 height 7
type input "1"
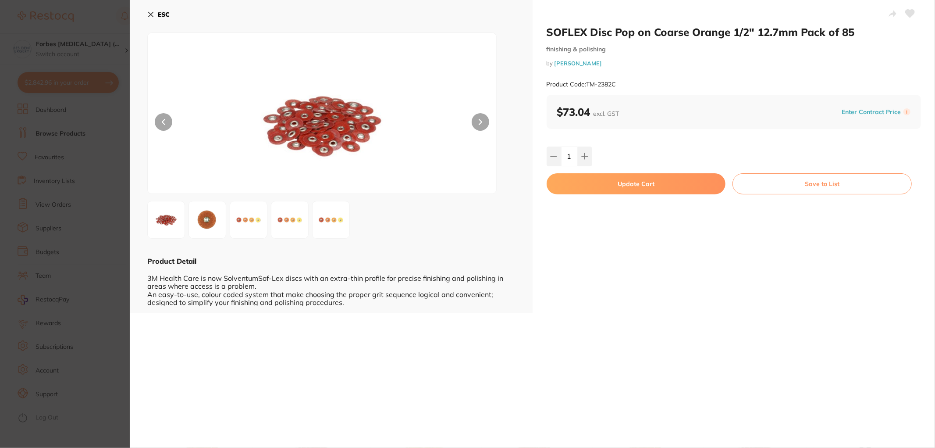
click at [613, 179] on button "Update Cart" at bounding box center [636, 183] width 179 height 21
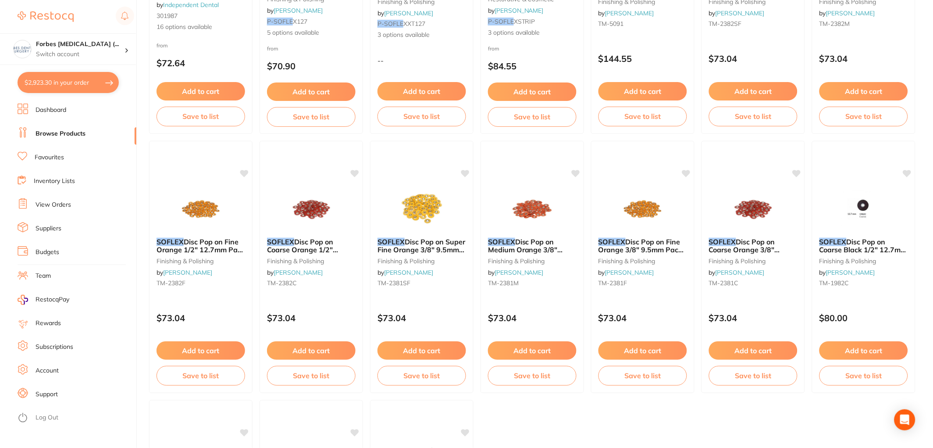
scroll to position [14, 0]
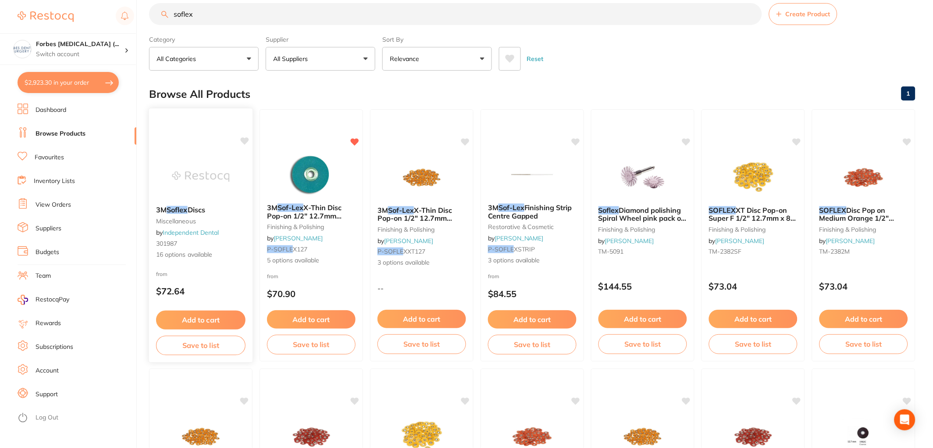
click at [176, 174] on img at bounding box center [200, 176] width 57 height 44
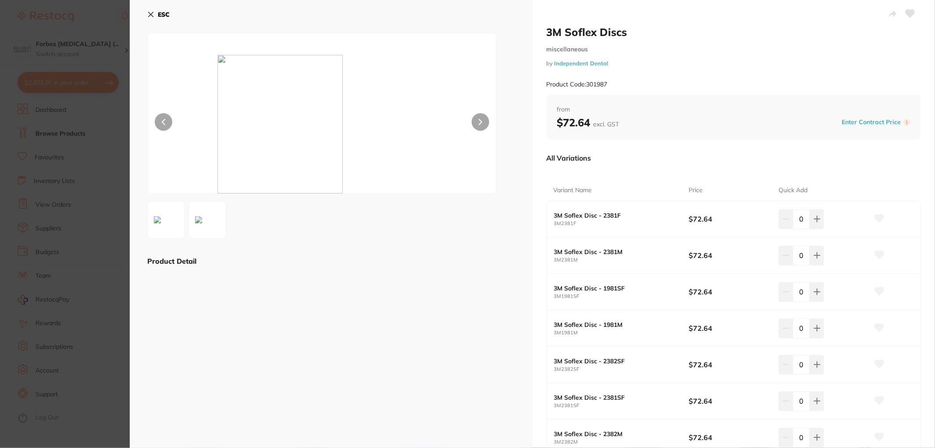
scroll to position [809, 0]
click at [814, 220] on icon at bounding box center [817, 218] width 7 height 7
type input "1"
click at [817, 260] on button at bounding box center [817, 255] width 14 height 19
type input "1"
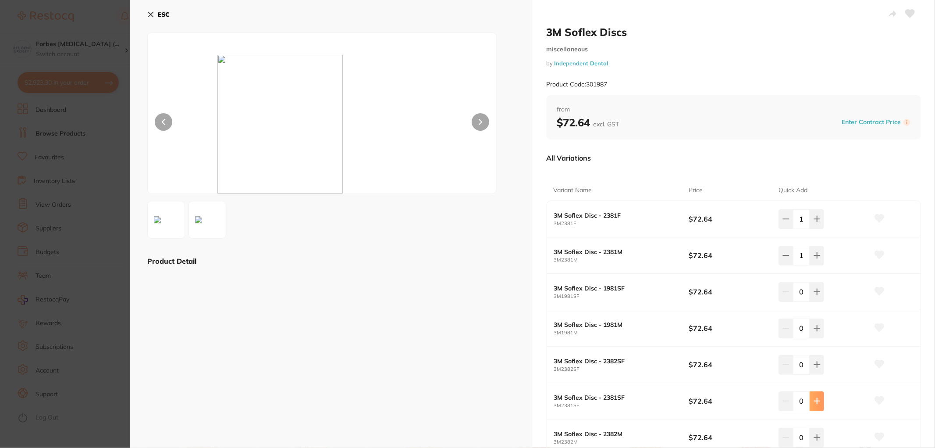
click at [810, 402] on button at bounding box center [817, 400] width 14 height 19
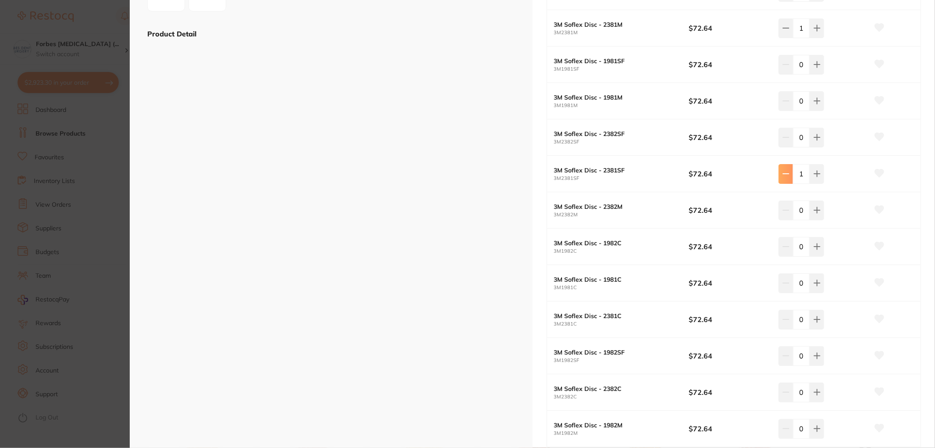
click at [785, 177] on button at bounding box center [786, 173] width 14 height 19
type input "0"
click at [816, 322] on icon at bounding box center [817, 320] width 6 height 6
type input "1"
click at [810, 396] on button at bounding box center [817, 391] width 14 height 19
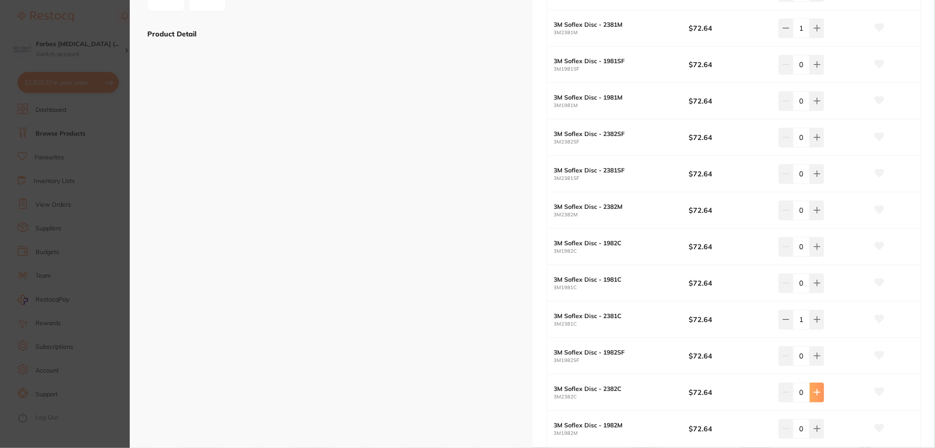
type input "1"
click at [812, 212] on button at bounding box center [817, 209] width 14 height 19
type input "1"
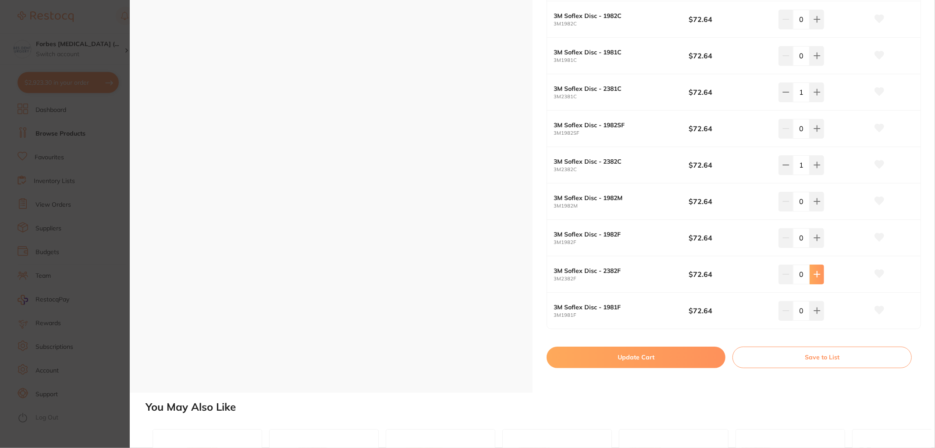
click at [814, 277] on icon at bounding box center [817, 274] width 7 height 7
type input "1"
click at [616, 356] on button "Update Cart" at bounding box center [636, 356] width 179 height 21
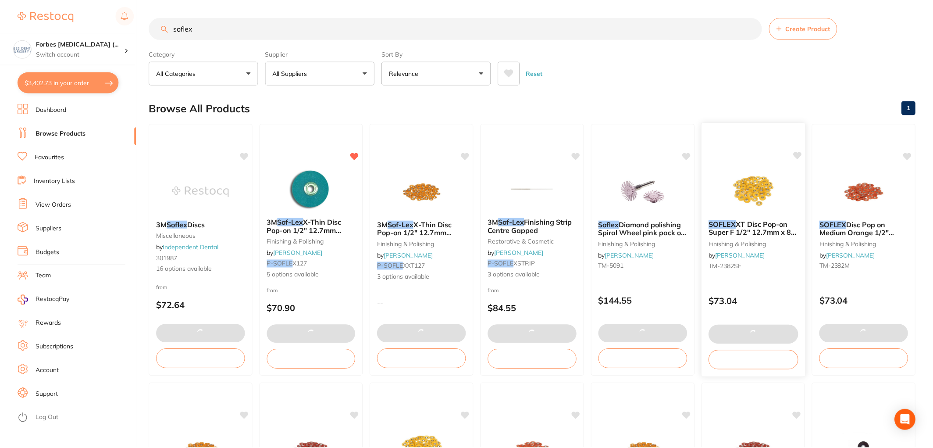
scroll to position [14, 0]
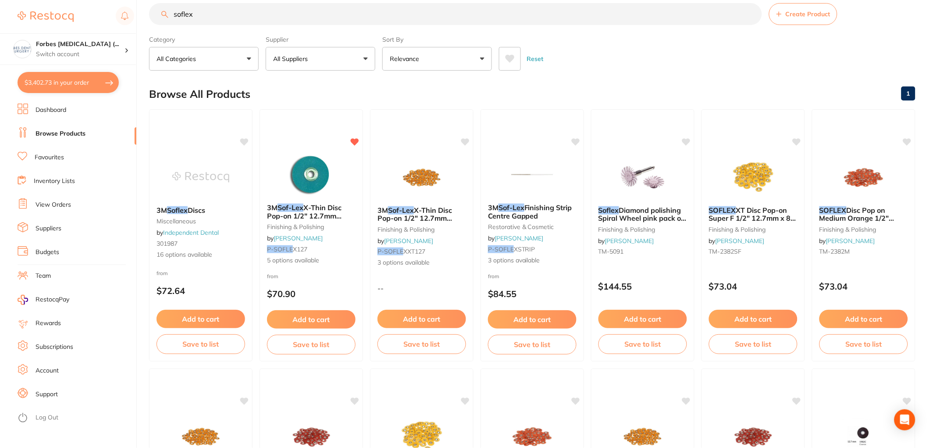
click at [54, 84] on button "$3,402.73 in your order" at bounding box center [68, 82] width 101 height 21
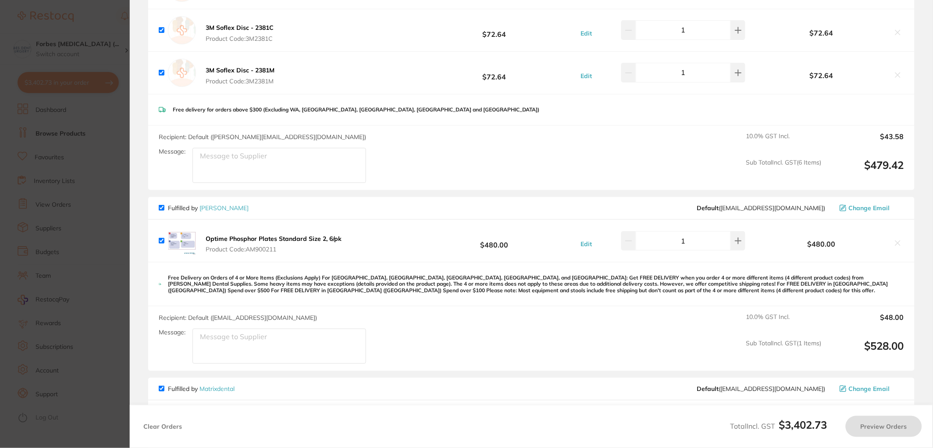
checkbox input "true"
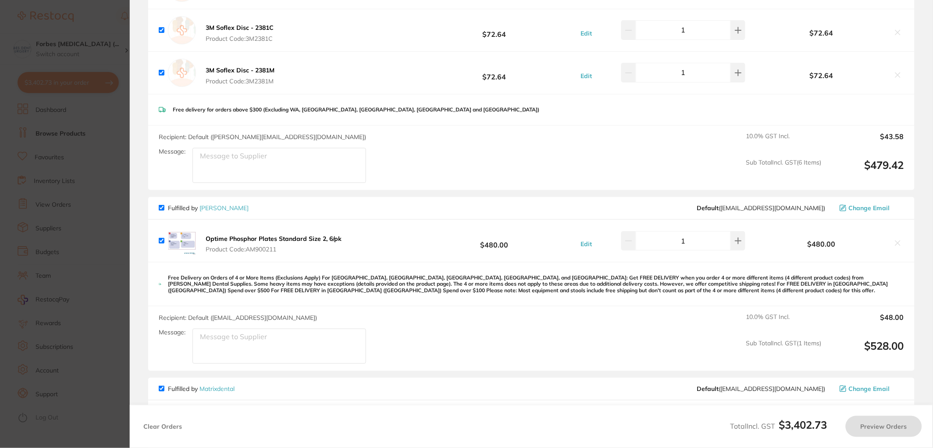
checkbox input "true"
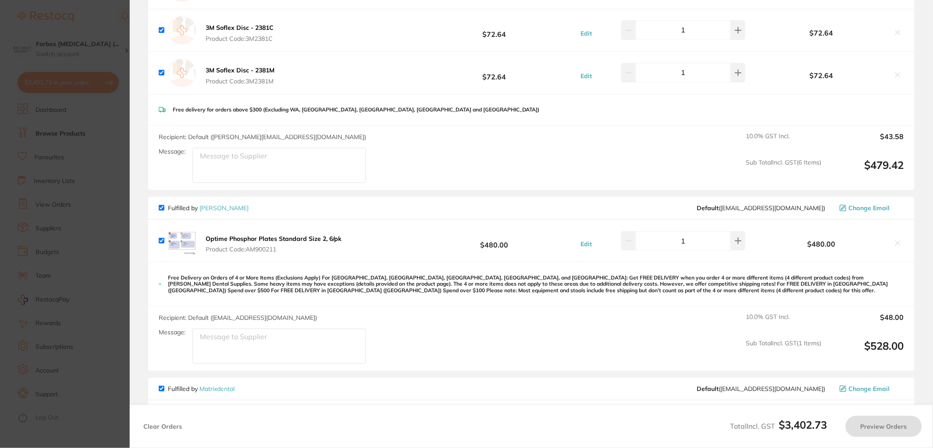
checkbox input "true"
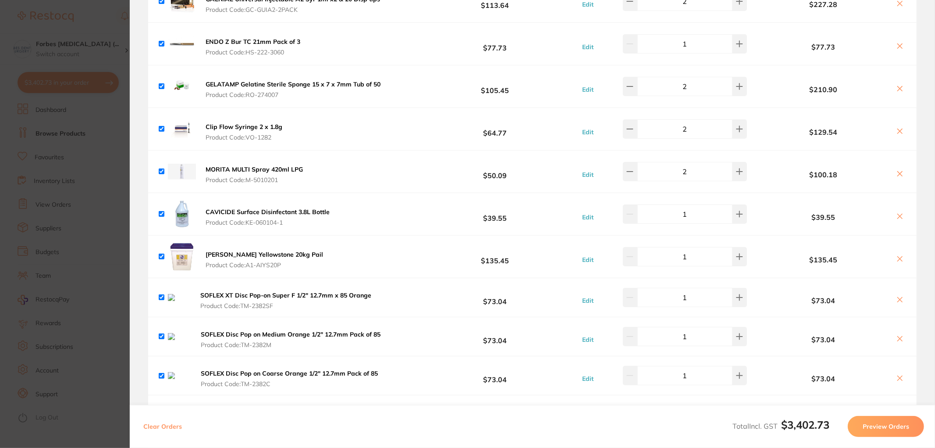
scroll to position [355, 0]
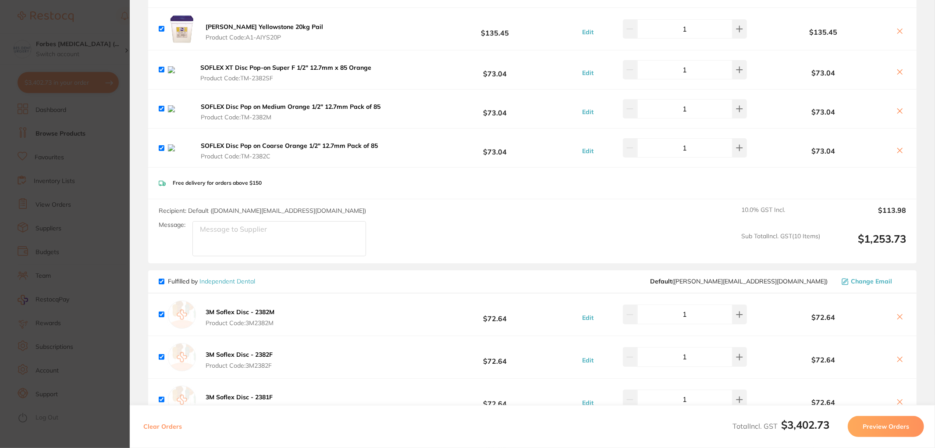
click at [901, 116] on button at bounding box center [900, 111] width 12 height 9
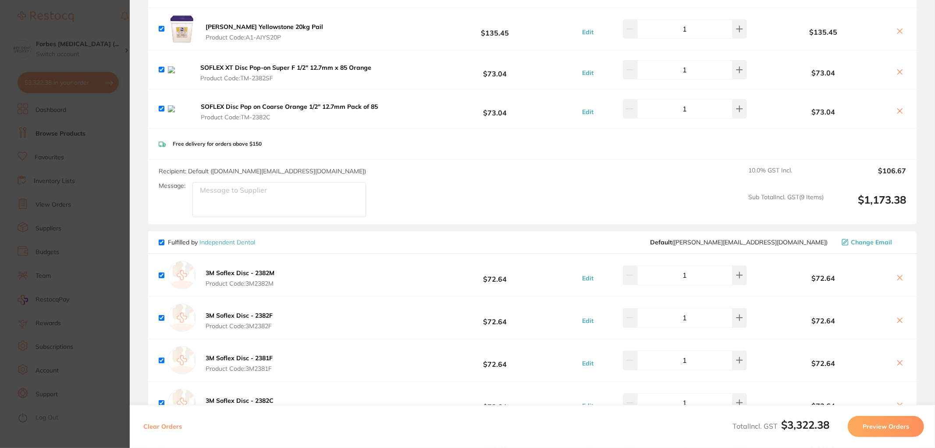
click at [898, 71] on icon at bounding box center [900, 71] width 7 height 7
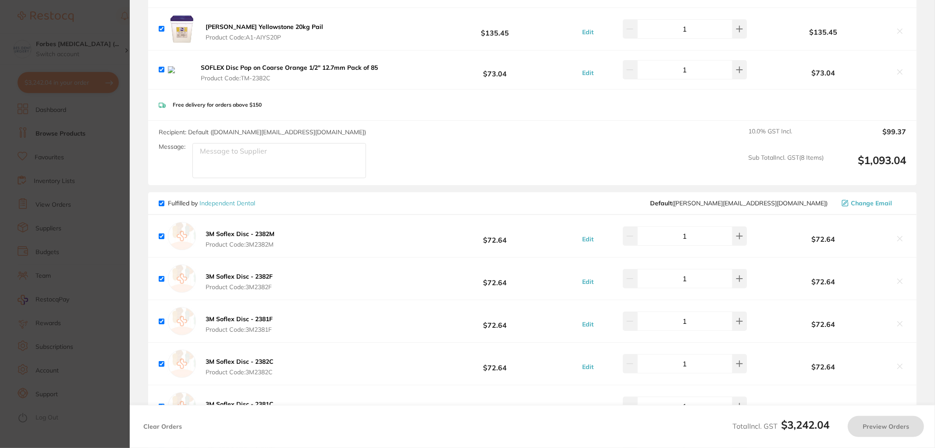
click at [898, 67] on div "$73.04" at bounding box center [832, 69] width 150 height 15
checkbox input "true"
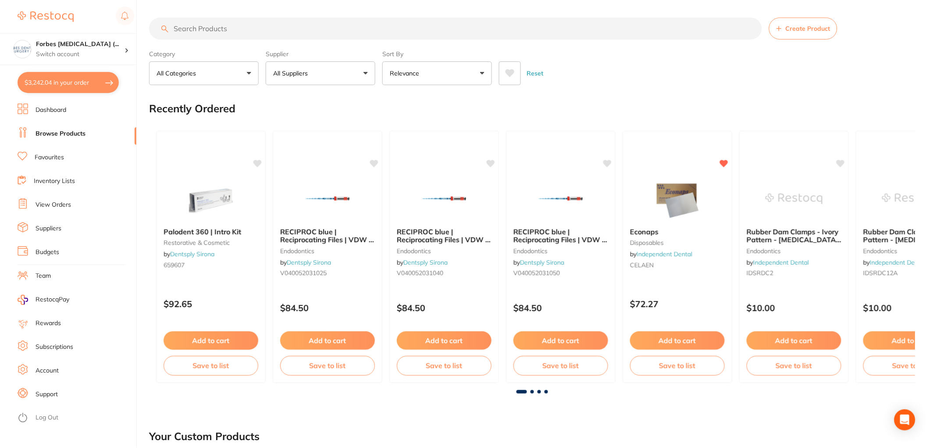
click at [69, 77] on button "$3,242.04 in your order" at bounding box center [68, 82] width 101 height 21
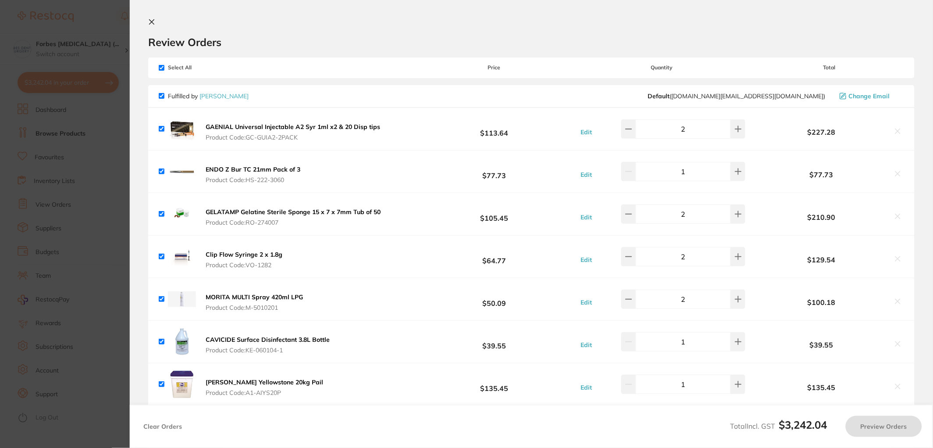
checkbox input "true"
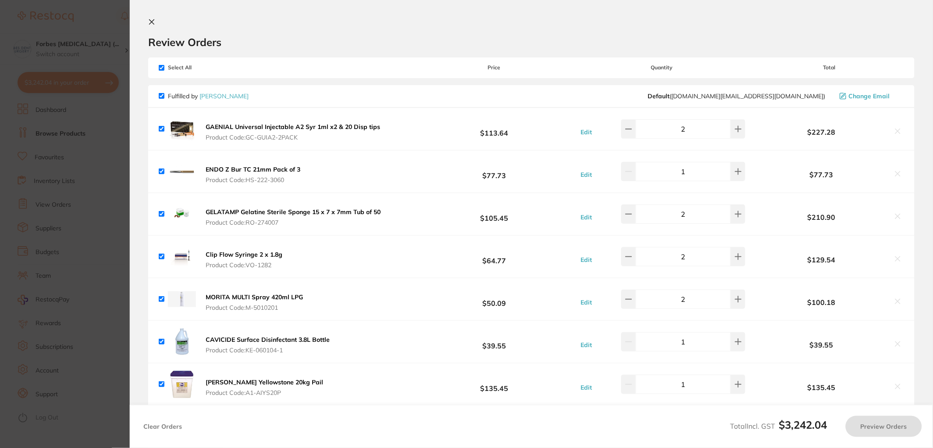
checkbox input "true"
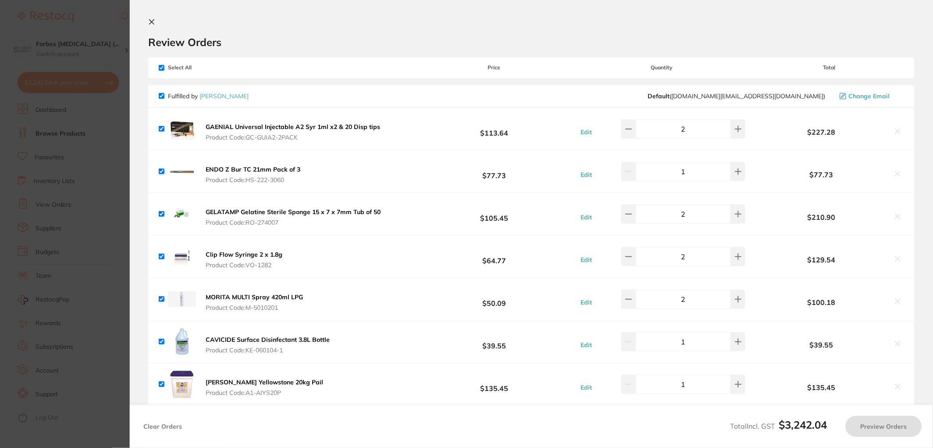
checkbox input "true"
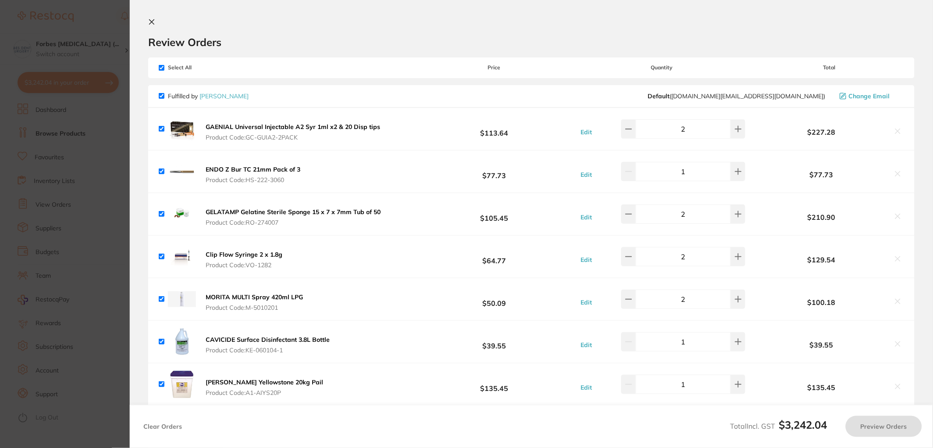
checkbox input "true"
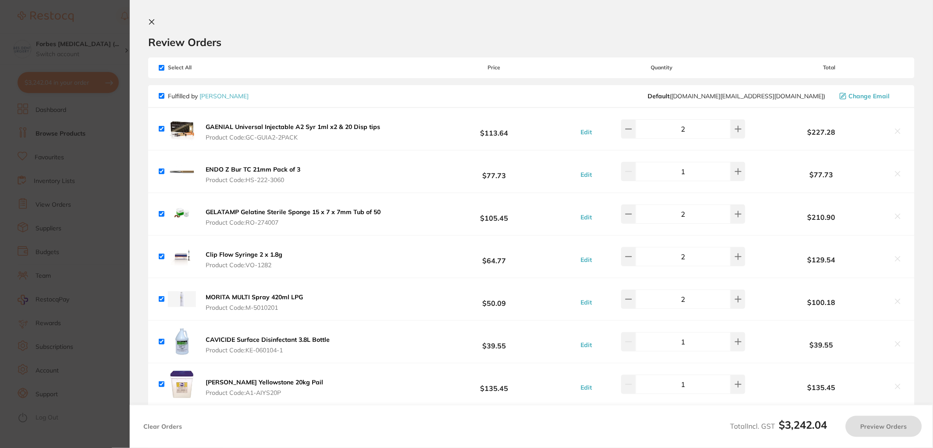
checkbox input "true"
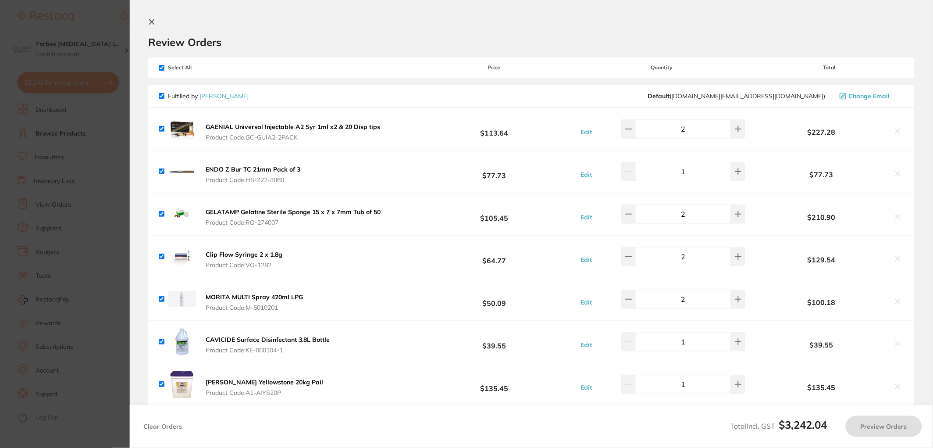
checkbox input "true"
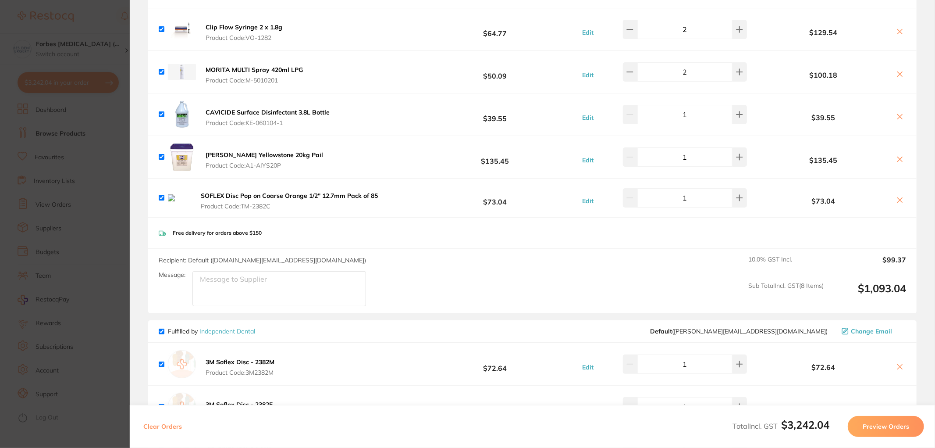
click at [897, 199] on icon at bounding box center [900, 199] width 7 height 7
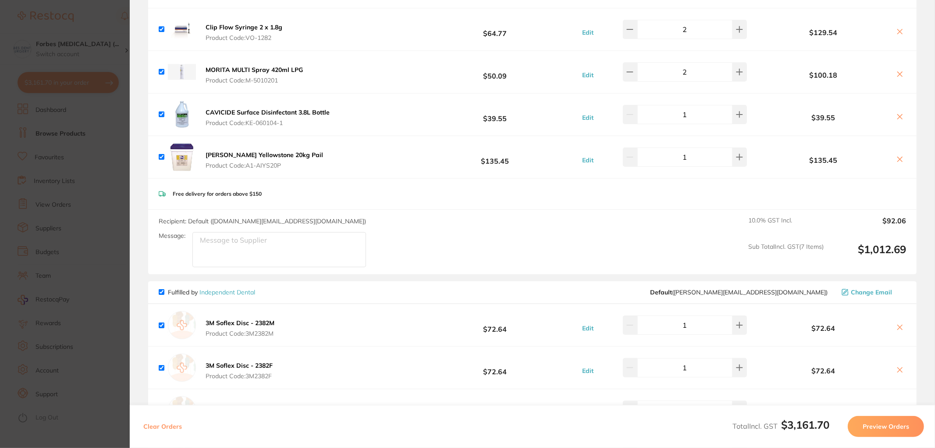
scroll to position [454, 0]
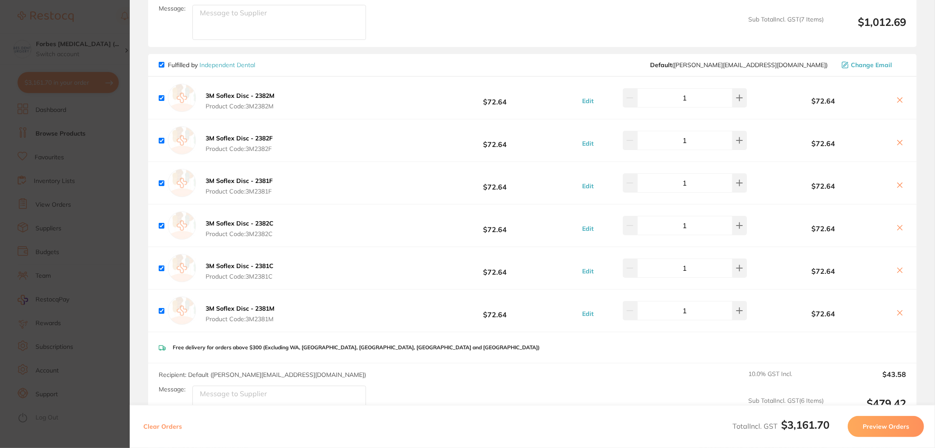
checkbox input "true"
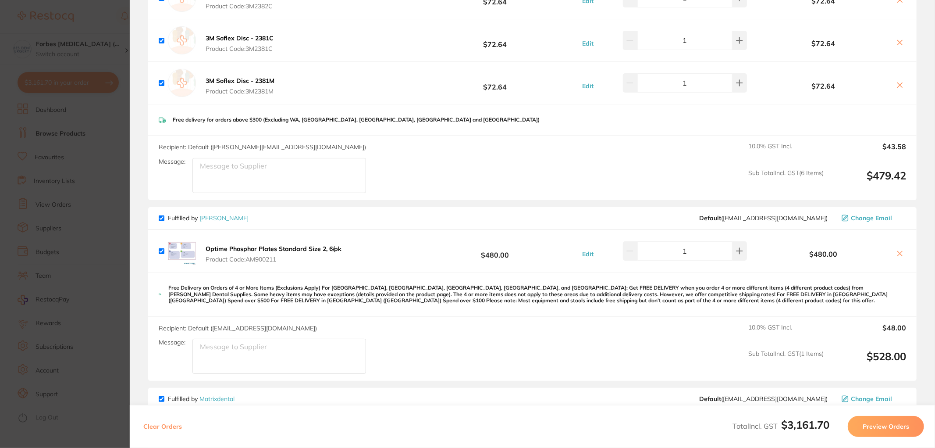
scroll to position [909, 0]
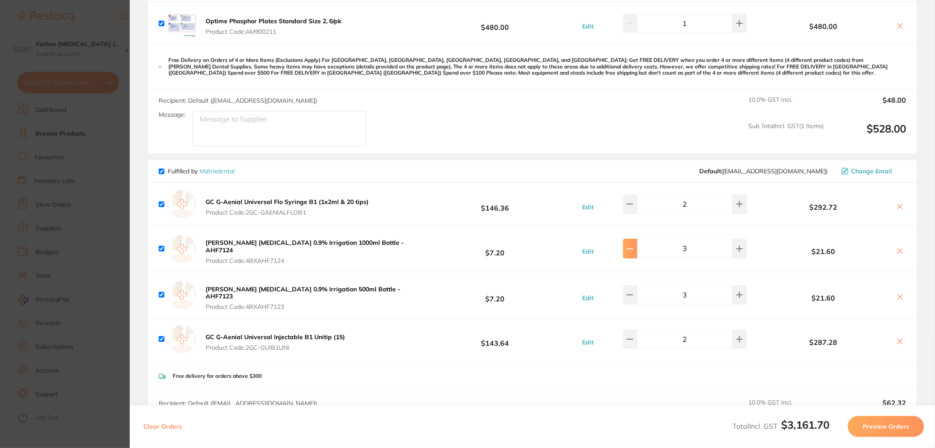
click at [634, 246] on icon at bounding box center [630, 248] width 7 height 7
type input "2"
click at [635, 292] on button at bounding box center [630, 294] width 14 height 19
type input "2"
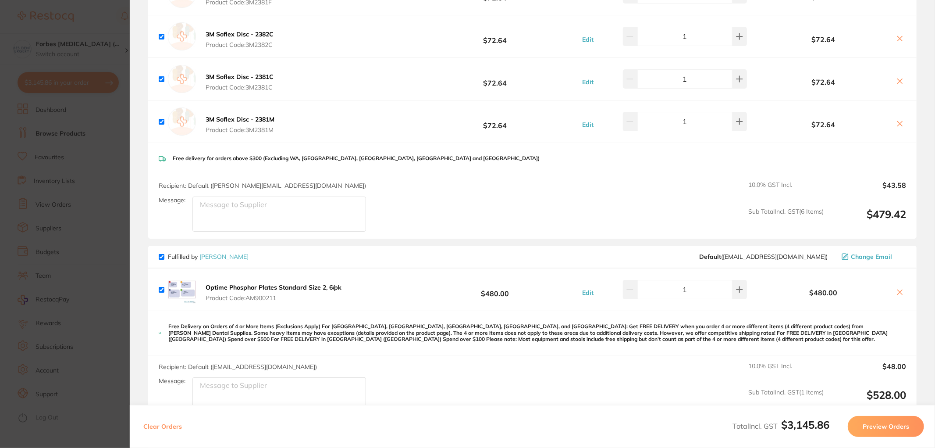
scroll to position [416, 0]
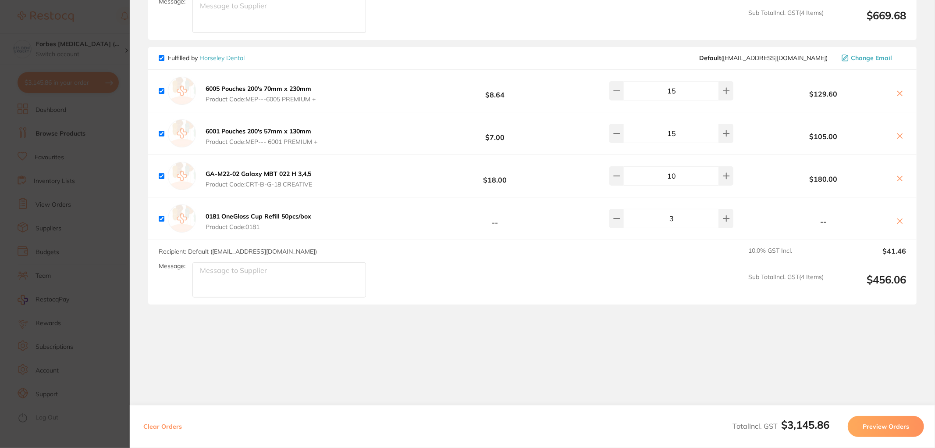
click at [883, 429] on button "Preview Orders" at bounding box center [886, 426] width 76 height 21
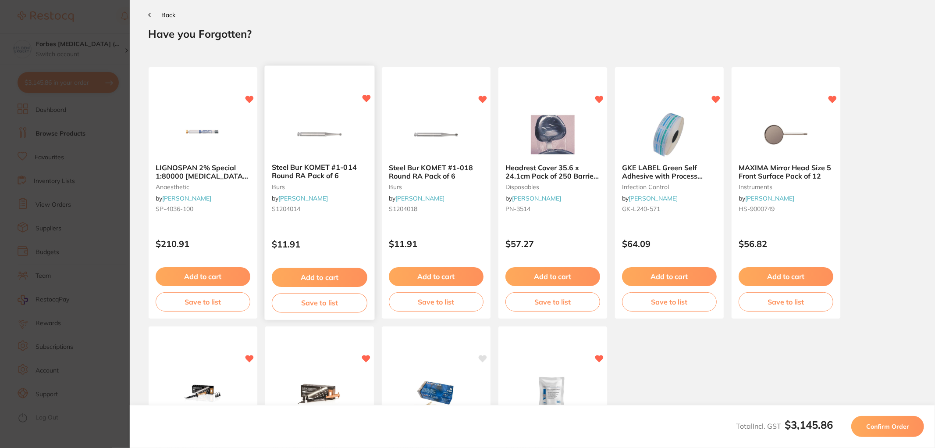
scroll to position [0, 0]
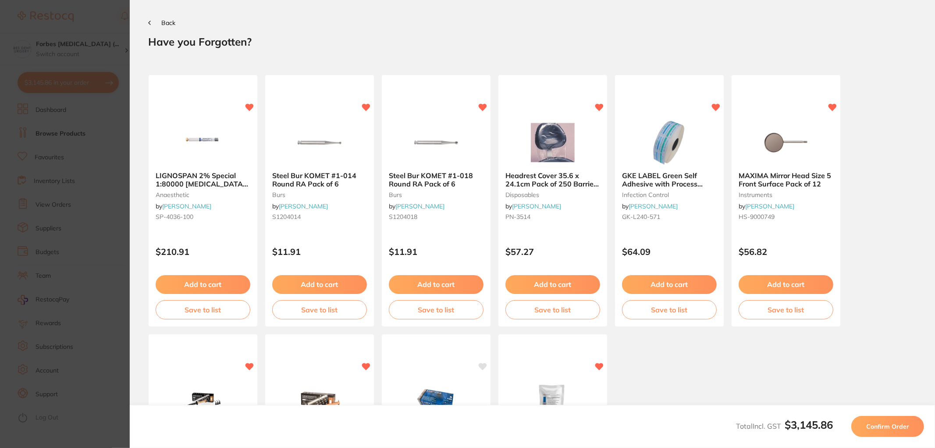
click at [886, 431] on button "Confirm Order" at bounding box center [888, 426] width 73 height 21
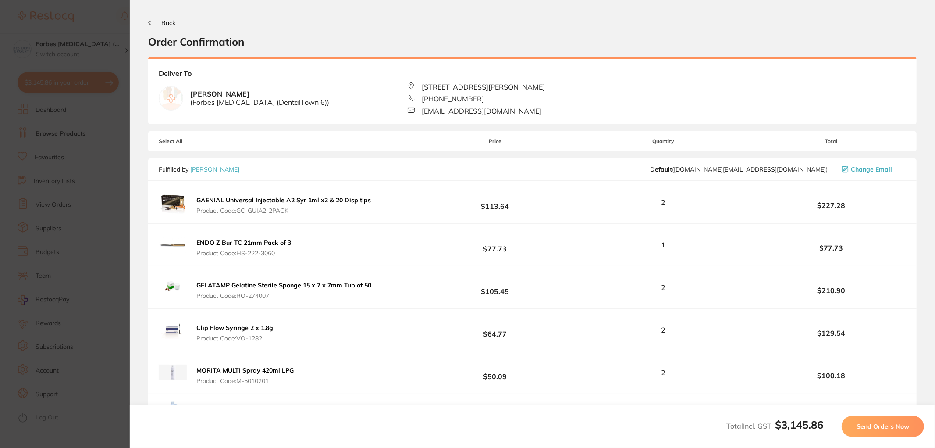
scroll to position [227, 0]
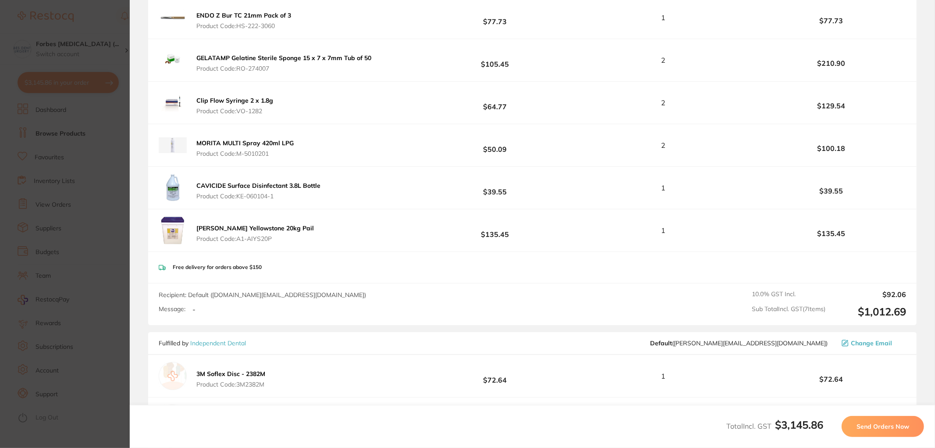
click at [891, 426] on span "Send Orders Now" at bounding box center [883, 426] width 53 height 8
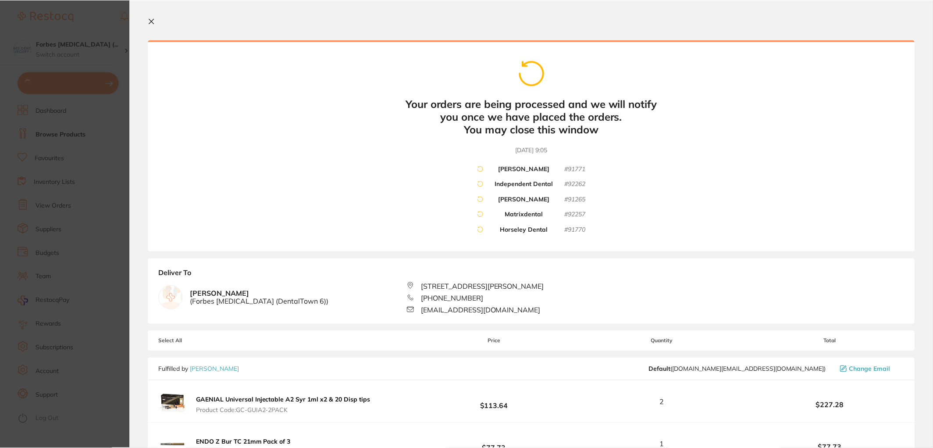
scroll to position [0, 0]
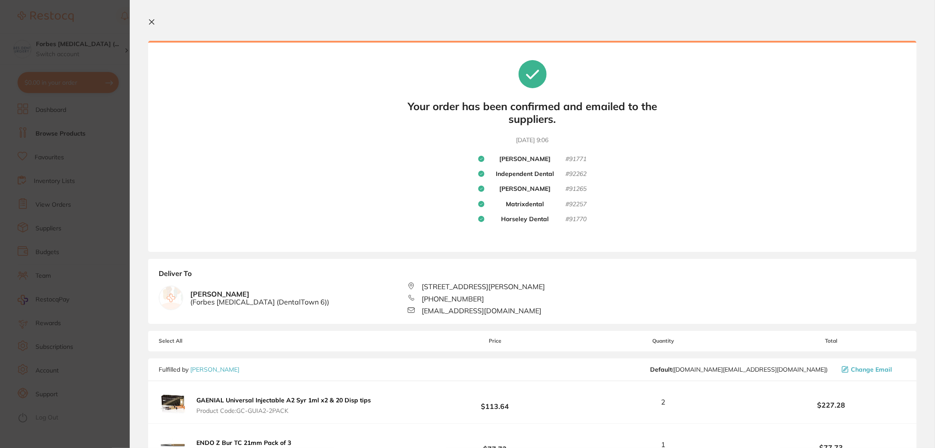
drag, startPoint x: 83, startPoint y: 212, endPoint x: 69, endPoint y: 170, distance: 44.5
click at [83, 212] on section "Update RRP Set your pre negotiated price for this item. Item Agreed RRP (excl. …" at bounding box center [467, 224] width 935 height 448
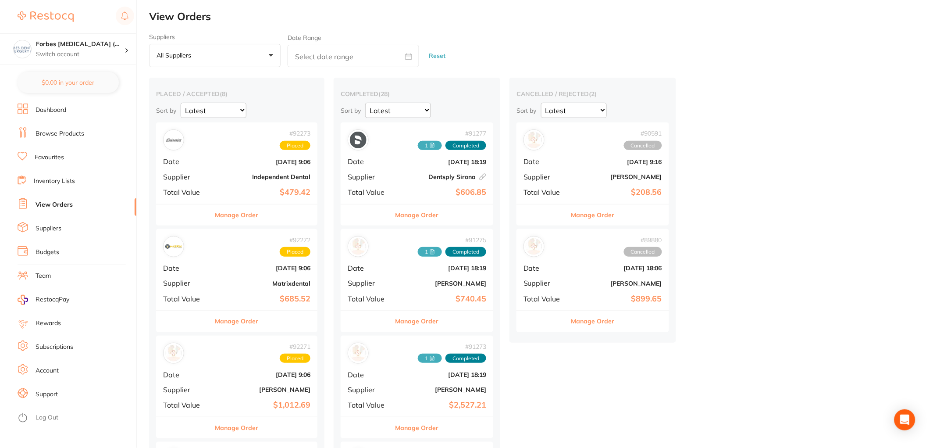
click at [57, 119] on ul "Dashboard Browse Products Favourites Inventory Lists View Orders Suppliers Budg…" at bounding box center [77, 275] width 119 height 344
click at [58, 112] on link "Dashboard" at bounding box center [51, 110] width 31 height 9
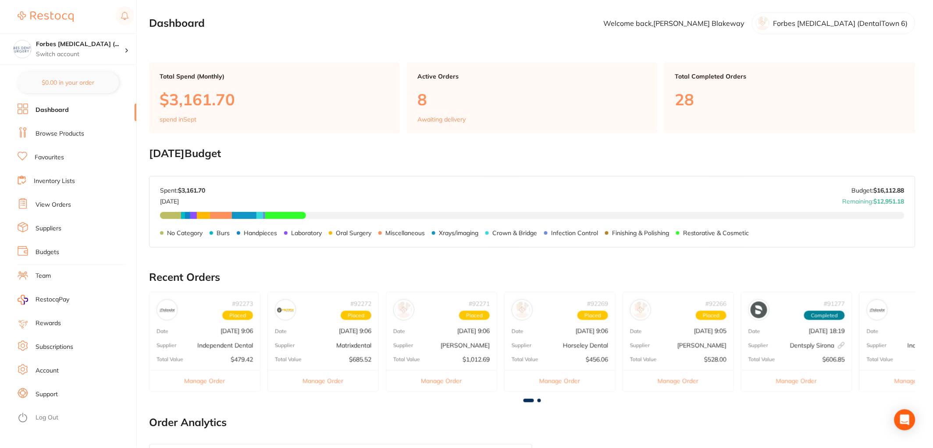
click at [56, 182] on link "Inventory Lists" at bounding box center [54, 181] width 41 height 9
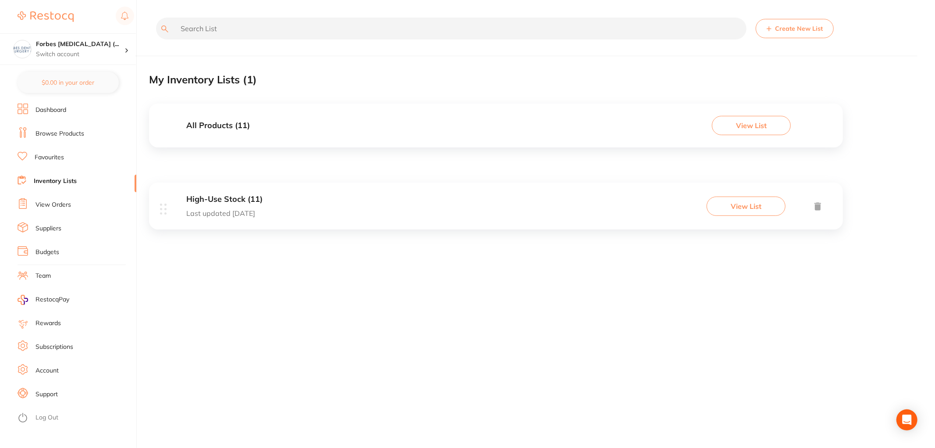
click at [51, 203] on link "View Orders" at bounding box center [54, 204] width 36 height 9
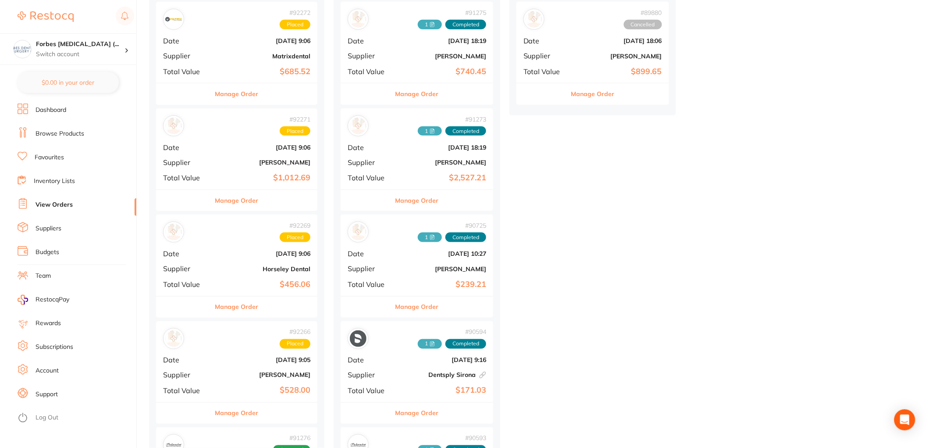
scroll to position [454, 0]
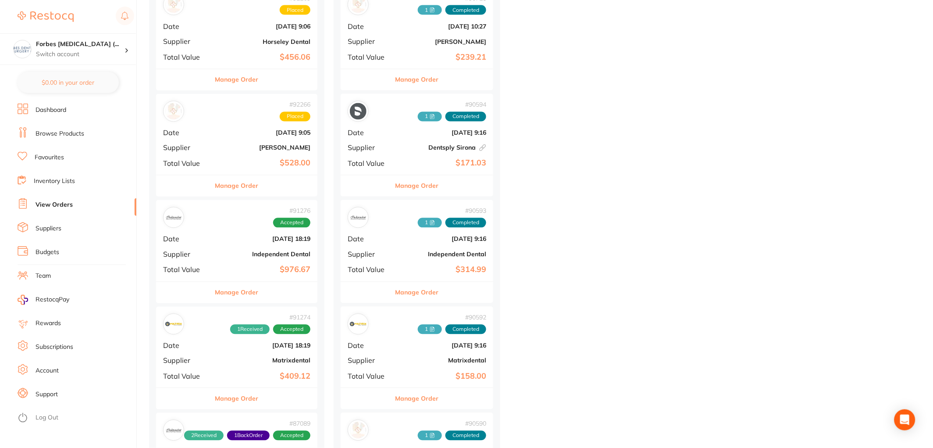
click at [207, 230] on div "# 91276 Accepted Date Aug 25 2025, 18:19 Supplier Independent Dental Total Valu…" at bounding box center [236, 240] width 161 height 81
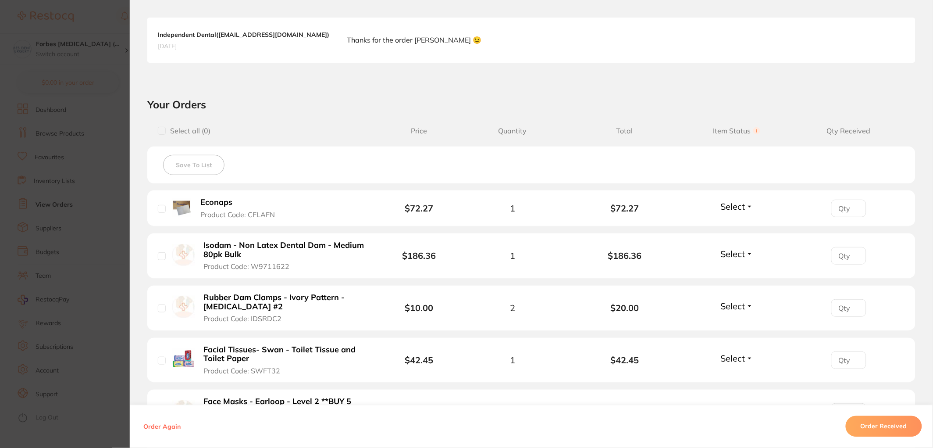
scroll to position [454, 0]
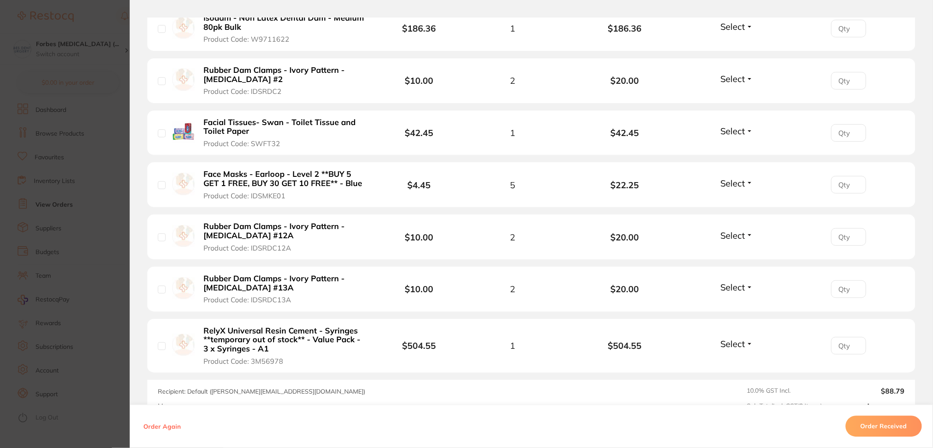
click at [746, 292] on button "Select" at bounding box center [737, 287] width 38 height 11
click at [734, 306] on span "Received" at bounding box center [737, 306] width 22 height 7
click at [740, 237] on span "Select" at bounding box center [733, 235] width 25 height 11
click at [727, 253] on span "Received" at bounding box center [737, 254] width 22 height 7
click at [735, 183] on span "Select" at bounding box center [733, 183] width 25 height 11
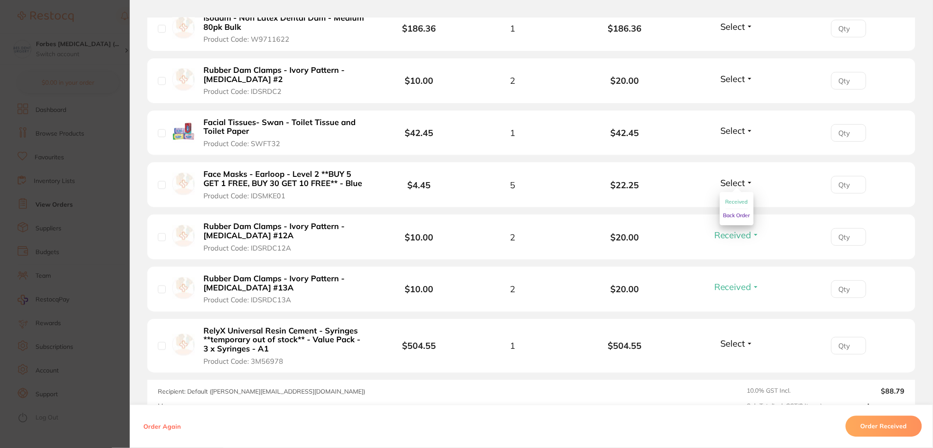
click at [730, 199] on span "Received" at bounding box center [737, 202] width 22 height 7
click at [731, 128] on span "Select" at bounding box center [733, 130] width 25 height 11
click at [726, 147] on span "Received" at bounding box center [737, 149] width 22 height 7
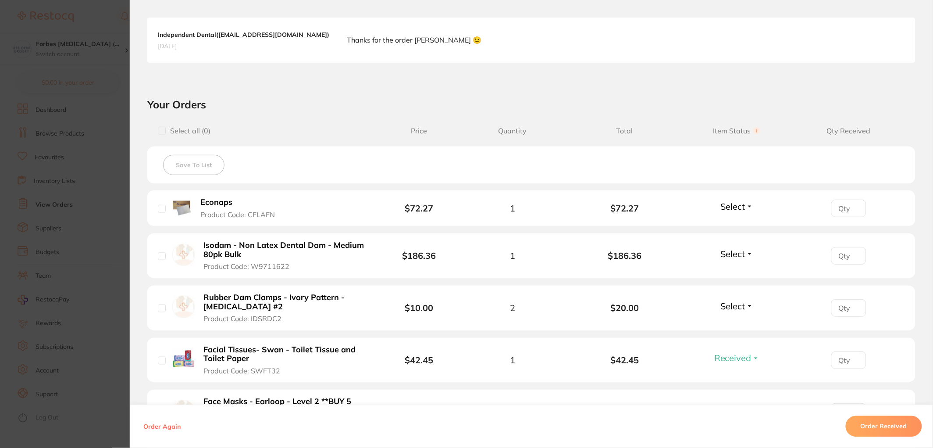
drag, startPoint x: 734, startPoint y: 303, endPoint x: 730, endPoint y: 306, distance: 5.0
click at [734, 303] on span "Select" at bounding box center [733, 305] width 25 height 11
click at [726, 321] on span "Received" at bounding box center [737, 324] width 22 height 7
click at [734, 257] on span "Select" at bounding box center [733, 253] width 25 height 11
click at [735, 271] on span "Received" at bounding box center [737, 272] width 22 height 7
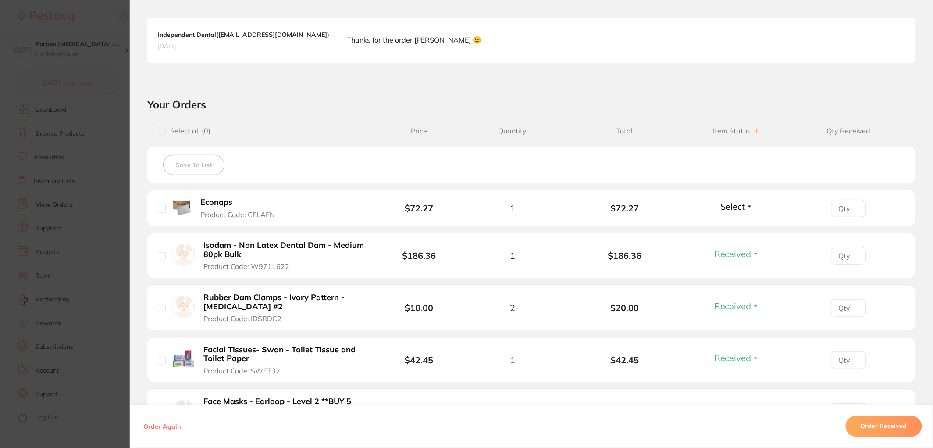
click at [734, 207] on span "Select" at bounding box center [733, 206] width 25 height 11
click at [734, 222] on span "Received" at bounding box center [737, 225] width 22 height 7
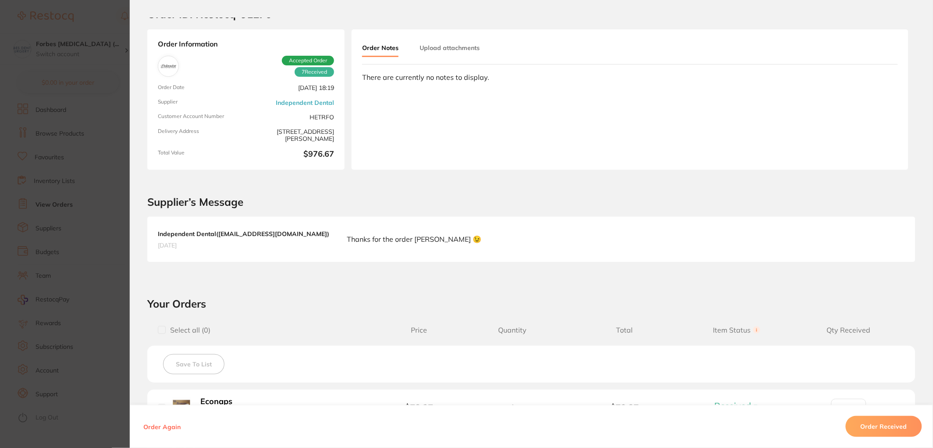
scroll to position [0, 0]
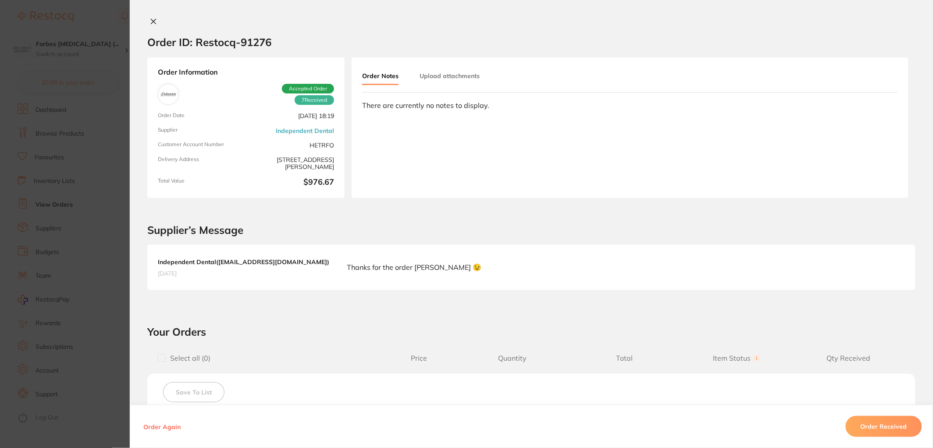
click at [420, 78] on button "Upload attachments" at bounding box center [450, 76] width 60 height 16
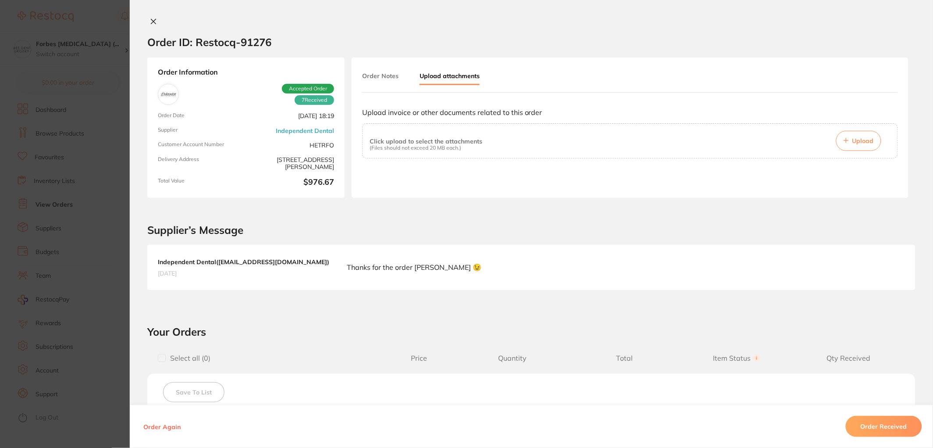
click at [874, 167] on div at bounding box center [630, 182] width 536 height 35
click at [867, 146] on button "Upload" at bounding box center [858, 141] width 45 height 20
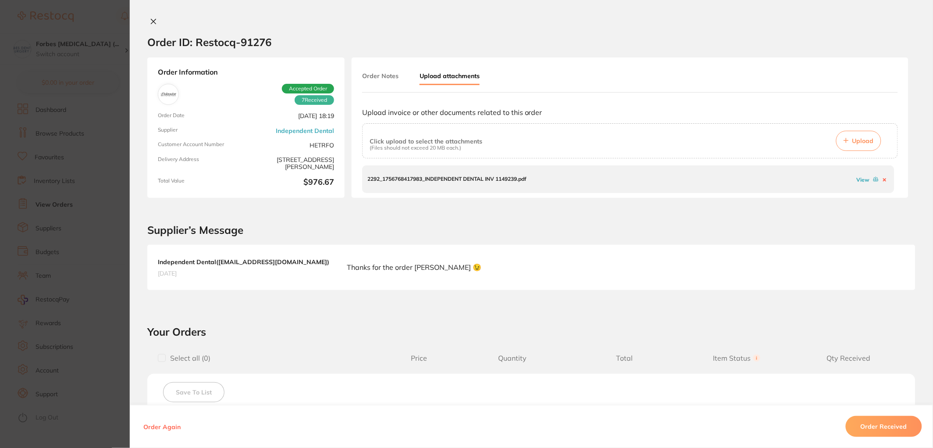
click at [852, 137] on span "Upload" at bounding box center [862, 141] width 21 height 8
click at [67, 227] on section "Order ID: Restocq- 91276 Order Information 7 Received Accepted Order Order Date…" at bounding box center [466, 224] width 933 height 448
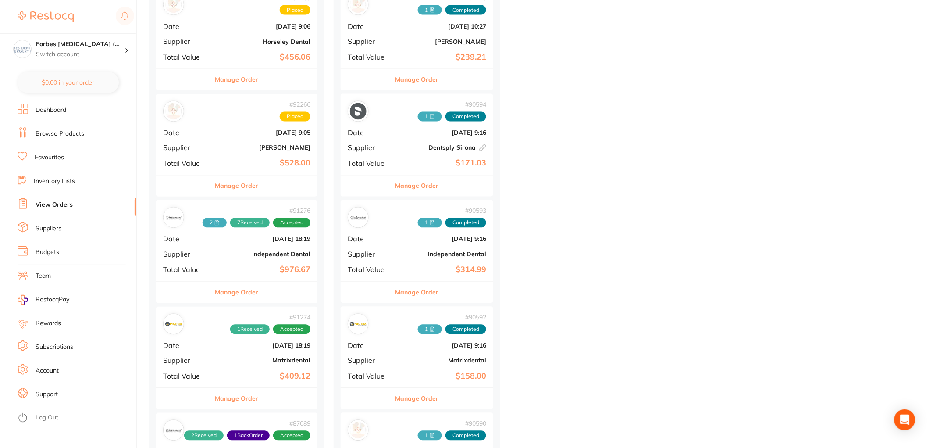
click at [243, 360] on b "Matrixdental" at bounding box center [263, 360] width 93 height 7
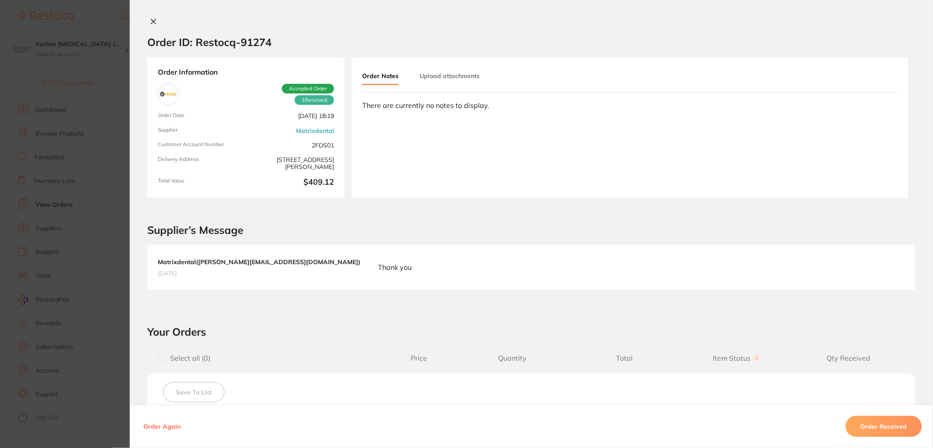
scroll to position [227, 0]
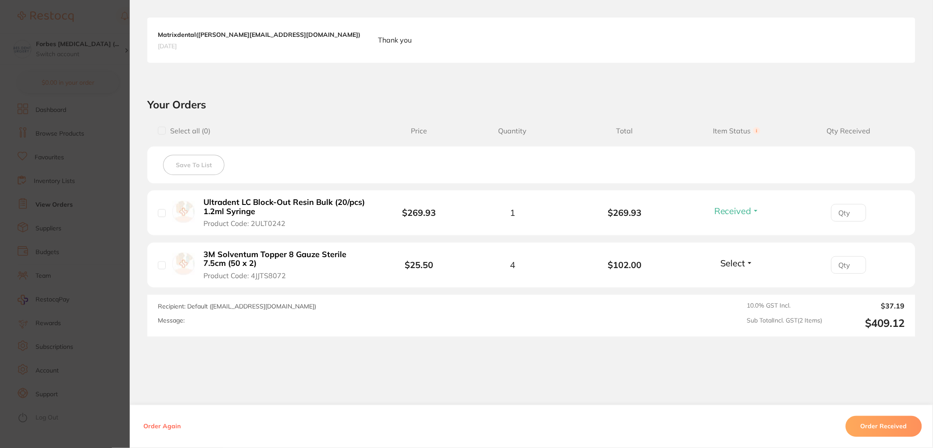
click at [750, 260] on button "Select" at bounding box center [737, 262] width 38 height 11
click at [733, 282] on span "Received" at bounding box center [737, 281] width 22 height 7
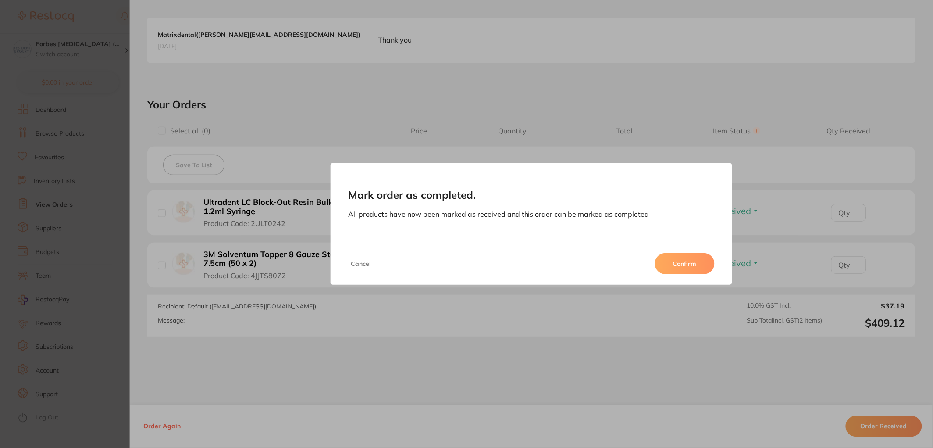
click at [680, 262] on button "Confirm" at bounding box center [685, 263] width 60 height 21
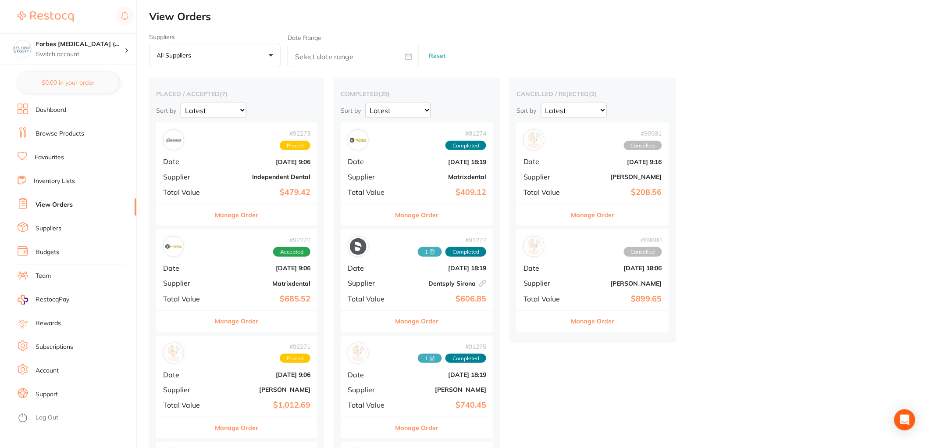
click at [417, 180] on b "Matrixdental" at bounding box center [443, 176] width 88 height 7
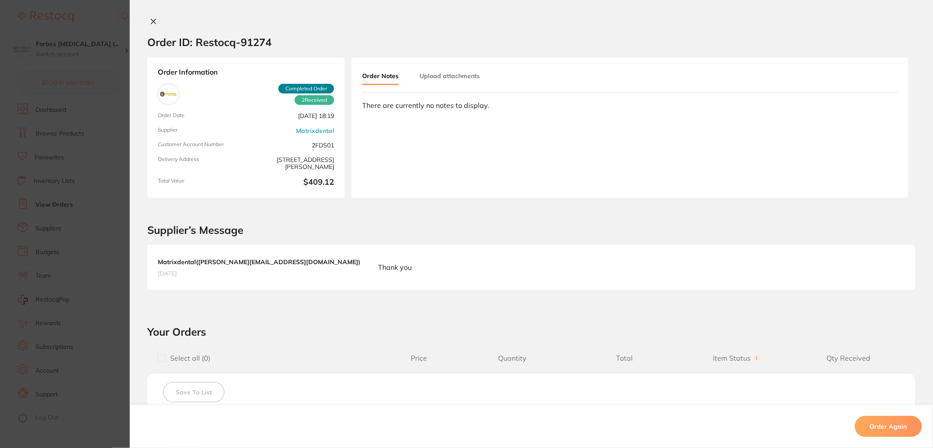
click at [446, 78] on button "Upload attachments" at bounding box center [450, 76] width 60 height 16
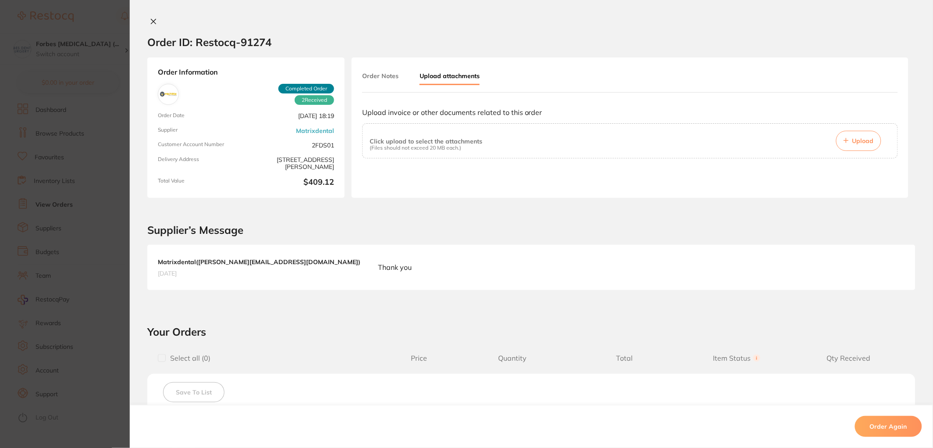
click at [866, 143] on span "Upload" at bounding box center [862, 141] width 21 height 8
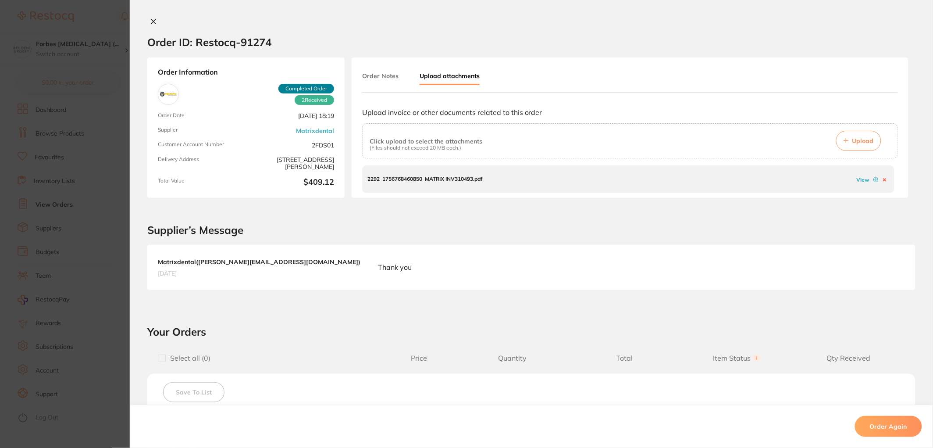
click at [849, 138] on button "Upload" at bounding box center [858, 141] width 45 height 20
click at [42, 175] on section "Order ID: Restocq- 91274 Order Information 2 Received Completed Order Order Dat…" at bounding box center [466, 224] width 933 height 448
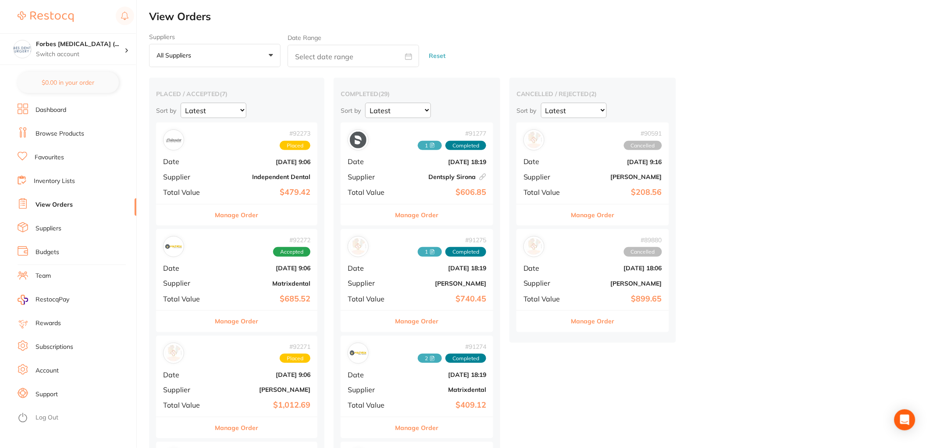
click at [213, 252] on div "# 92272 Accepted" at bounding box center [236, 246] width 147 height 21
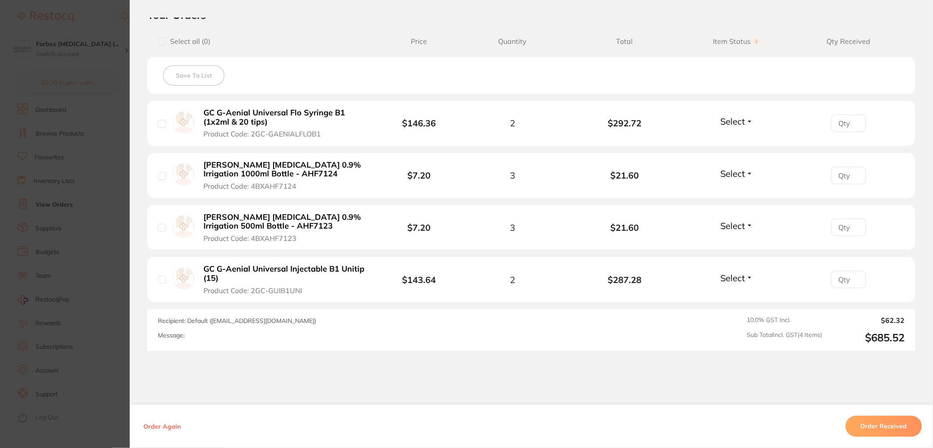
scroll to position [350, 0]
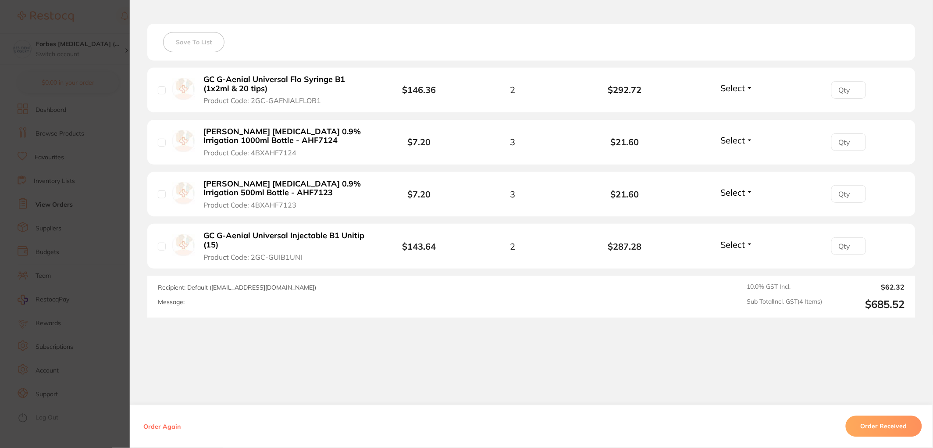
click at [92, 191] on section "Order ID: Restocq- 92272 Order Information Accepted Order Order Date Sept 2 202…" at bounding box center [466, 224] width 933 height 448
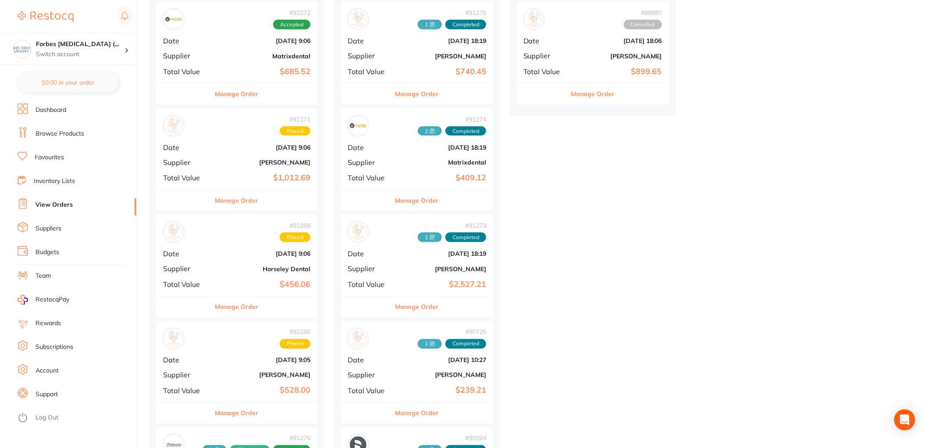
scroll to position [454, 0]
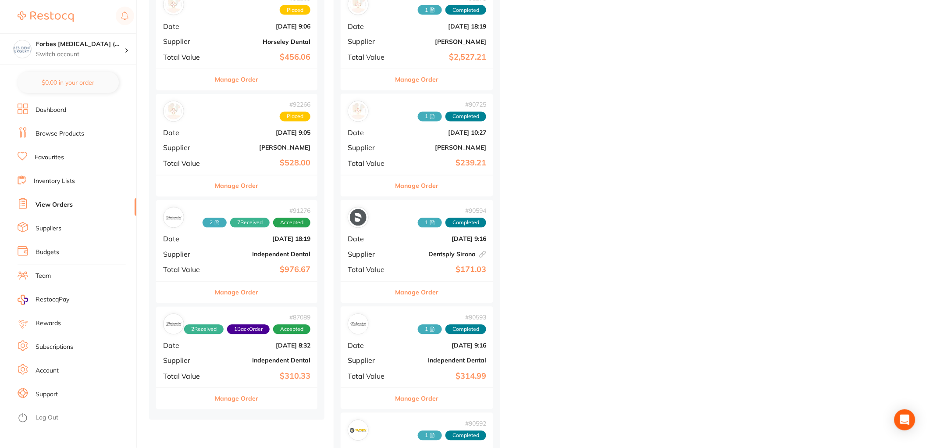
click at [242, 251] on b "Independent Dental" at bounding box center [263, 254] width 93 height 7
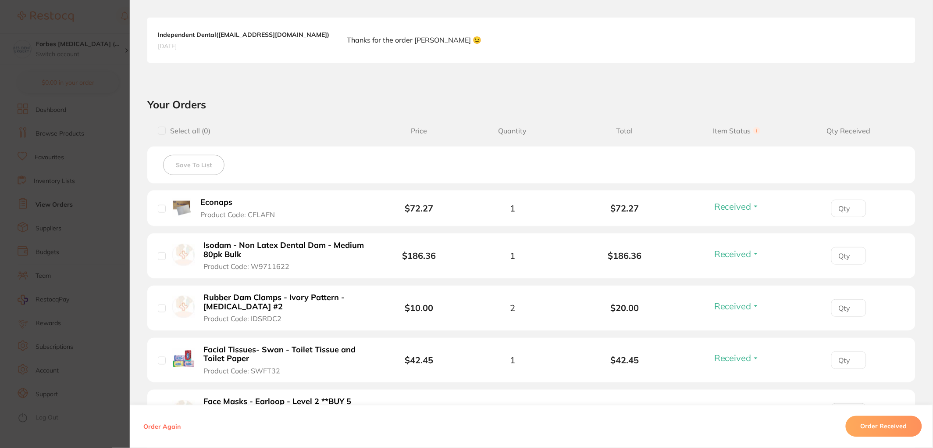
scroll to position [454, 0]
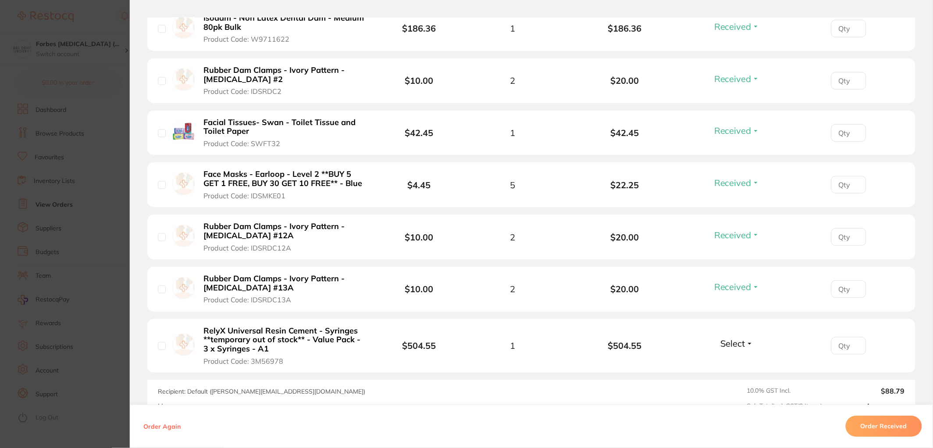
click at [9, 172] on section "Order ID: Restocq- 91276 Order Information 7 Received Accepted Order Order Date…" at bounding box center [466, 224] width 933 height 448
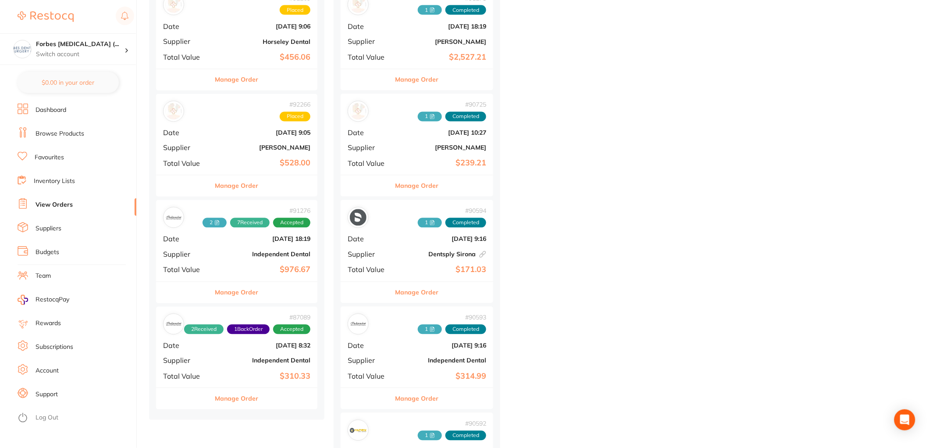
click at [224, 363] on b "Independent Dental" at bounding box center [263, 360] width 93 height 7
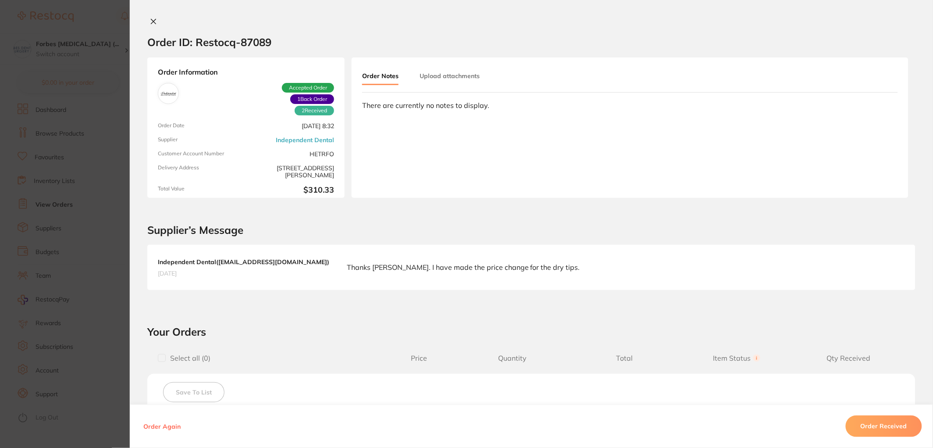
scroll to position [227, 0]
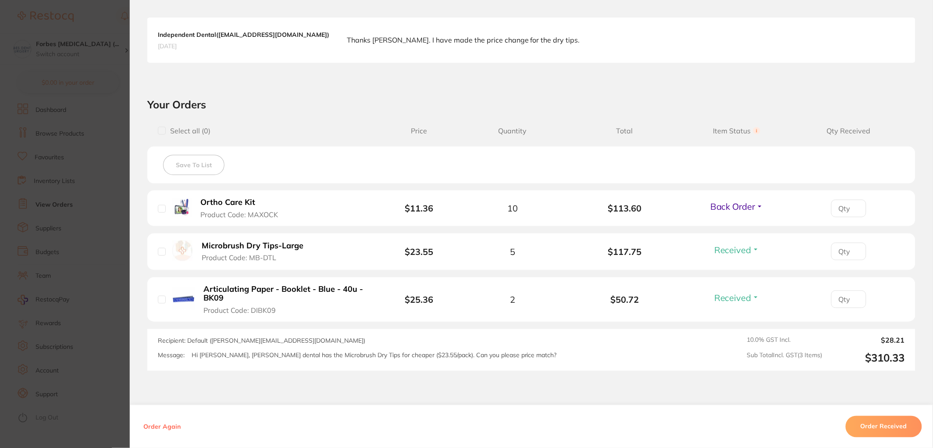
click at [118, 236] on section "Order ID: Restocq- 87089 Order Information 2 Received 1 Back Order Accepted Ord…" at bounding box center [466, 224] width 933 height 448
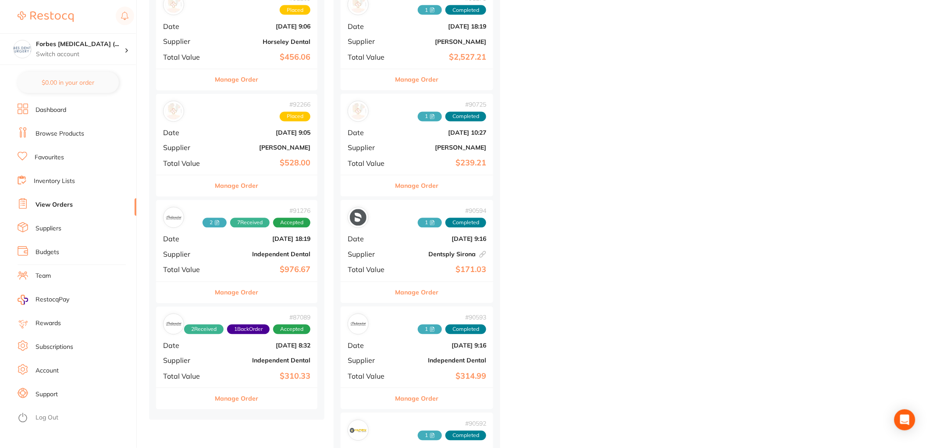
click at [221, 246] on div "# 91276 2 7 Received Accepted Date Aug 25 2025, 18:19 Supplier Independent Dent…" at bounding box center [236, 240] width 161 height 81
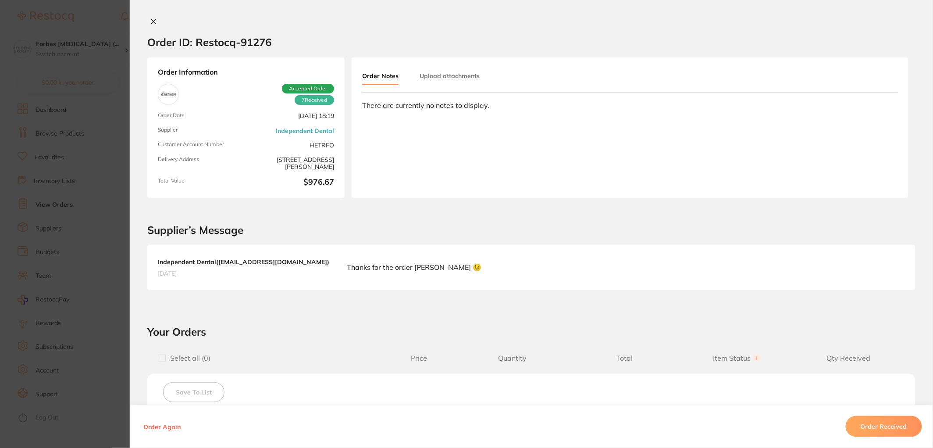
scroll to position [454, 0]
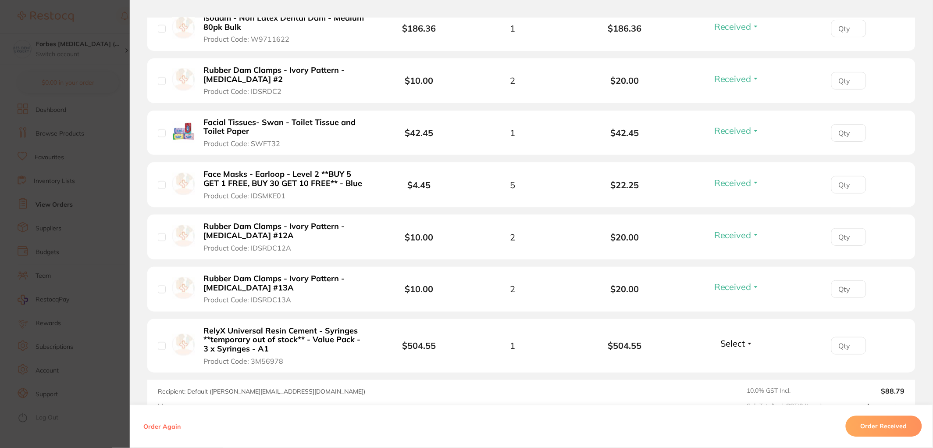
click at [731, 347] on span "Select" at bounding box center [733, 343] width 25 height 11
click at [731, 374] on span "Back Order" at bounding box center [737, 376] width 27 height 7
click at [89, 227] on section "Order ID: Restocq- 91276 Order Information 7 Received 1 Back Order Accepted Ord…" at bounding box center [466, 224] width 933 height 448
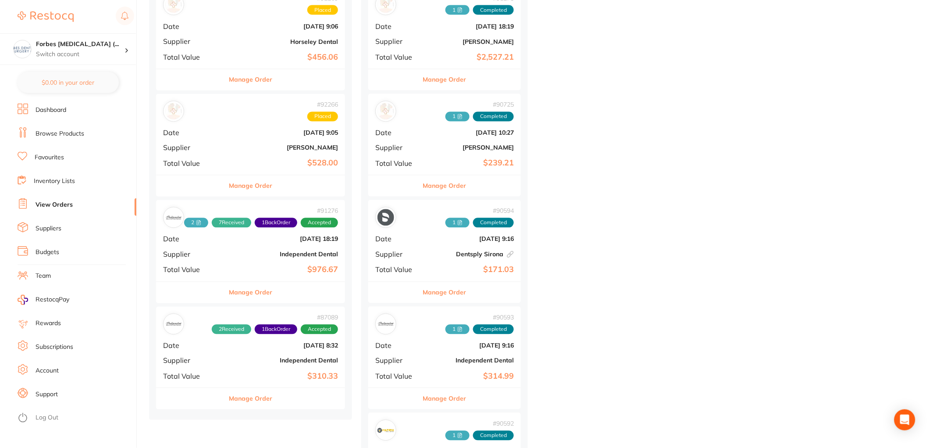
click at [250, 363] on b "Independent Dental" at bounding box center [282, 360] width 112 height 7
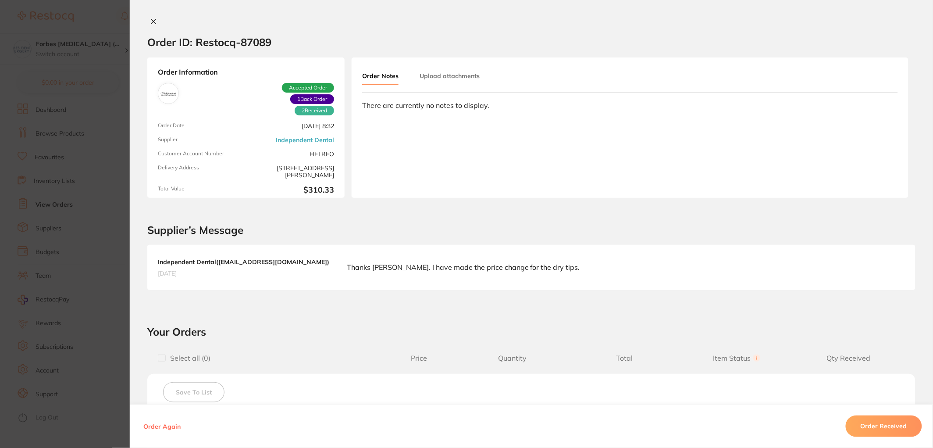
click at [429, 75] on button "Upload attachments" at bounding box center [450, 76] width 60 height 16
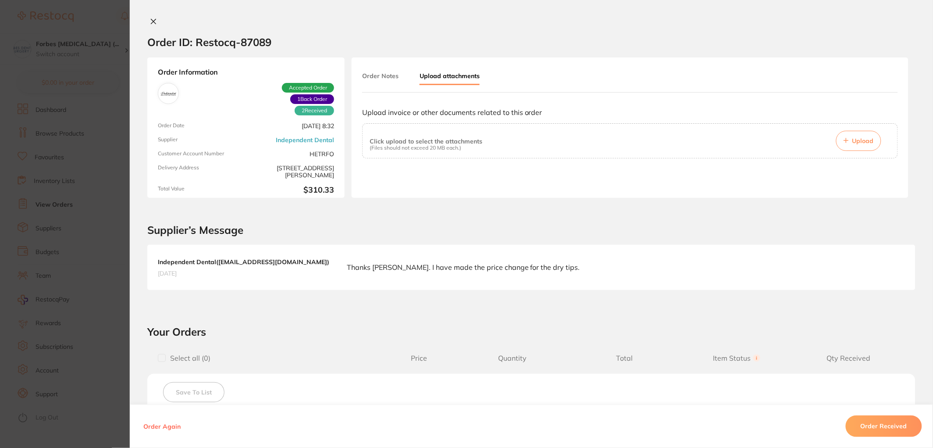
click at [849, 131] on button "Upload" at bounding box center [858, 141] width 45 height 20
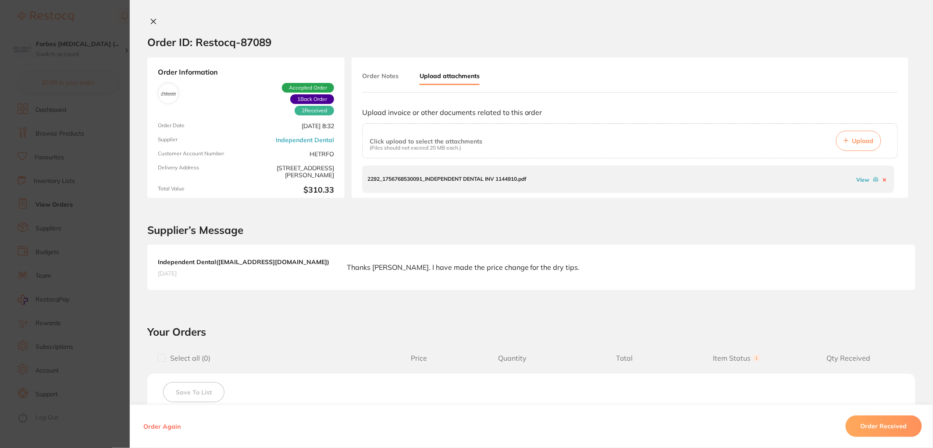
click at [64, 120] on section "Order ID: Restocq- 87089 Order Information 2 Received 1 Back Order Accepted Ord…" at bounding box center [466, 224] width 933 height 448
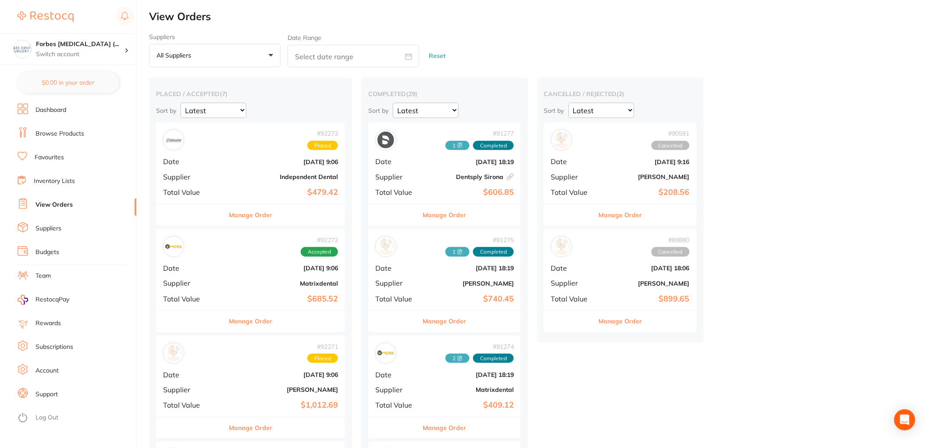
click at [41, 183] on link "Inventory Lists" at bounding box center [54, 181] width 41 height 9
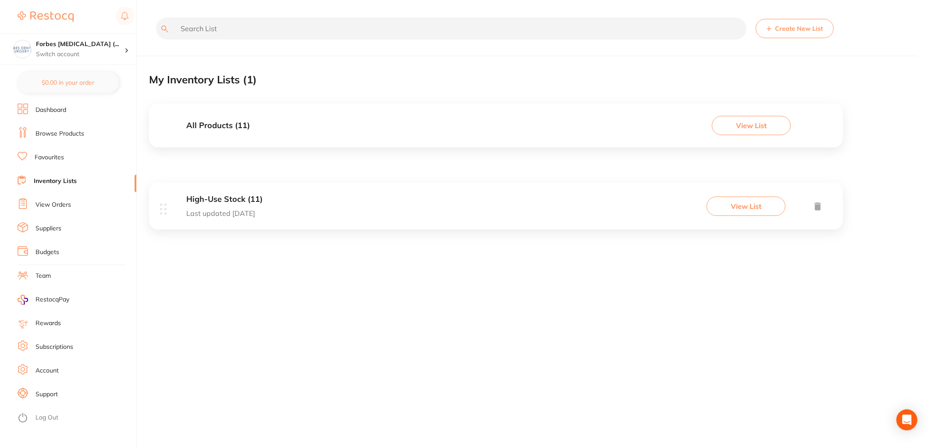
click at [49, 155] on link "Favourites" at bounding box center [49, 157] width 29 height 9
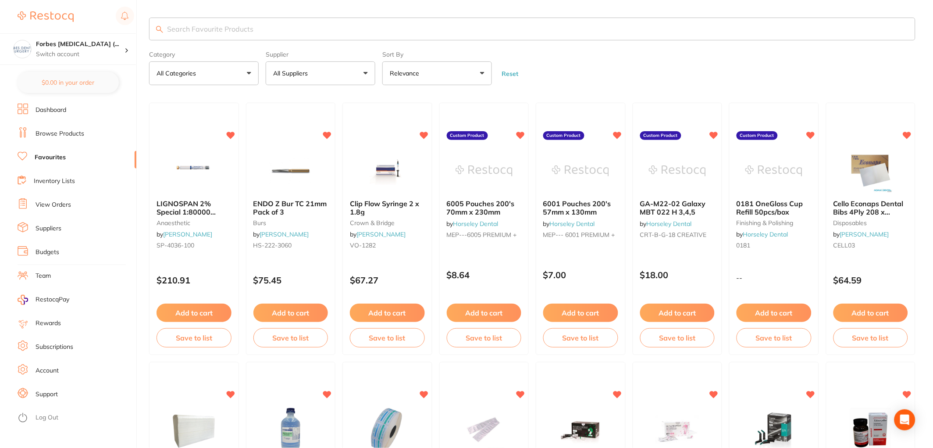
click at [53, 199] on li "View Orders" at bounding box center [77, 204] width 119 height 13
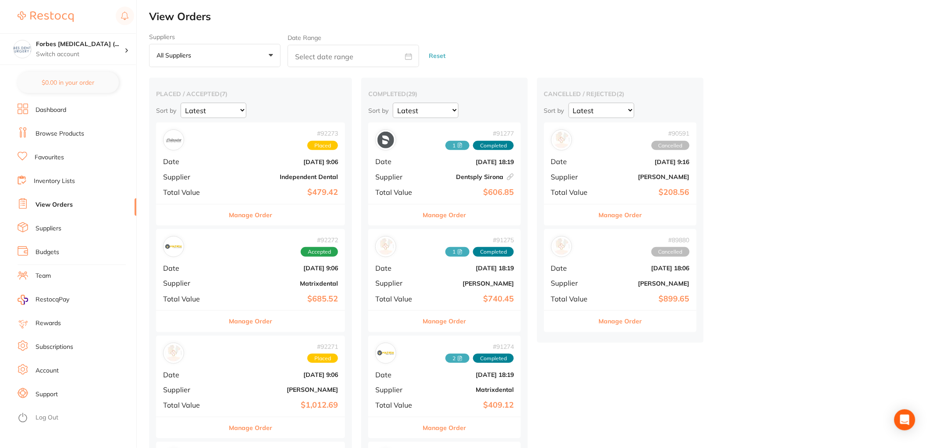
click at [230, 176] on b "Independent Dental" at bounding box center [282, 176] width 112 height 7
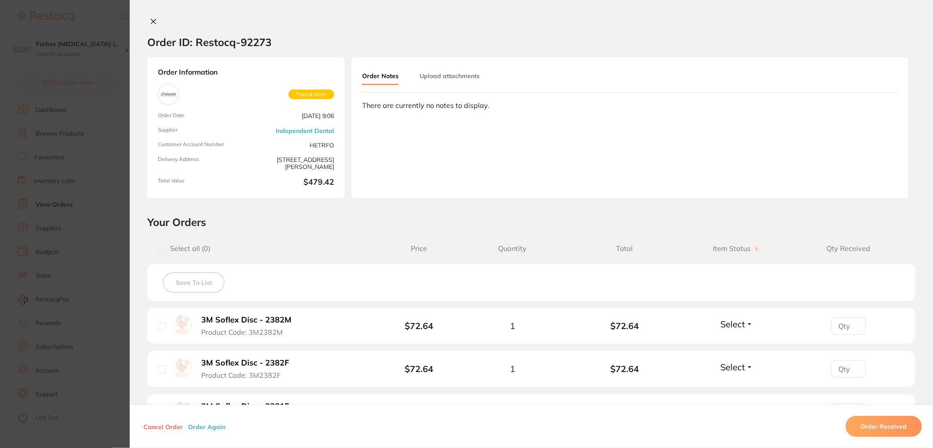
scroll to position [227, 0]
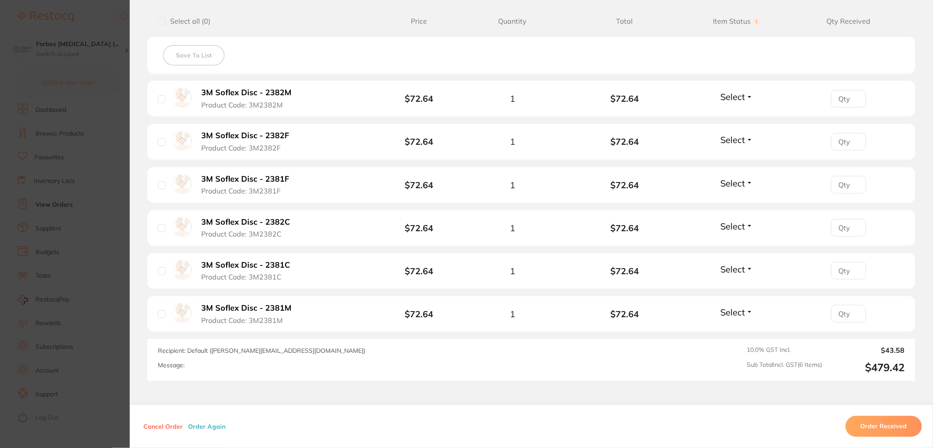
click at [106, 182] on section "Order ID: Restocq- 92273 Order Information Placed Order Order Date [DATE] 9:06 …" at bounding box center [466, 224] width 933 height 448
